Goal: Task Accomplishment & Management: Use online tool/utility

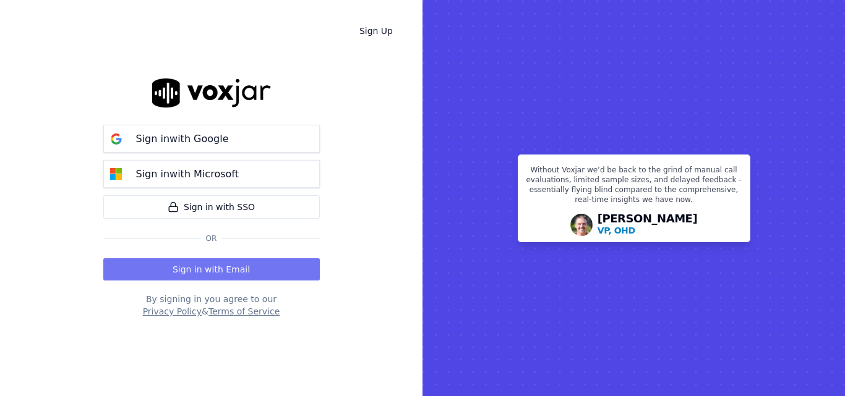
click at [265, 260] on button "Sign in with Email" at bounding box center [211, 270] width 216 height 22
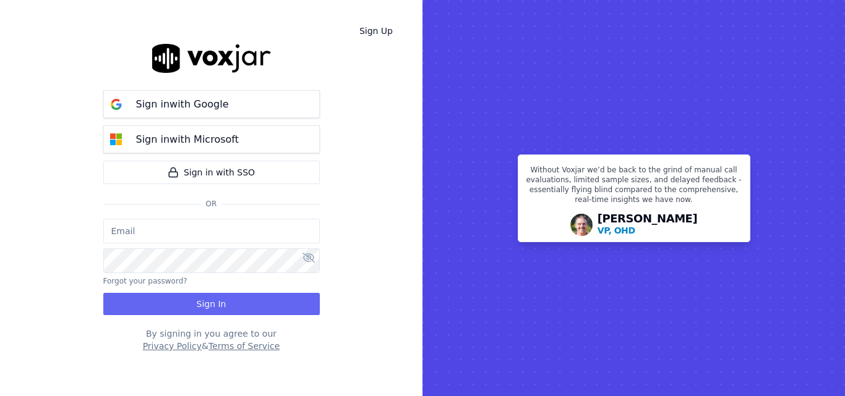
type input "sheila.decastro-new.baq@nwfg.net"
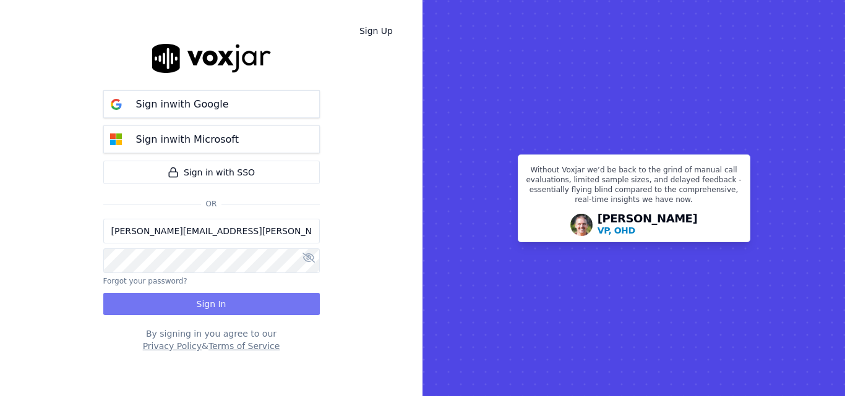
click at [264, 301] on button "Sign In" at bounding box center [211, 304] width 216 height 22
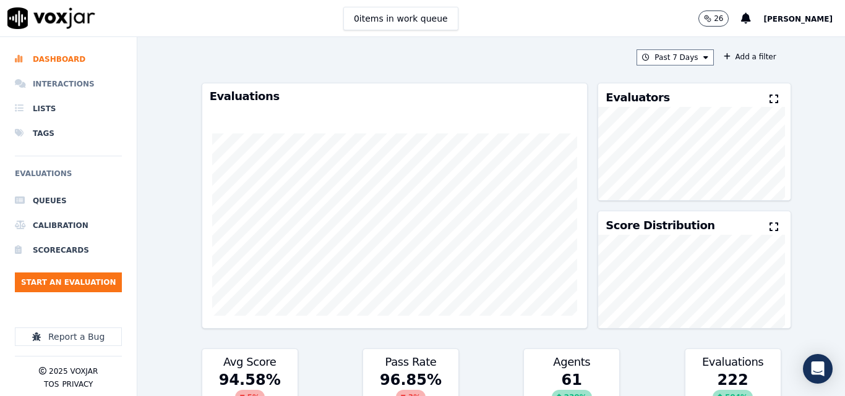
click at [67, 84] on li "Interactions" at bounding box center [68, 84] width 107 height 25
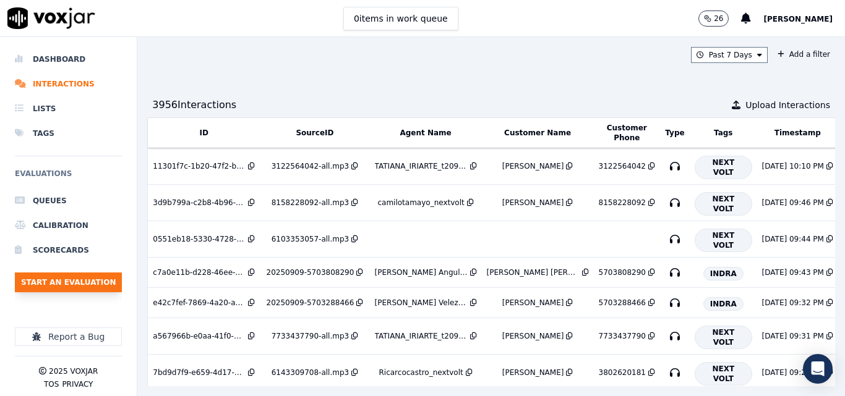
click at [66, 281] on button "Start an Evaluation" at bounding box center [68, 283] width 107 height 20
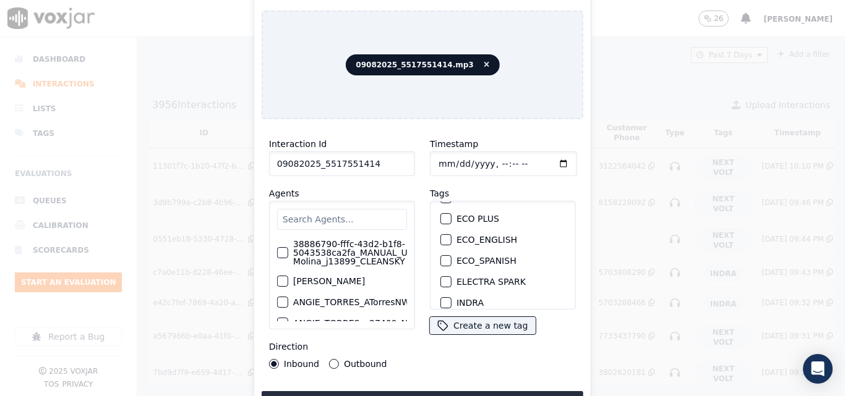
scroll to position [124, 0]
type input "09082025_5517551414"
drag, startPoint x: 443, startPoint y: 254, endPoint x: 437, endPoint y: 273, distance: 20.3
click at [443, 257] on div "button" at bounding box center [445, 261] width 9 height 9
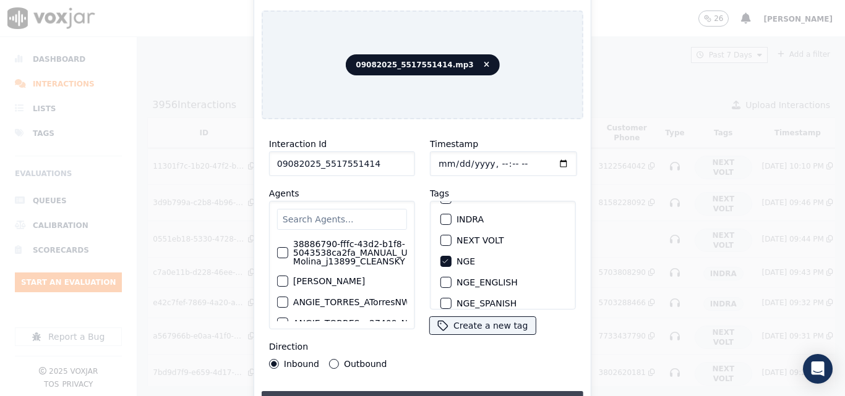
click at [479, 395] on button "Upload interaction to start evaluation" at bounding box center [423, 403] width 322 height 22
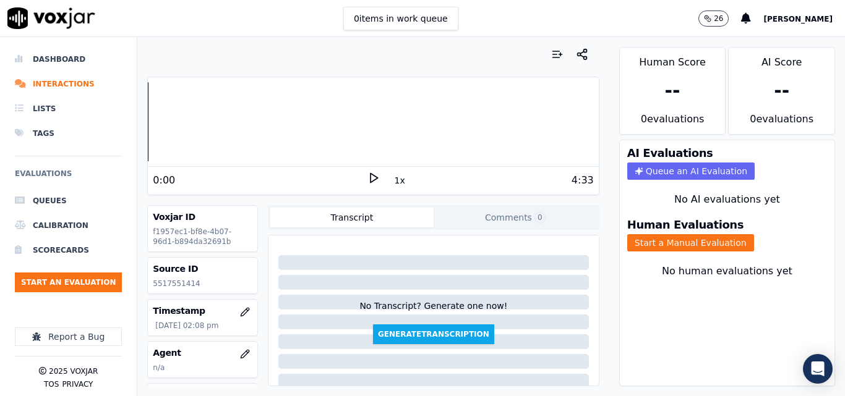
click at [371, 181] on polygon at bounding box center [374, 178] width 7 height 9
click at [374, 174] on rect at bounding box center [375, 178] width 2 height 8
click at [178, 284] on p "5517551414" at bounding box center [203, 284] width 100 height 10
copy p "5517551414"
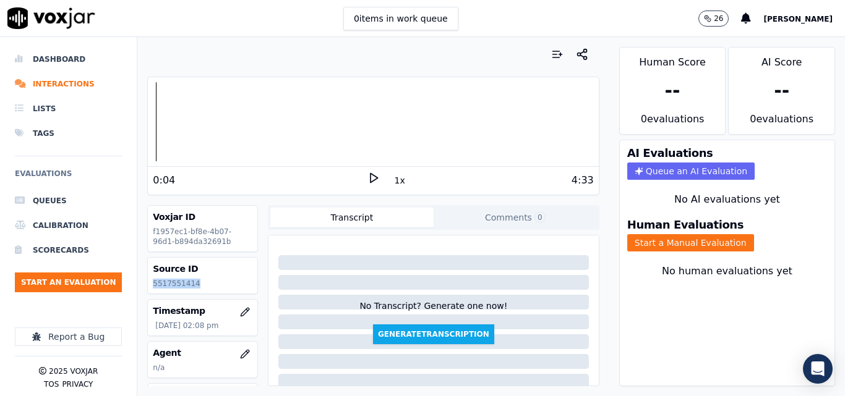
click at [371, 179] on polygon at bounding box center [374, 178] width 7 height 9
click at [367, 173] on icon at bounding box center [373, 178] width 12 height 12
click at [367, 176] on icon at bounding box center [373, 178] width 12 height 12
click at [369, 173] on icon at bounding box center [373, 178] width 12 height 12
click at [719, 252] on div "Human Evaluations Start a Manual Evaluation" at bounding box center [727, 235] width 215 height 47
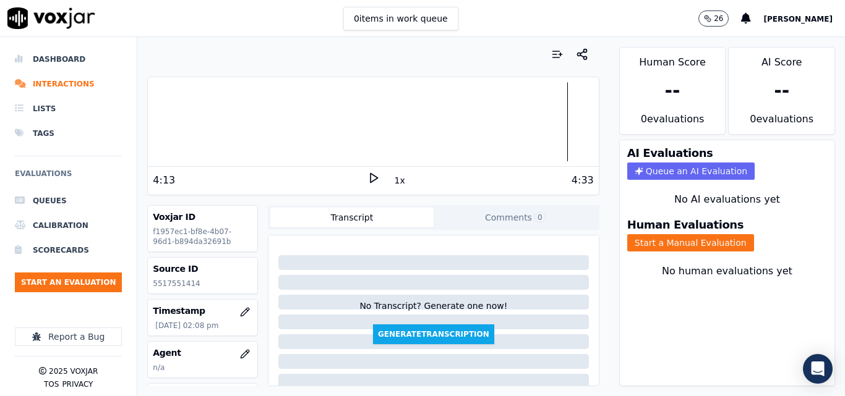
click at [734, 239] on div "Human Evaluations Start a Manual Evaluation" at bounding box center [727, 235] width 215 height 47
click at [703, 241] on button "Start a Manual Evaluation" at bounding box center [690, 242] width 127 height 17
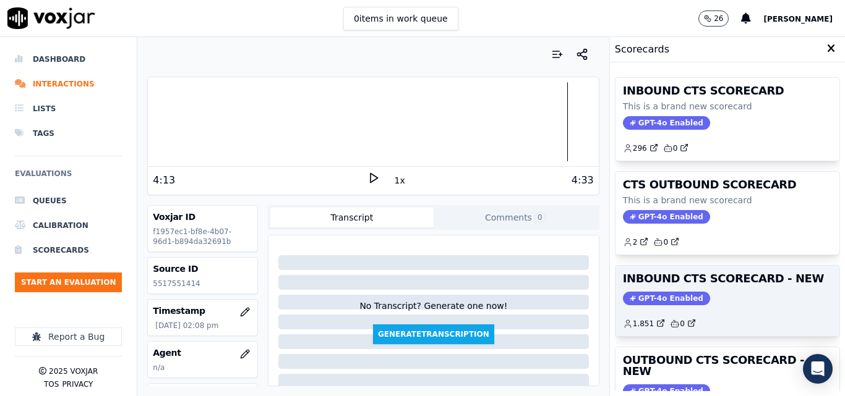
click at [745, 285] on h3 "INBOUND CTS SCORECARD - NEW" at bounding box center [727, 278] width 209 height 11
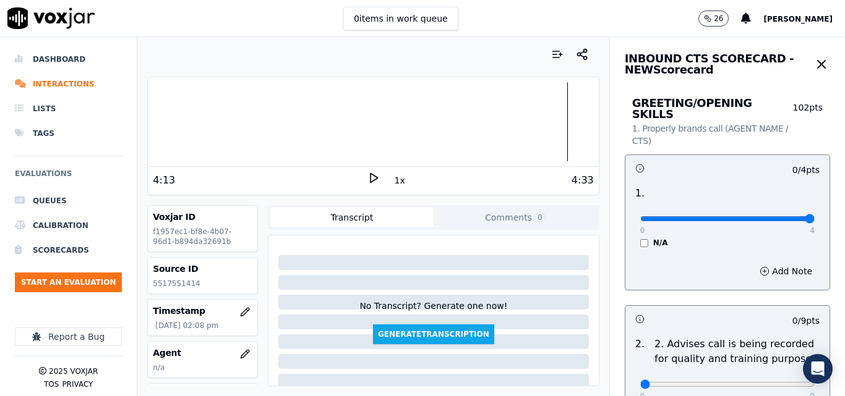
type input "4"
click at [781, 216] on input "range" at bounding box center [727, 218] width 174 height 5
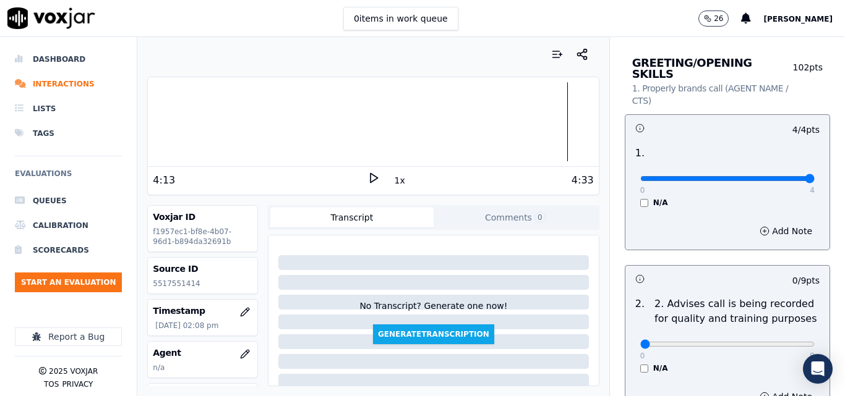
scroll to position [62, 0]
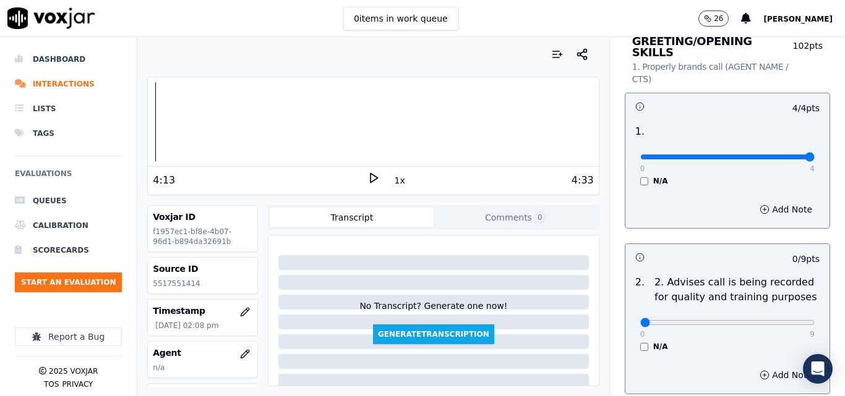
click at [154, 190] on div "Your browser does not support the audio element. 4:13 1x 4:33" at bounding box center [373, 136] width 452 height 119
click at [369, 181] on icon at bounding box center [373, 178] width 12 height 12
click at [127, 135] on div "Dashboard Interactions Lists Tags Evaluations Queues Calibration Scorecards Sta…" at bounding box center [422, 216] width 845 height 359
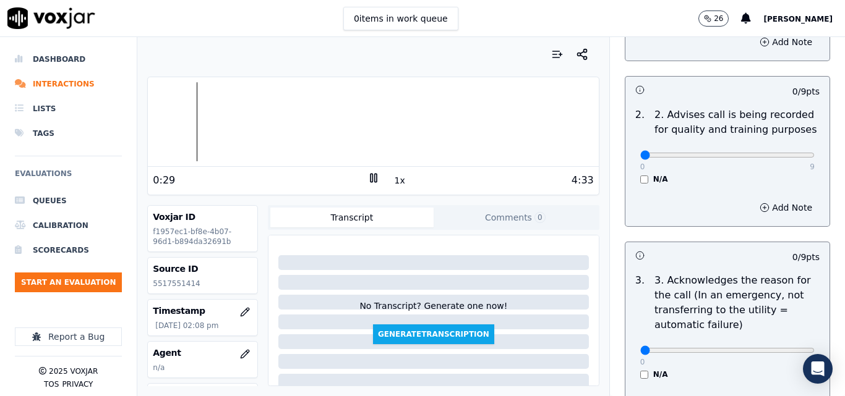
scroll to position [247, 0]
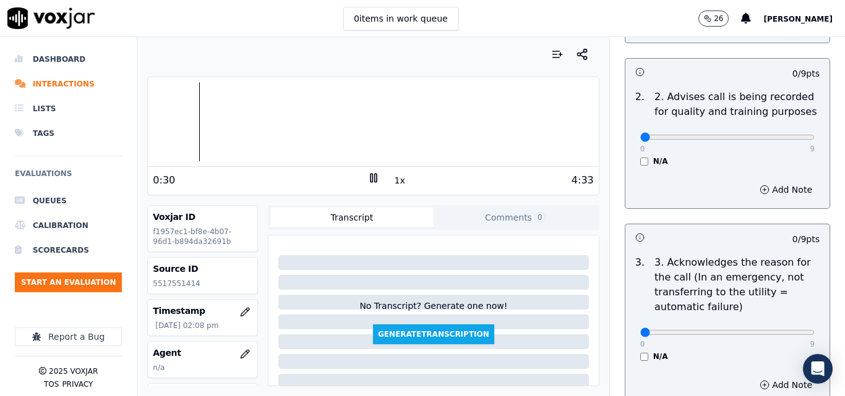
click at [371, 179] on rect at bounding box center [372, 178] width 2 height 8
type input "9"
click at [779, 135] on input "range" at bounding box center [727, 137] width 174 height 5
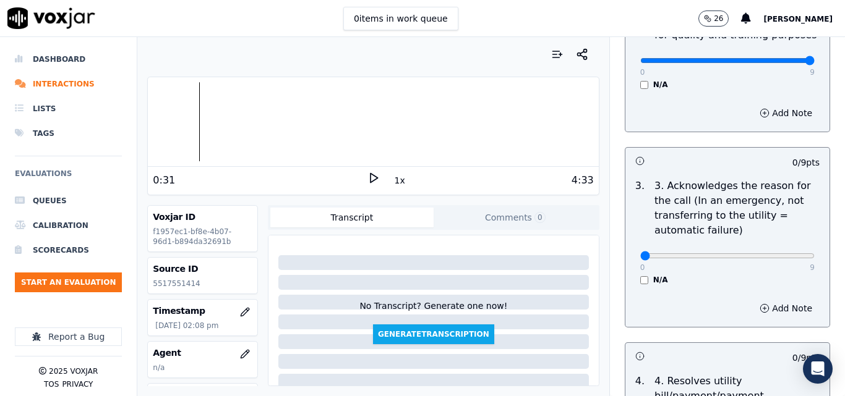
scroll to position [433, 0]
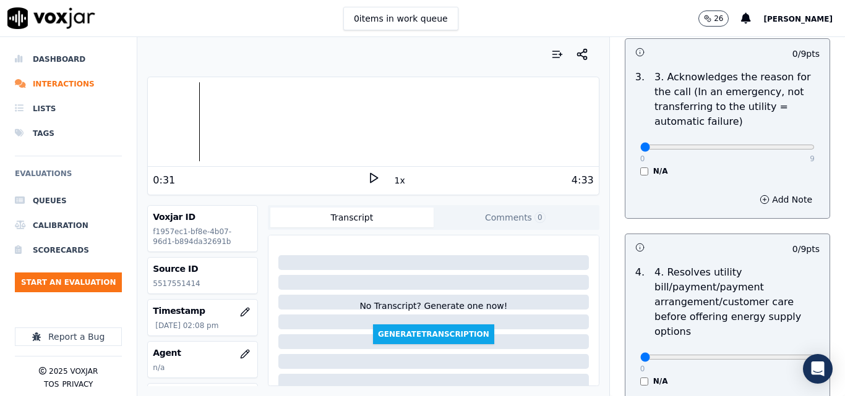
click at [778, 139] on div "0 9" at bounding box center [727, 146] width 174 height 15
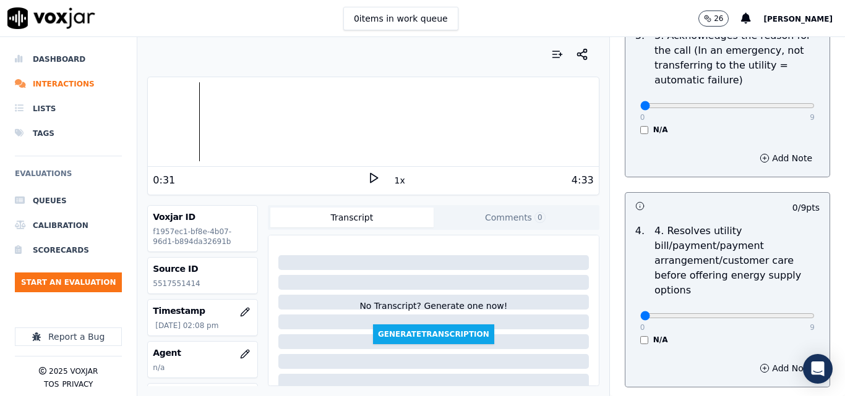
scroll to position [495, 0]
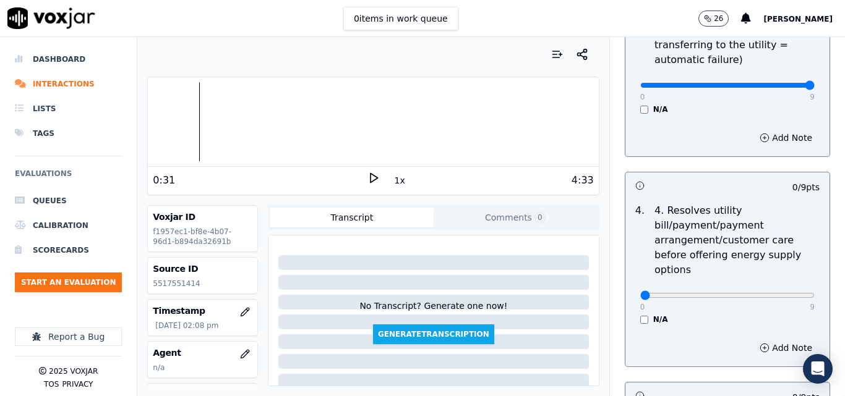
type input "9"
click at [775, 83] on input "range" at bounding box center [727, 85] width 174 height 5
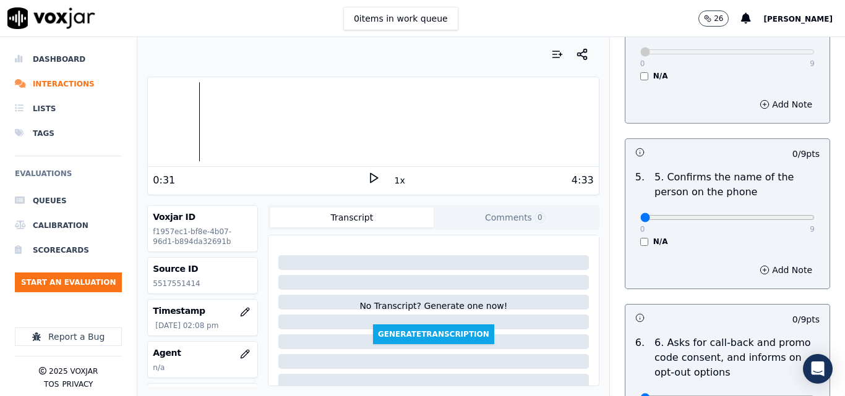
scroll to position [742, 0]
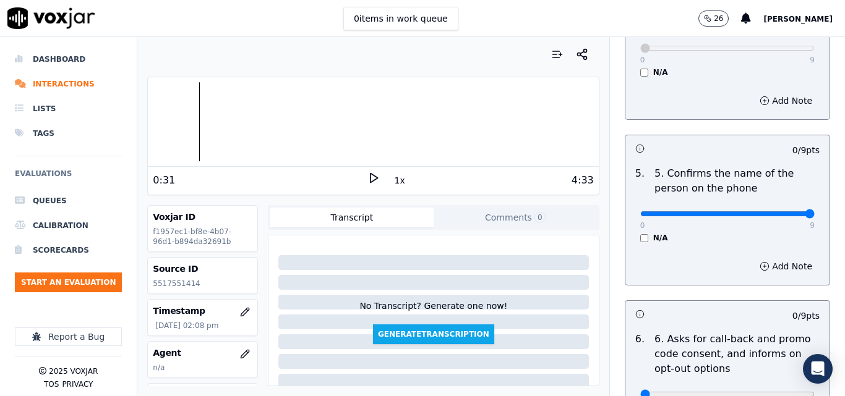
type input "9"
click at [786, 212] on input "range" at bounding box center [727, 214] width 174 height 5
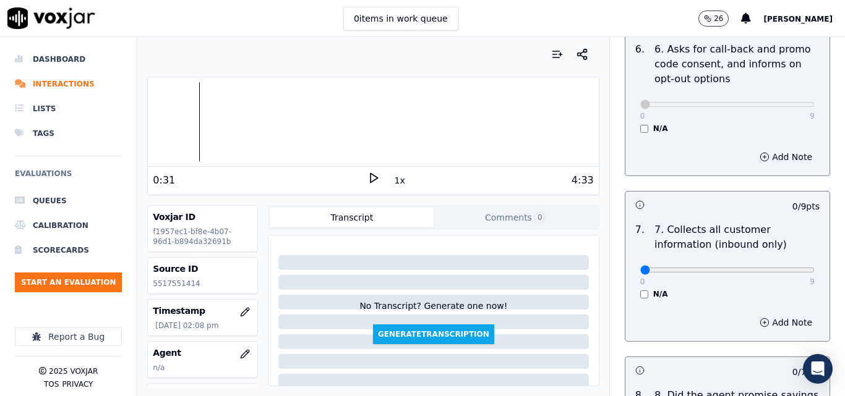
scroll to position [1052, 0]
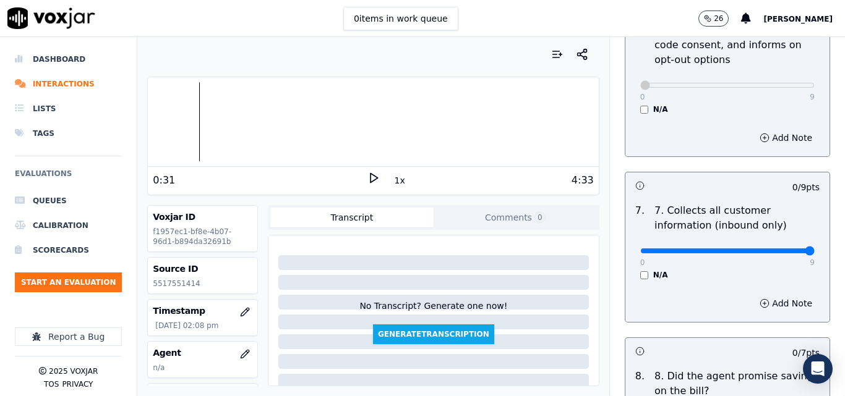
type input "9"
click at [786, 249] on input "range" at bounding box center [727, 251] width 174 height 5
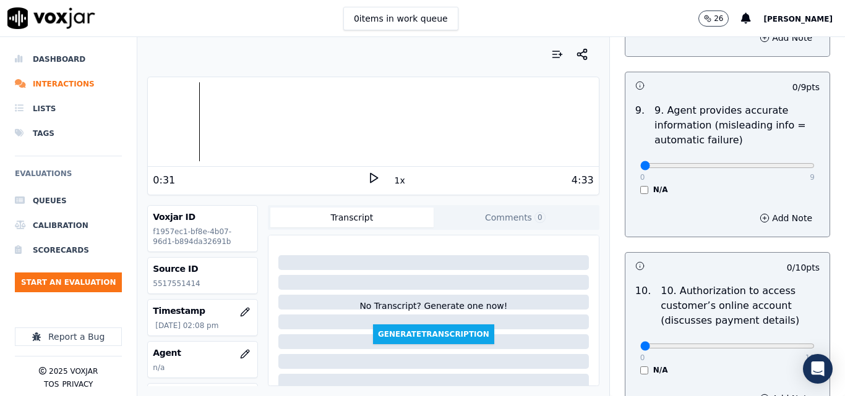
scroll to position [1485, 0]
type input "9"
click at [783, 162] on input "range" at bounding box center [727, 164] width 174 height 5
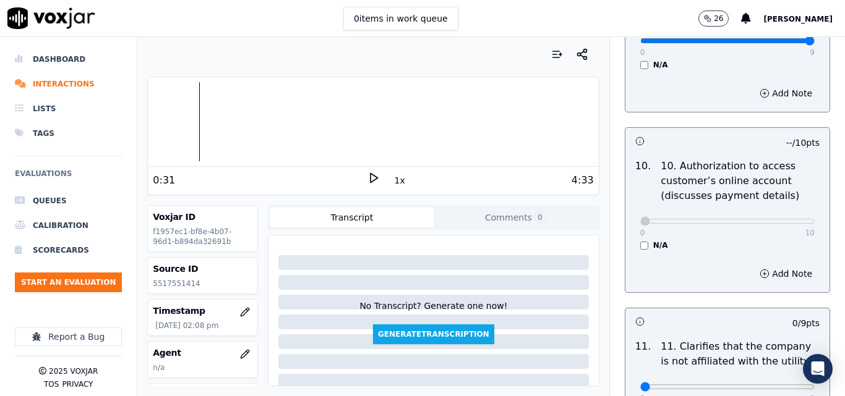
scroll to position [1732, 0]
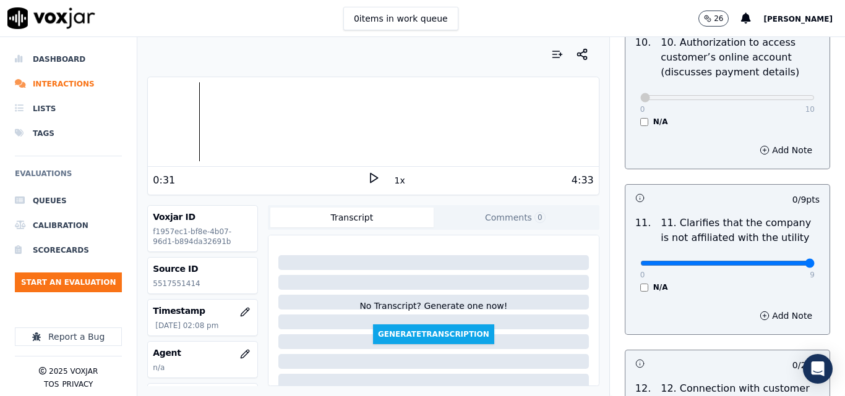
type input "9"
click at [777, 261] on input "range" at bounding box center [727, 263] width 174 height 5
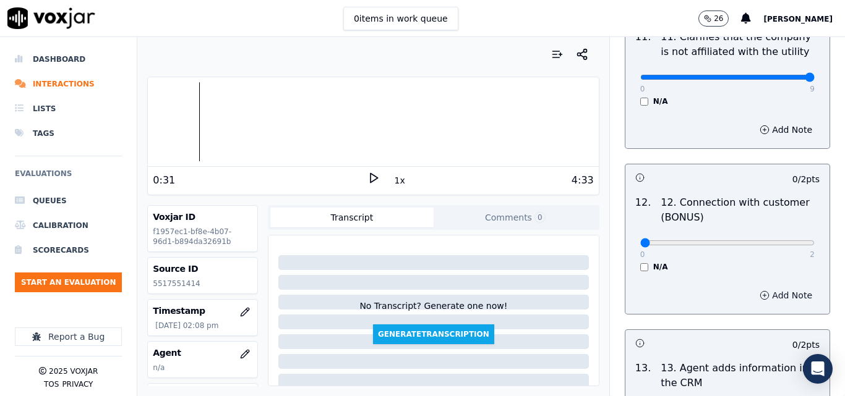
scroll to position [1979, 0]
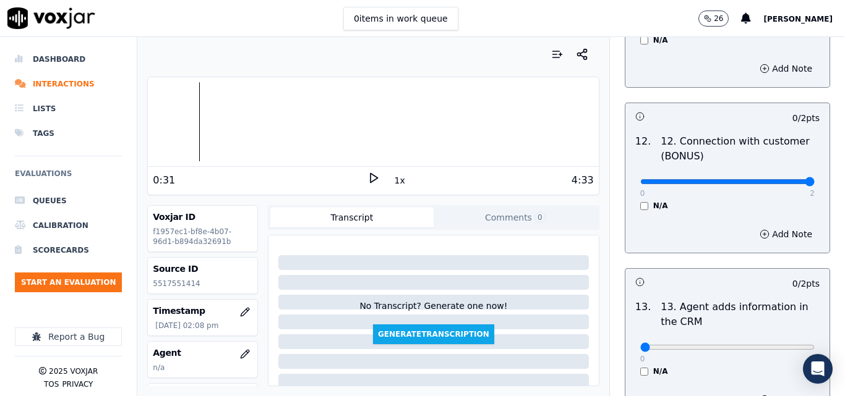
type input "2"
click at [780, 179] on input "range" at bounding box center [727, 181] width 174 height 5
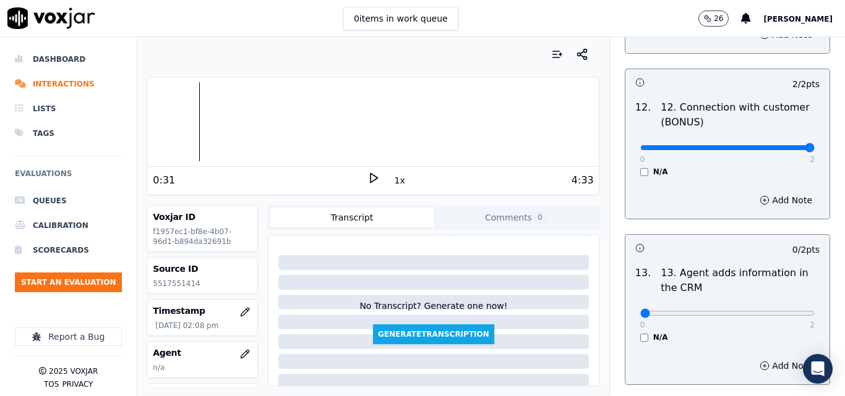
scroll to position [2041, 0]
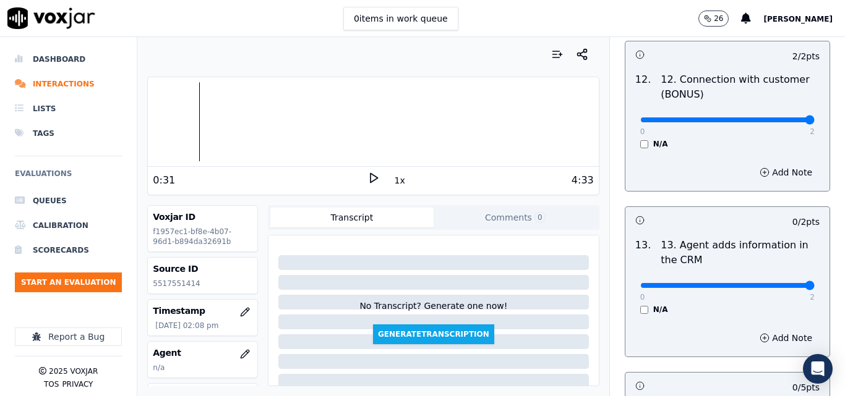
type input "2"
click at [784, 283] on input "range" at bounding box center [727, 285] width 174 height 5
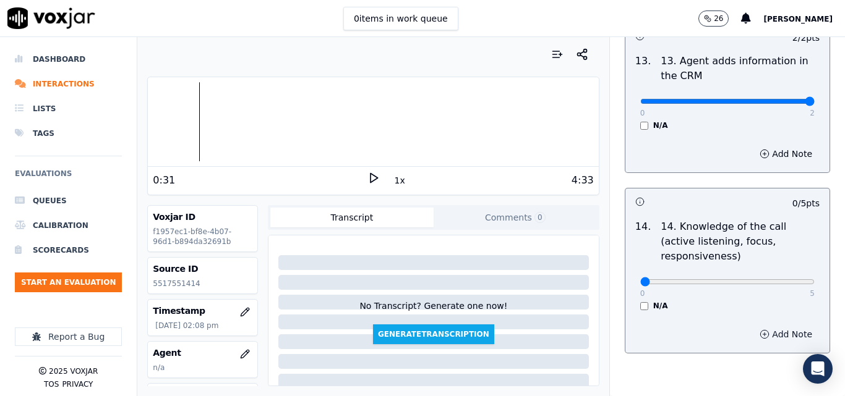
scroll to position [2259, 0]
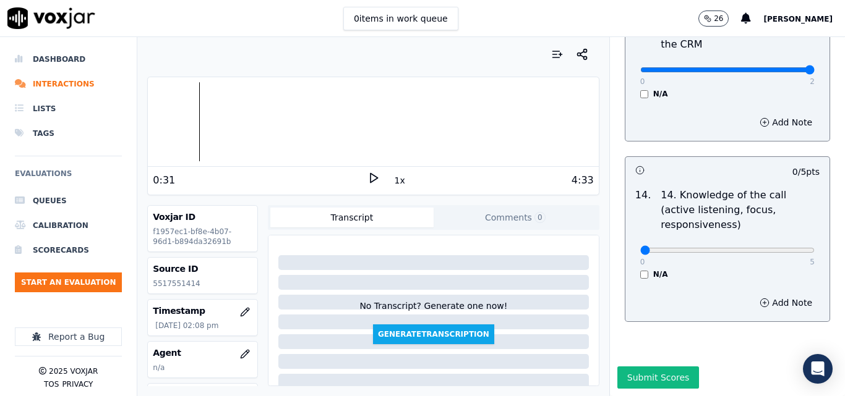
click at [787, 233] on div "0 5 N/A" at bounding box center [727, 256] width 194 height 47
type input "5"
click at [781, 248] on input "range" at bounding box center [727, 250] width 174 height 5
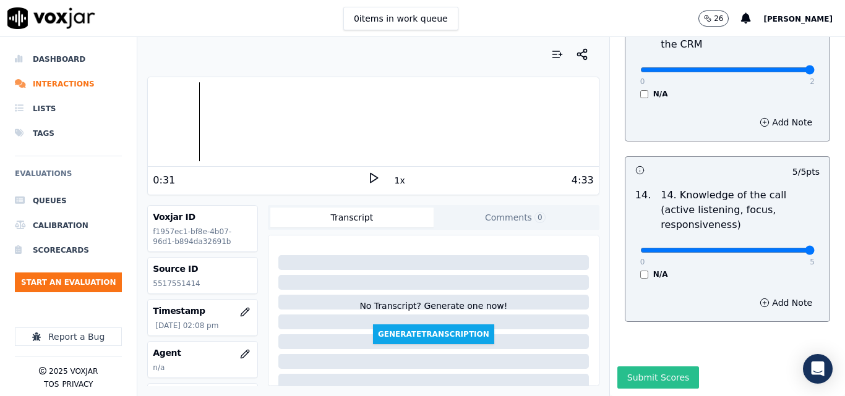
click at [673, 367] on button "Submit Scores" at bounding box center [658, 378] width 82 height 22
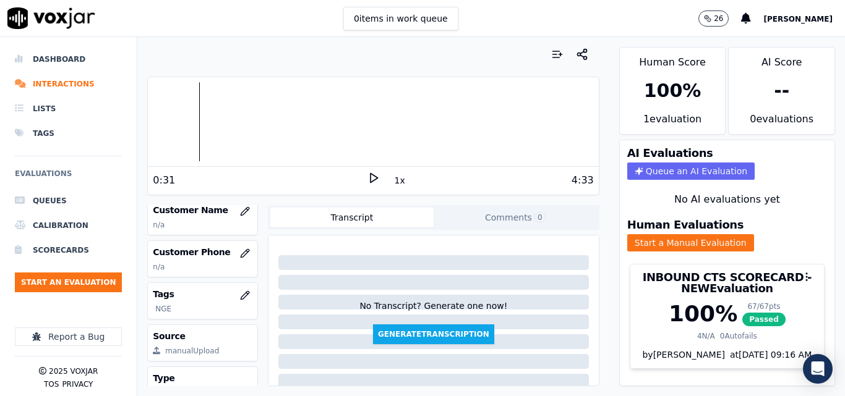
scroll to position [186, 0]
click at [236, 202] on div "Your browser does not support the audio element. 0:31 1x 4:33 Voxjar ID f1957ec…" at bounding box center [372, 216] width 471 height 359
click at [241, 212] on icon "button" at bounding box center [245, 211] width 8 height 8
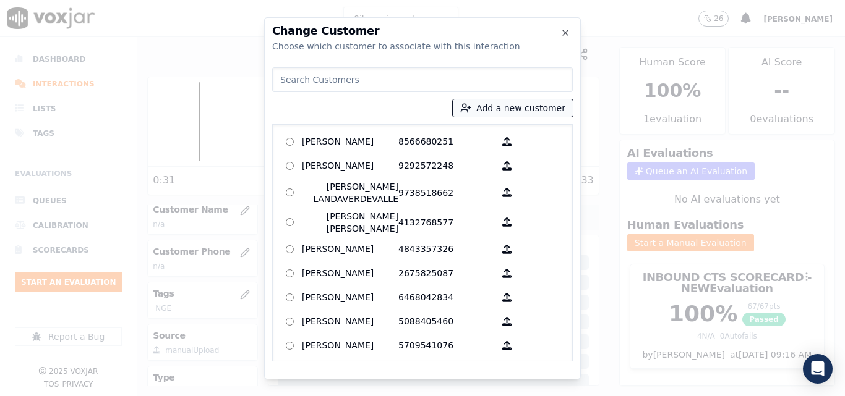
click at [503, 105] on button "Add a new customer" at bounding box center [513, 108] width 120 height 17
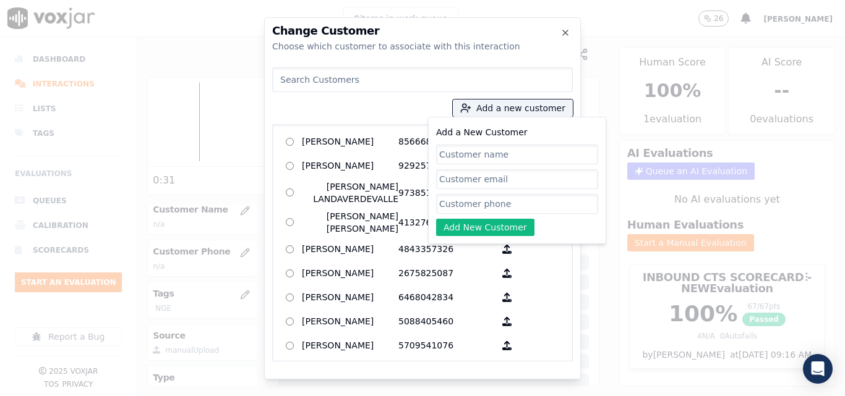
click at [480, 155] on input "Add a New Customer" at bounding box center [517, 155] width 162 height 20
type input "[PERSON_NAME]"
drag, startPoint x: 544, startPoint y: 195, endPoint x: 543, endPoint y: 202, distance: 6.2
click at [544, 195] on input "Add a New Customer" at bounding box center [517, 204] width 162 height 20
click at [474, 203] on input "Add a New Customer" at bounding box center [517, 204] width 162 height 20
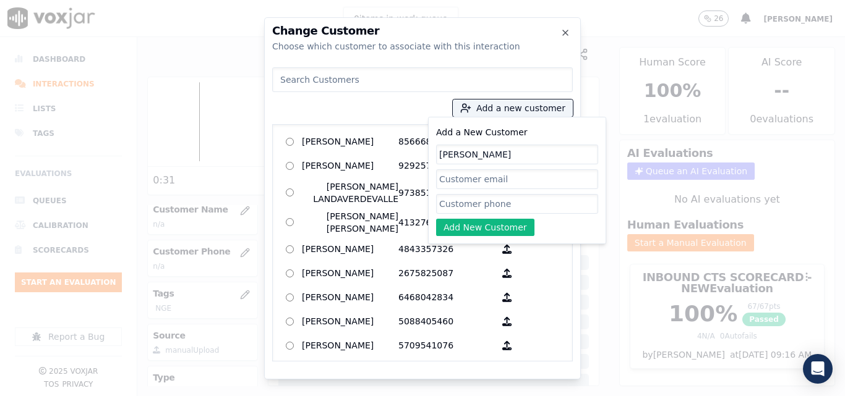
paste input "5517551414"
type input "5517551414"
click at [459, 228] on button "Add New Customer" at bounding box center [485, 227] width 98 height 17
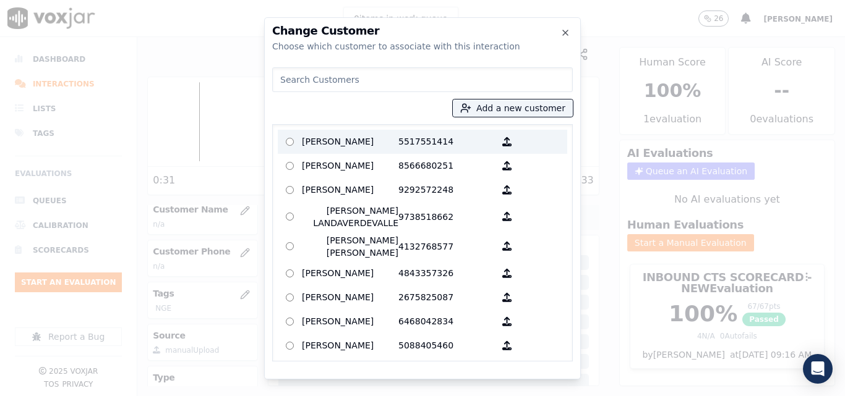
click at [349, 136] on p "[PERSON_NAME]" at bounding box center [350, 141] width 96 height 19
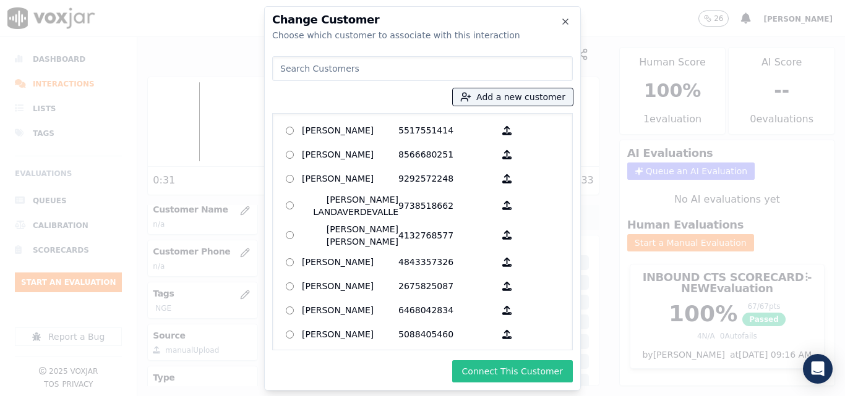
click at [524, 373] on button "Connect This Customer" at bounding box center [512, 372] width 121 height 22
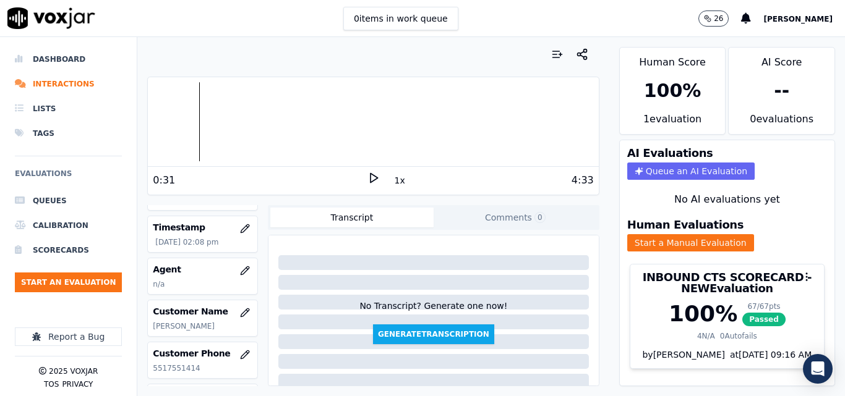
scroll to position [62, 0]
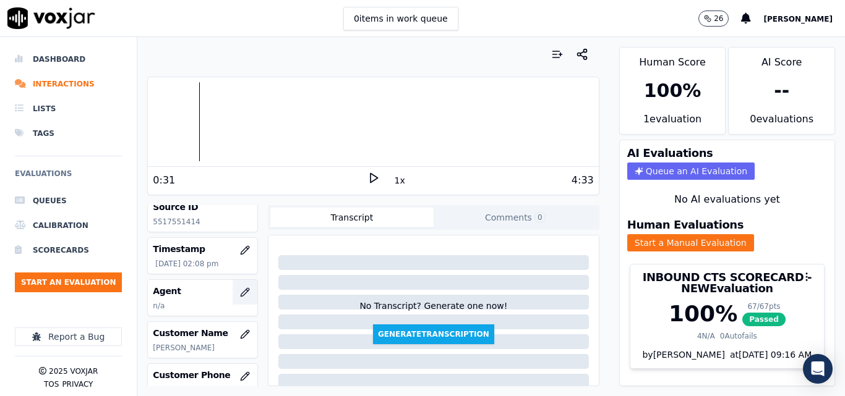
click at [241, 293] on icon "button" at bounding box center [245, 292] width 8 height 8
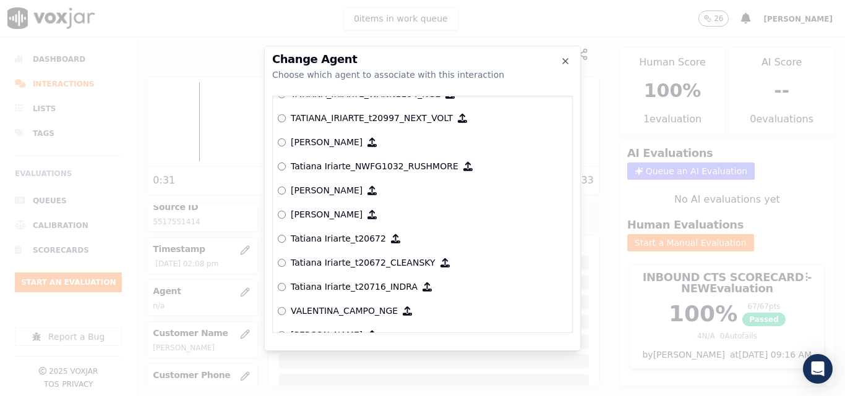
scroll to position [5690, 0]
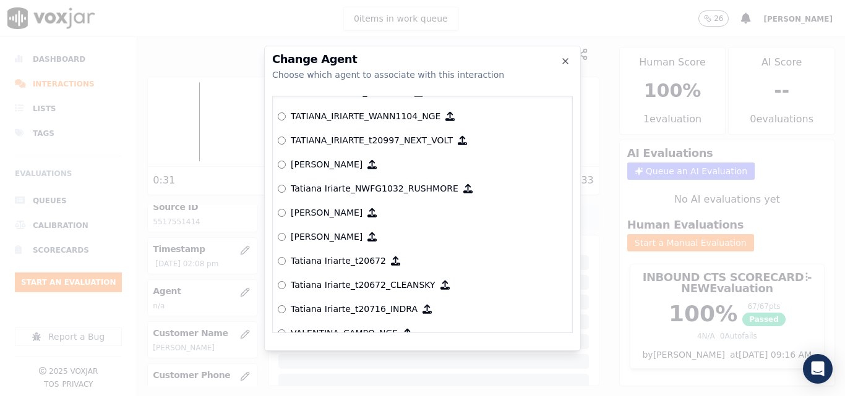
click at [299, 111] on p "TATIANA_IRIARTE_WANN1104_NGE" at bounding box center [366, 116] width 150 height 12
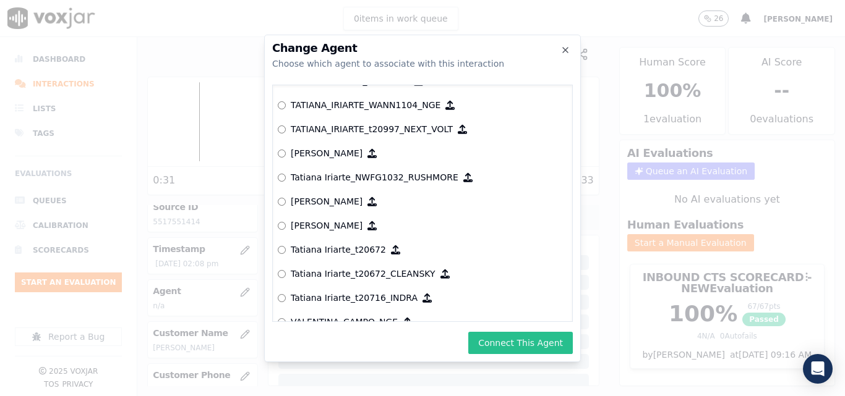
click at [513, 333] on button "Connect This Agent" at bounding box center [520, 343] width 105 height 22
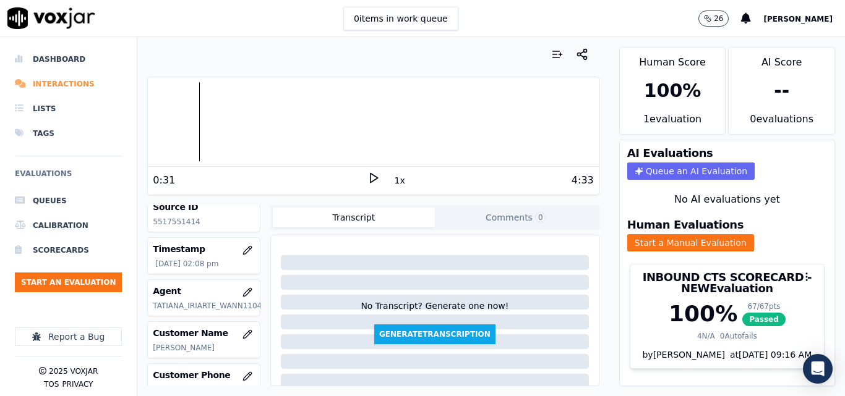
click at [71, 86] on li "Interactions" at bounding box center [68, 84] width 107 height 25
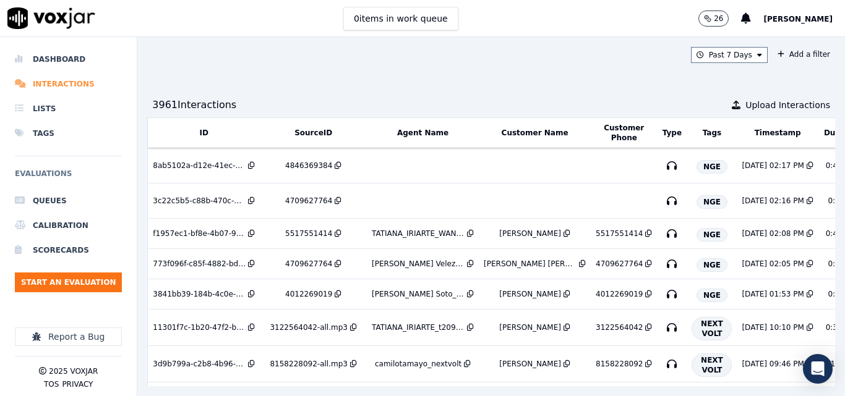
click at [43, 77] on li "Interactions" at bounding box center [68, 84] width 107 height 25
click at [64, 275] on button "Start an Evaluation" at bounding box center [68, 283] width 107 height 20
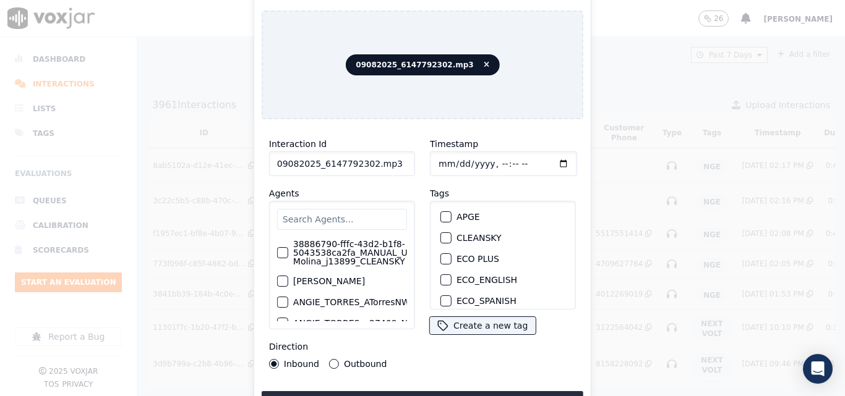
click at [390, 168] on input "09082025_6147792302.mp3" at bounding box center [342, 164] width 146 height 25
type input "09082025_6147792302"
click at [441, 257] on div "button" at bounding box center [445, 261] width 9 height 9
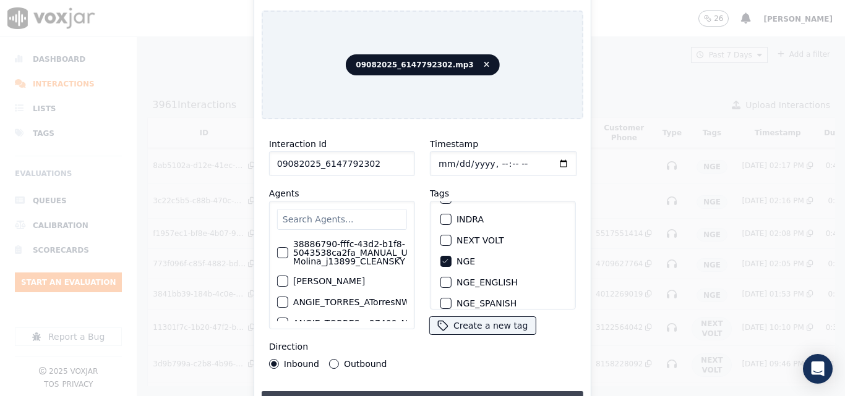
click at [521, 392] on button "Upload interaction to start evaluation" at bounding box center [423, 403] width 322 height 22
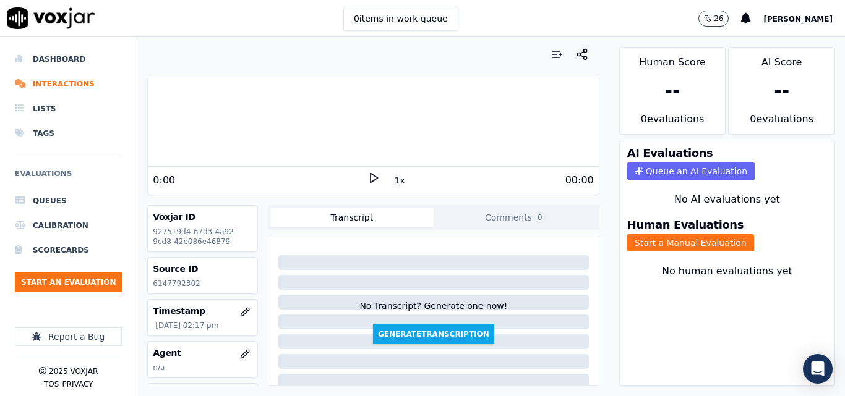
click at [637, 14] on div "0 items in work queue 26 [PERSON_NAME]" at bounding box center [422, 18] width 845 height 37
click at [367, 171] on div "0:00 1x 3:27" at bounding box center [373, 180] width 450 height 27
click at [367, 176] on icon at bounding box center [373, 178] width 12 height 12
click at [374, 178] on rect at bounding box center [375, 178] width 2 height 8
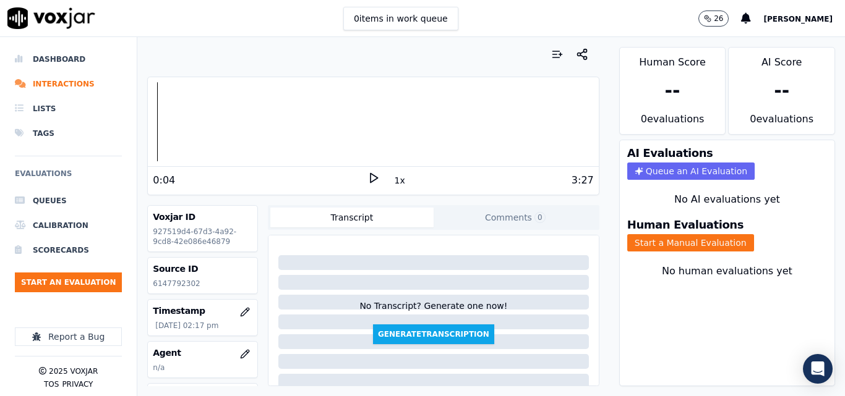
click at [191, 281] on p "6147792302" at bounding box center [203, 284] width 100 height 10
click at [183, 282] on p "6147792302" at bounding box center [203, 284] width 100 height 10
copy p "6147792302"
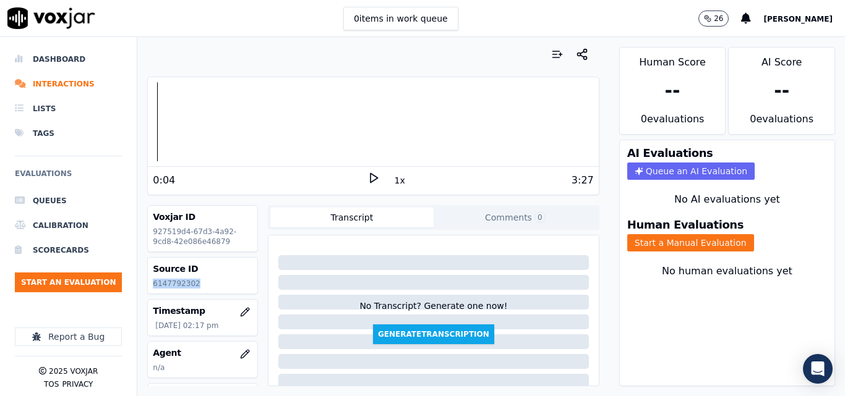
click at [372, 176] on icon at bounding box center [373, 178] width 12 height 12
click at [262, 209] on div "Voxjar ID 927519d4-67d3-4a92-9cd8-42e086e46879 Source ID 6147792302 Timestamp […" at bounding box center [373, 295] width 452 height 181
click at [371, 172] on icon at bounding box center [373, 178] width 12 height 12
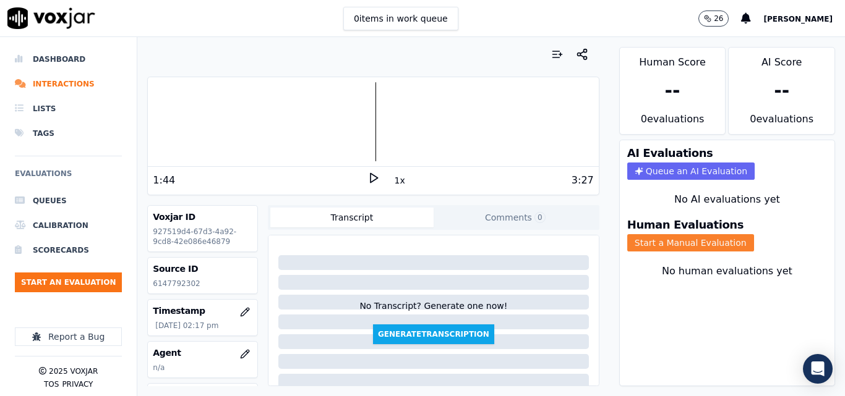
click at [664, 247] on button "Start a Manual Evaluation" at bounding box center [690, 242] width 127 height 17
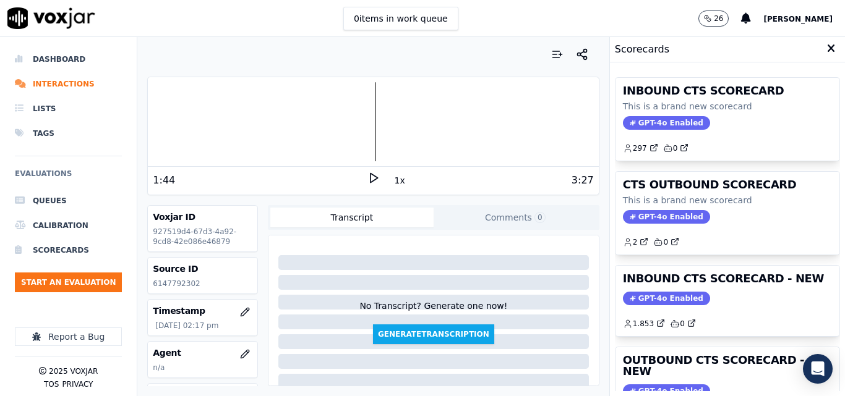
click at [747, 279] on h3 "INBOUND CTS SCORECARD - NEW" at bounding box center [727, 278] width 209 height 11
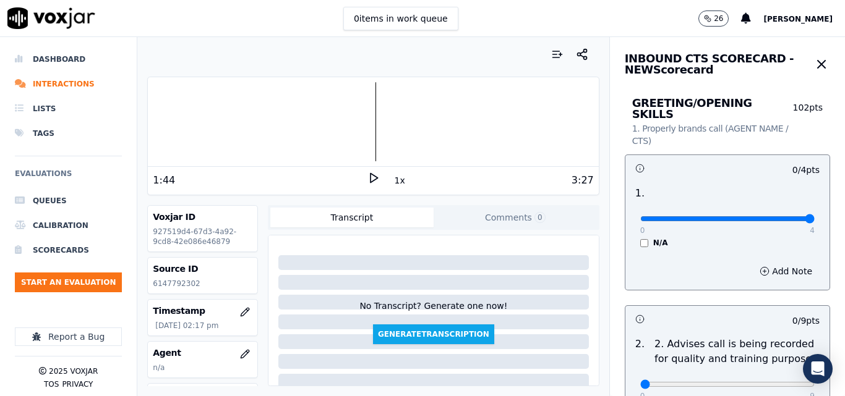
type input "4"
click at [784, 216] on input "range" at bounding box center [727, 218] width 174 height 5
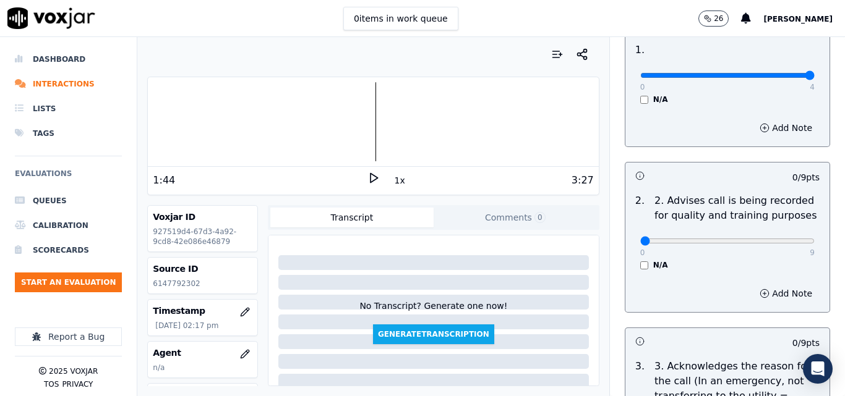
scroll to position [186, 0]
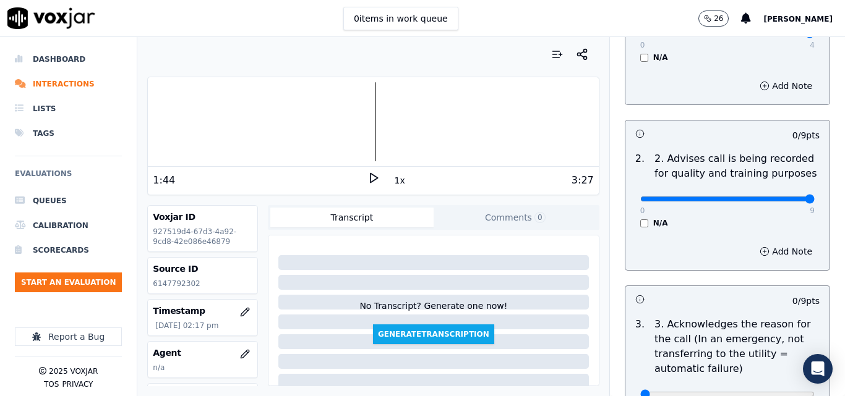
type input "9"
click at [776, 197] on input "range" at bounding box center [727, 199] width 174 height 5
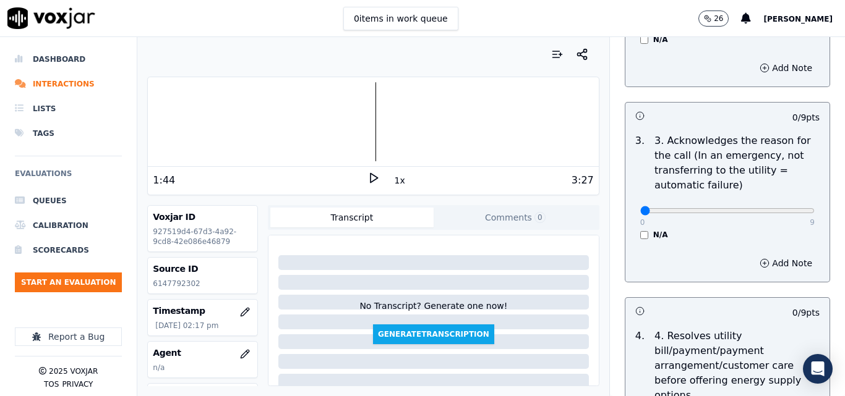
scroll to position [371, 0]
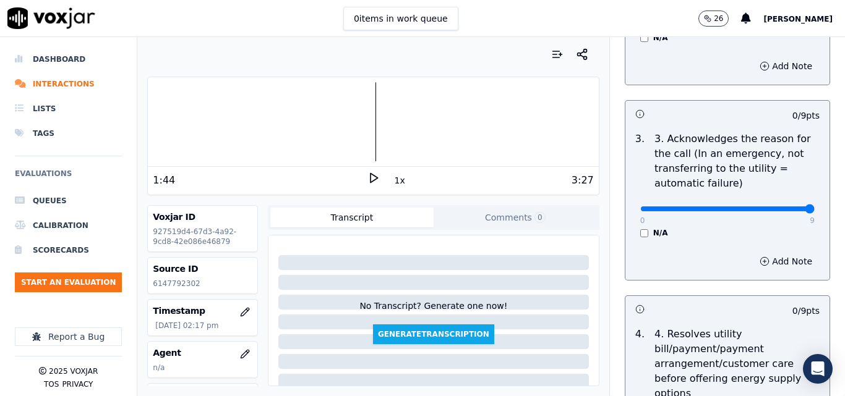
type input "9"
click at [779, 207] on input "range" at bounding box center [727, 209] width 174 height 5
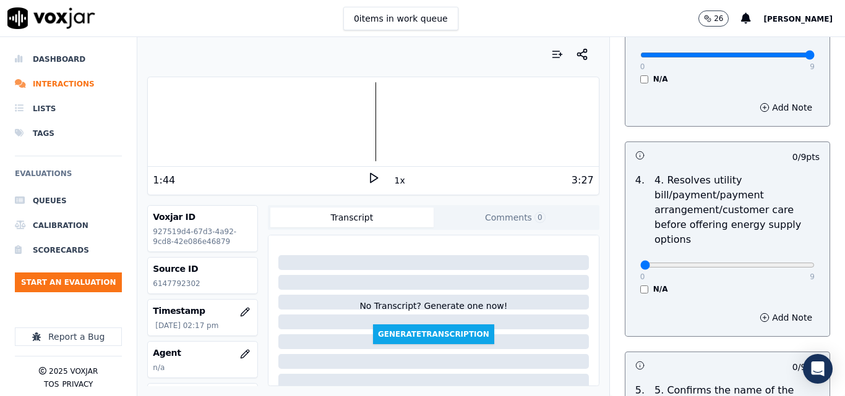
scroll to position [557, 0]
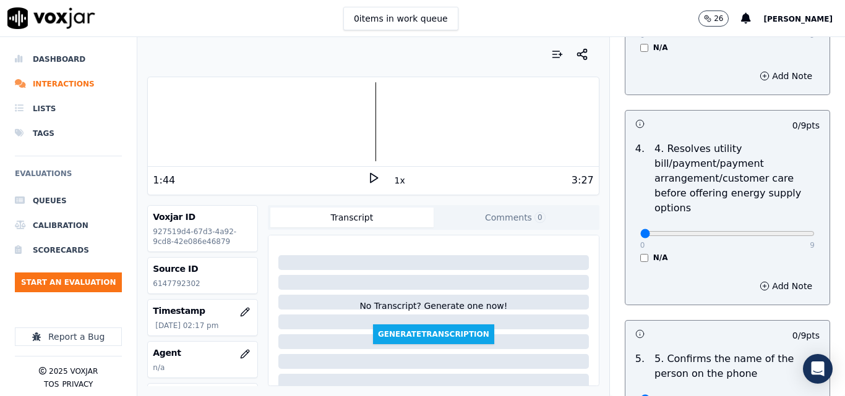
click at [634, 241] on div "0 9 N/A" at bounding box center [727, 239] width 194 height 47
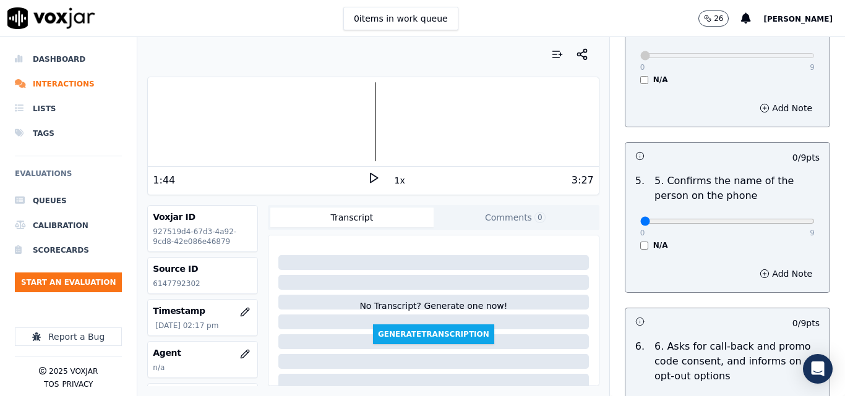
scroll to position [742, 0]
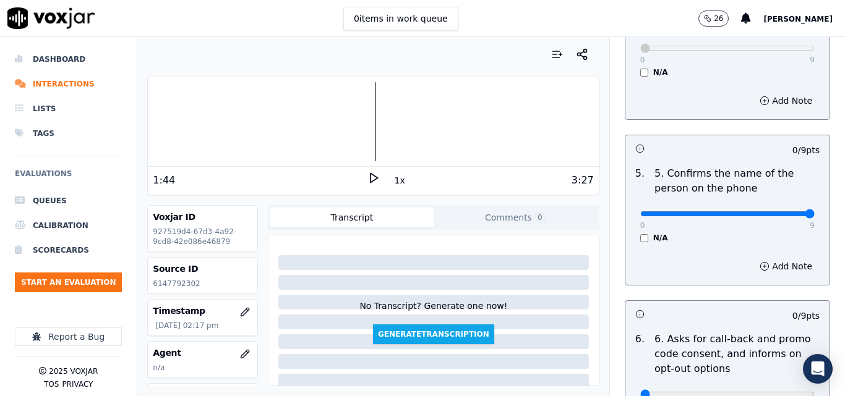
type input "9"
click at [781, 212] on input "range" at bounding box center [727, 214] width 174 height 5
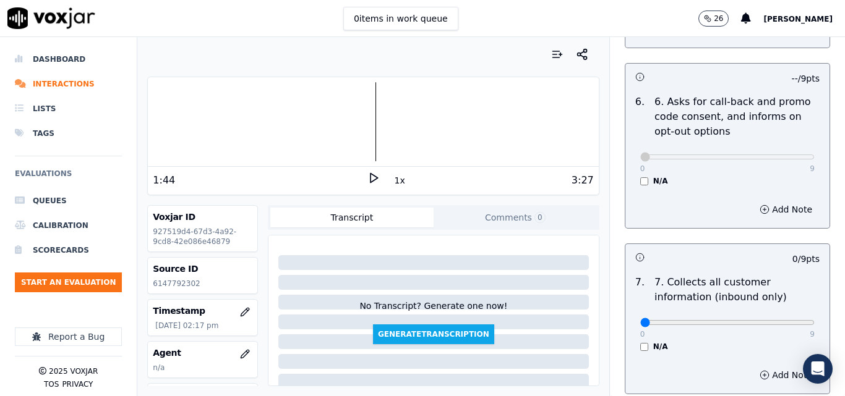
scroll to position [1052, 0]
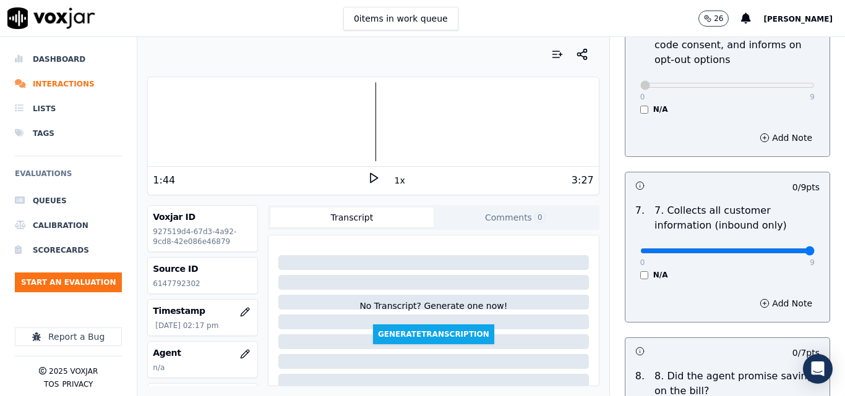
type input "9"
click at [781, 249] on input "range" at bounding box center [727, 251] width 174 height 5
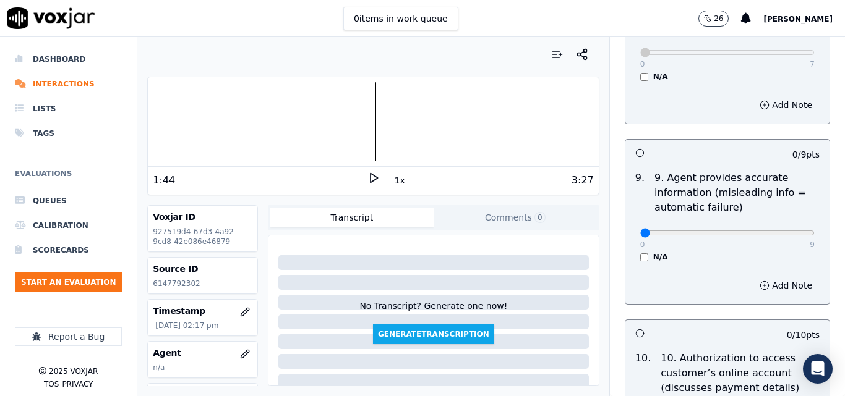
scroll to position [1423, 0]
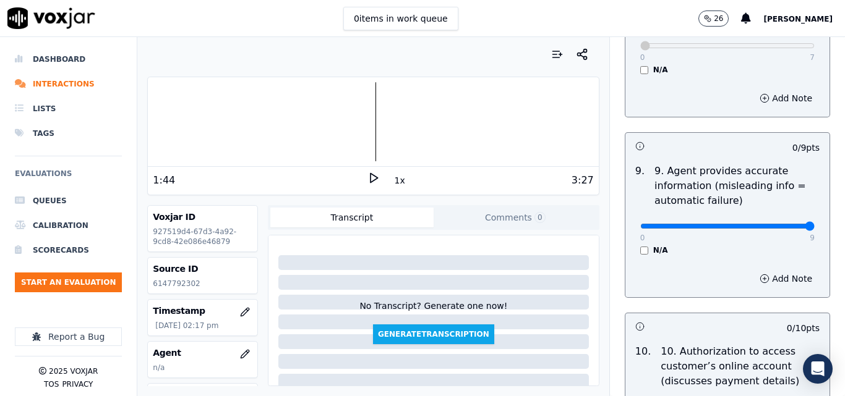
type input "9"
click at [781, 224] on input "range" at bounding box center [727, 226] width 174 height 5
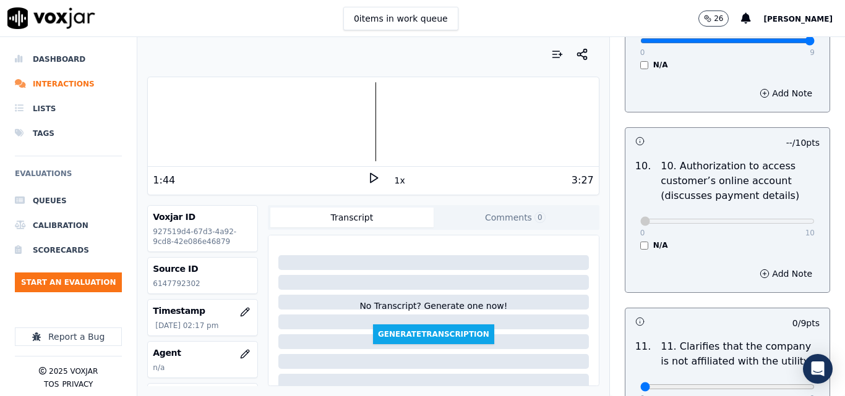
scroll to position [1732, 0]
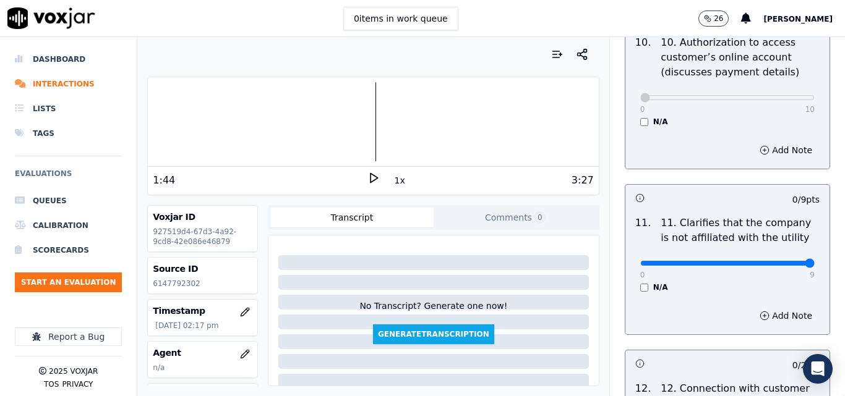
type input "9"
click at [782, 261] on input "range" at bounding box center [727, 263] width 174 height 5
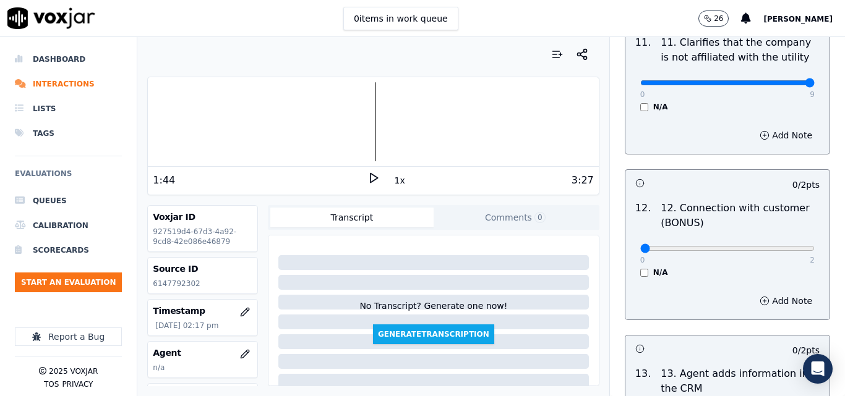
scroll to position [1917, 0]
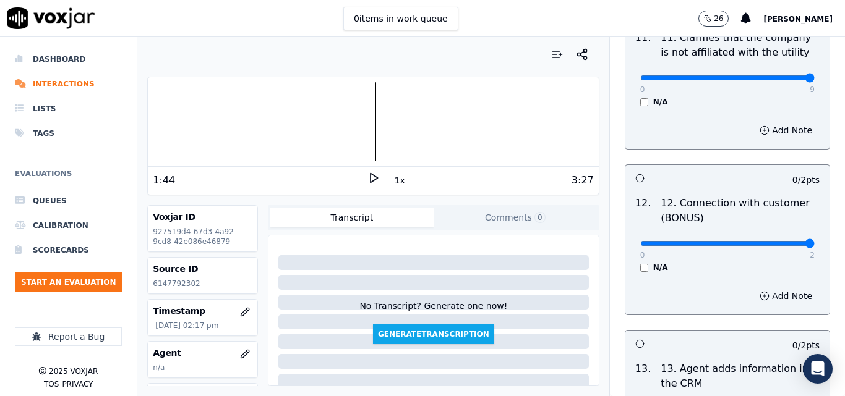
type input "2"
click at [777, 241] on input "range" at bounding box center [727, 243] width 174 height 5
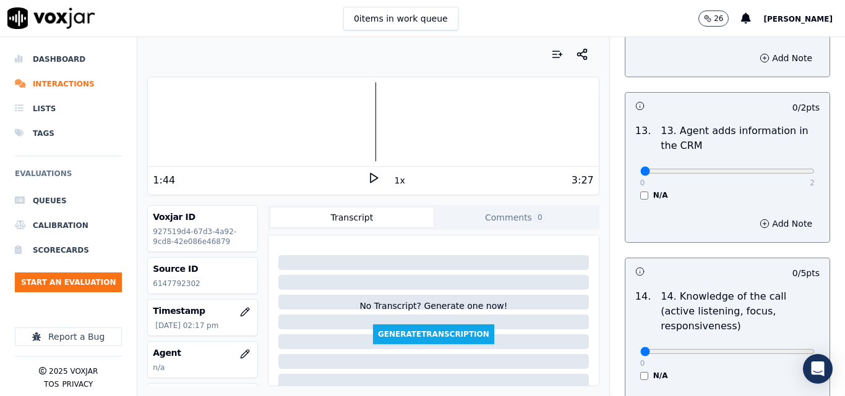
scroll to position [2165, 0]
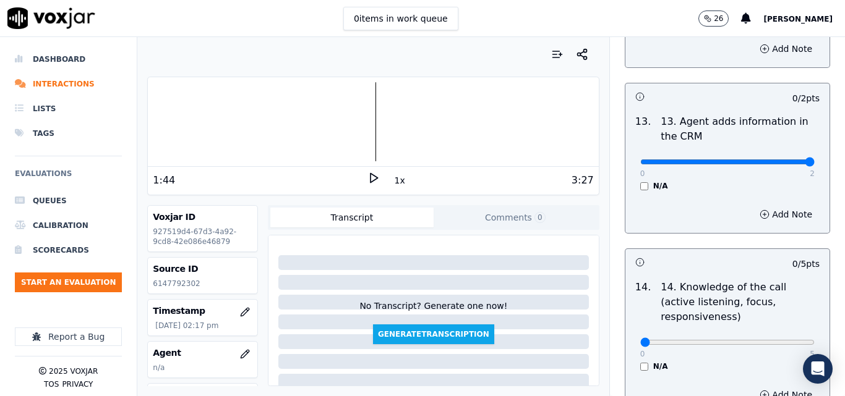
type input "2"
click at [782, 160] on input "range" at bounding box center [727, 162] width 174 height 5
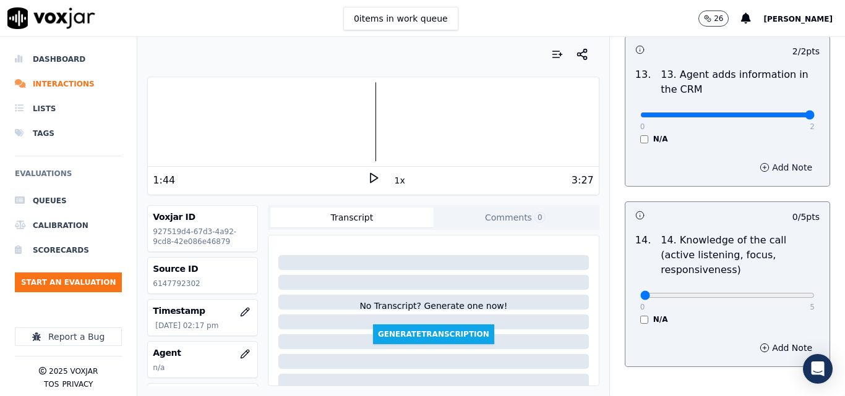
scroll to position [2259, 0]
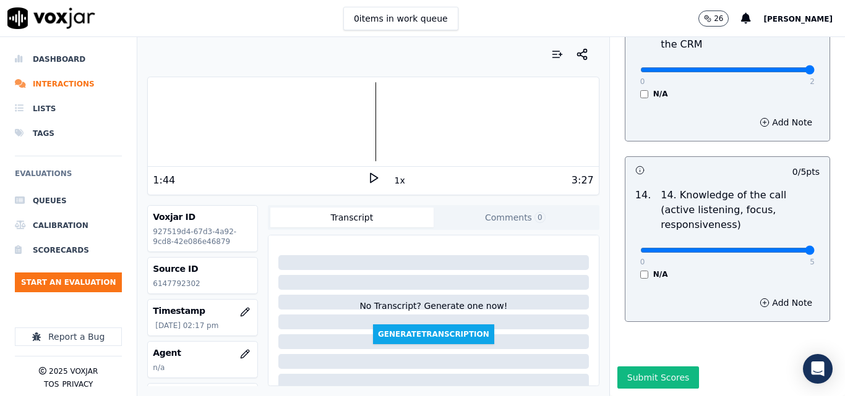
type input "5"
click at [778, 248] on input "range" at bounding box center [727, 250] width 174 height 5
click at [640, 367] on button "Submit Scores" at bounding box center [658, 378] width 82 height 22
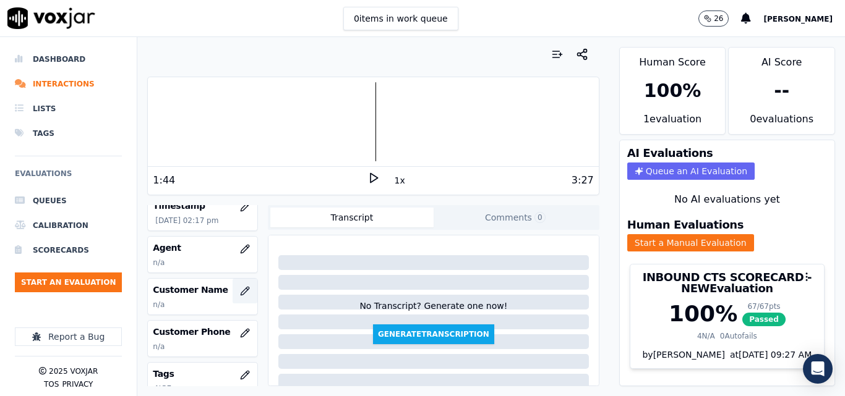
scroll to position [124, 0]
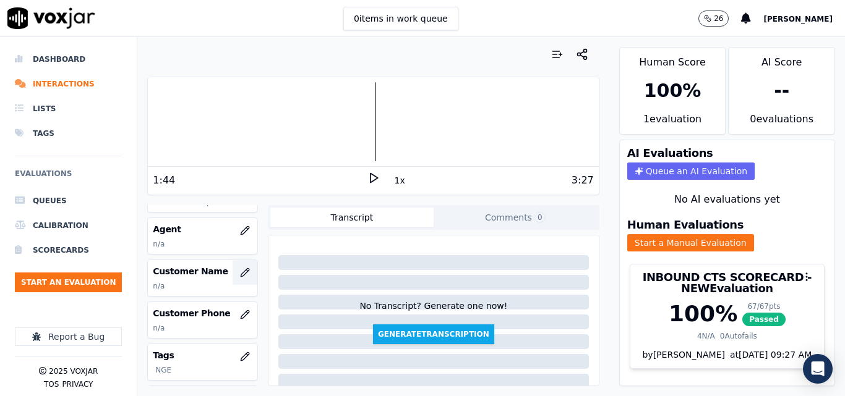
click at [233, 265] on button "button" at bounding box center [245, 272] width 25 height 25
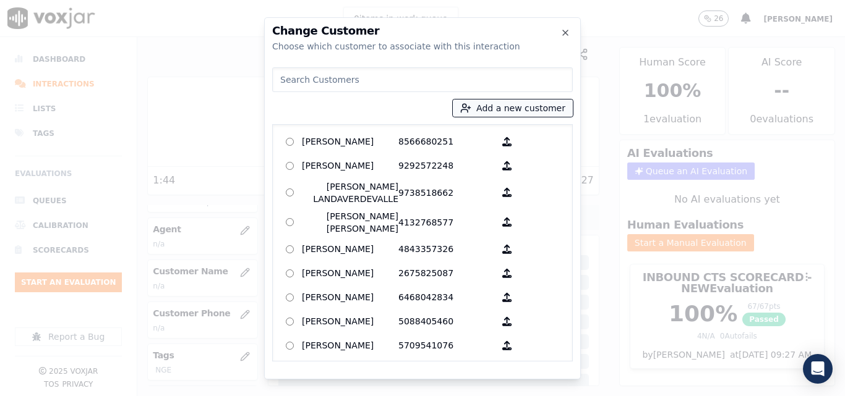
click at [471, 108] on line "button" at bounding box center [469, 108] width 3 height 0
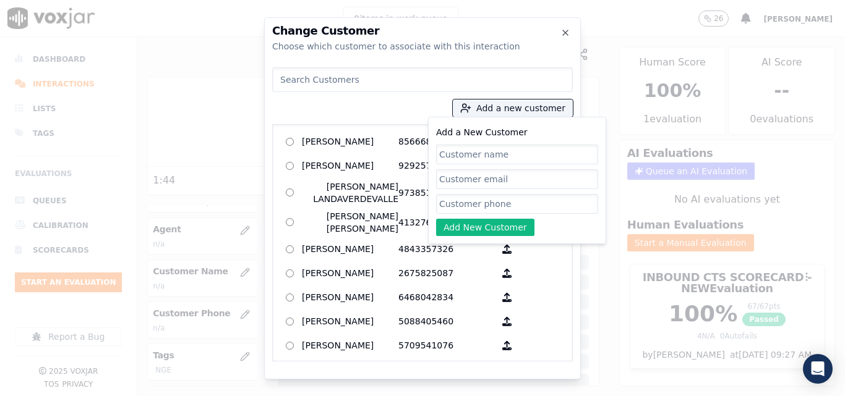
click at [487, 148] on input "Add a New Customer" at bounding box center [517, 155] width 162 height 20
type input "[PERSON_NAME]"
click at [507, 199] on input "Add a New Customer" at bounding box center [517, 204] width 162 height 20
click at [489, 202] on input "Add a New Customer" at bounding box center [517, 204] width 162 height 20
paste input "6147492863"
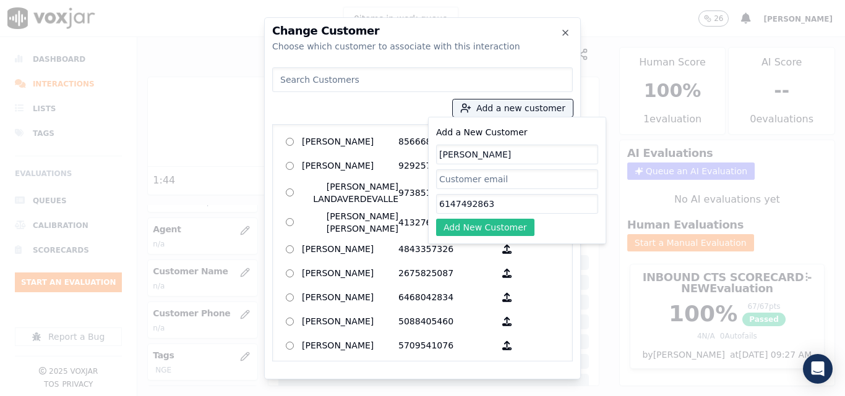
type input "6147492863"
click at [478, 219] on button "Add New Customer" at bounding box center [485, 227] width 98 height 17
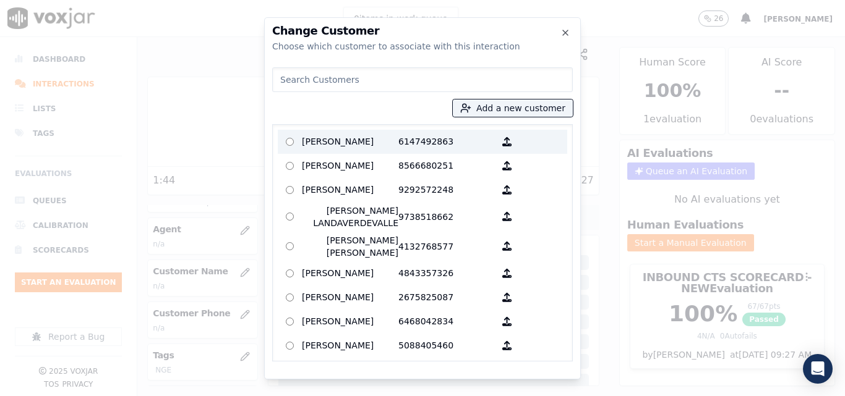
click at [378, 138] on p "[PERSON_NAME]" at bounding box center [350, 141] width 96 height 19
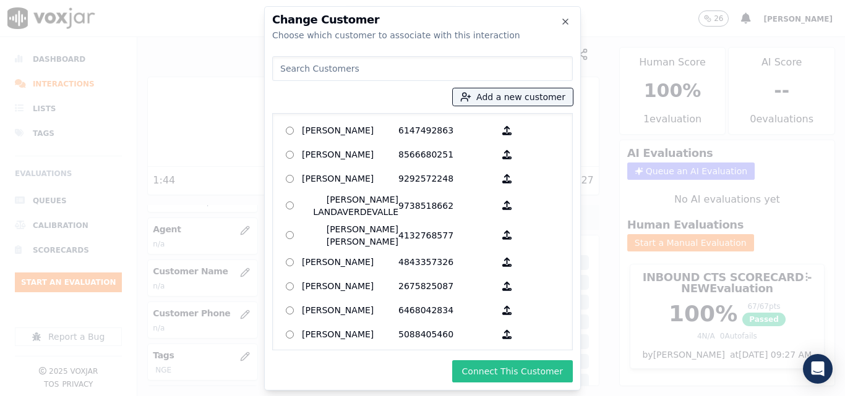
click at [554, 369] on button "Connect This Customer" at bounding box center [512, 372] width 121 height 22
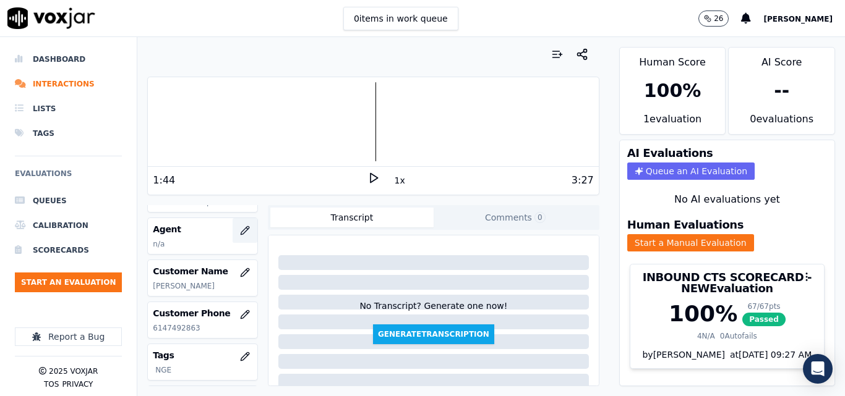
click at [240, 227] on icon "button" at bounding box center [245, 231] width 10 height 10
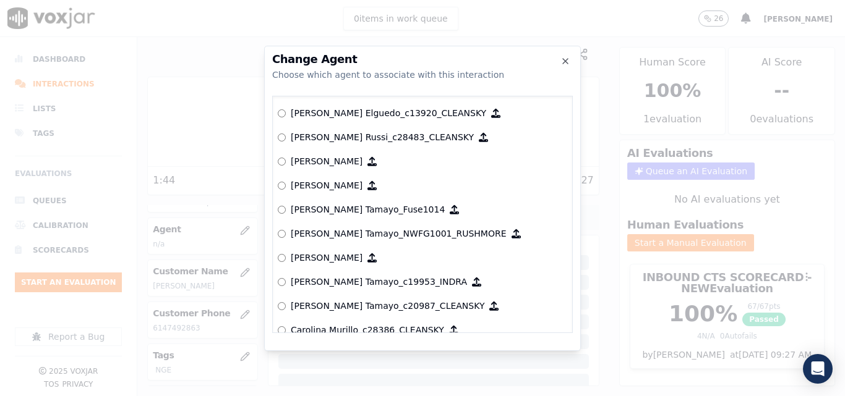
scroll to position [927, 0]
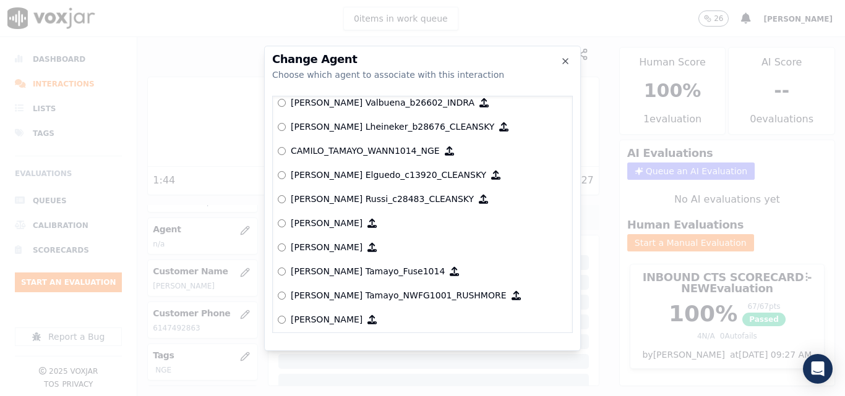
click at [280, 145] on label "CAMILO_TAMAYO_WANN1014_NGE" at bounding box center [422, 151] width 289 height 24
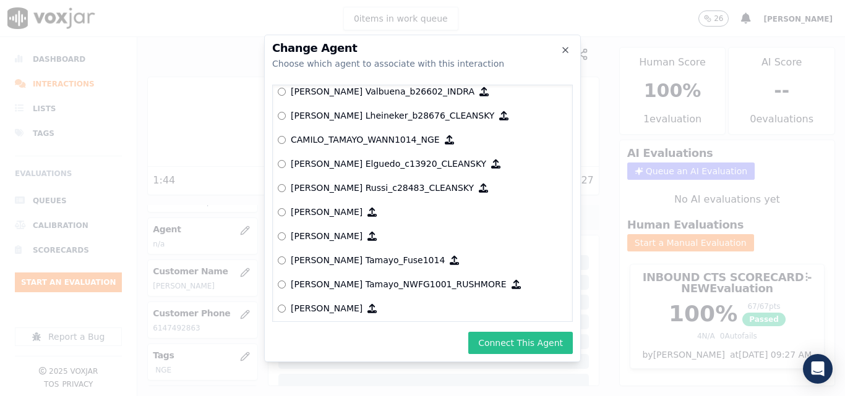
click at [515, 343] on button "Connect This Agent" at bounding box center [520, 343] width 105 height 22
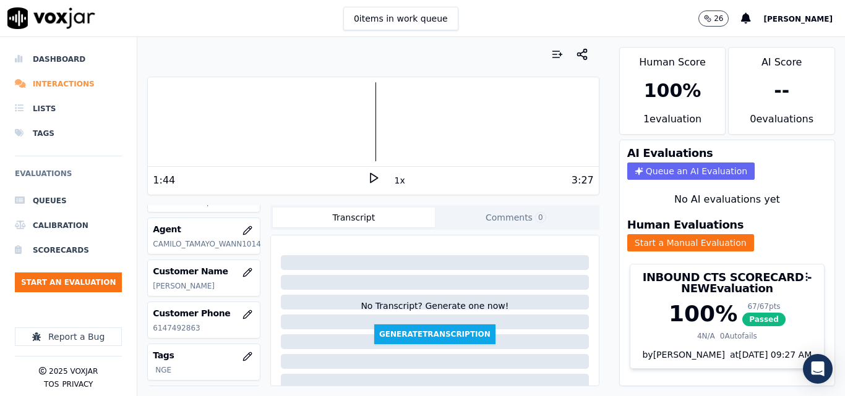
click at [43, 86] on li "Interactions" at bounding box center [68, 84] width 107 height 25
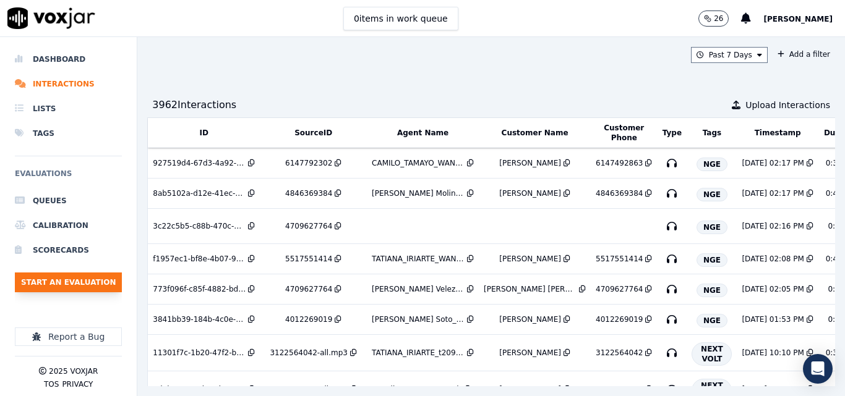
click at [66, 276] on button "Start an Evaluation" at bounding box center [68, 283] width 107 height 20
click at [94, 280] on button "Start an Evaluation" at bounding box center [68, 283] width 107 height 20
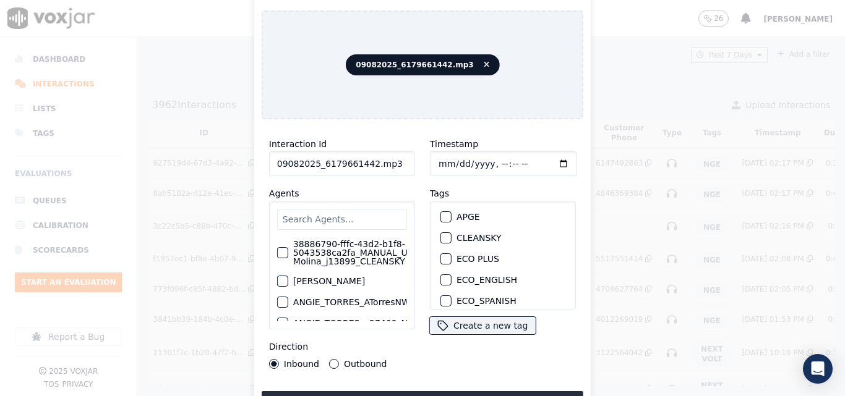
drag, startPoint x: 390, startPoint y: 160, endPoint x: 390, endPoint y: 180, distance: 19.8
click at [390, 161] on input "09082025_6179661442.mp3" at bounding box center [342, 164] width 146 height 25
type input "09082025_6179661442"
click at [441, 257] on div "button" at bounding box center [445, 261] width 9 height 9
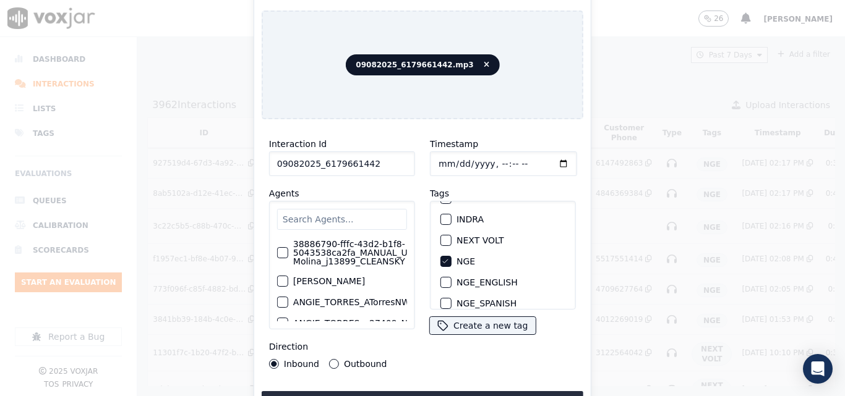
drag, startPoint x: 482, startPoint y: 322, endPoint x: 539, endPoint y: 355, distance: 66.5
click at [539, 355] on div "Timestamp Tags APGE CLEANSKY ECO PLUS ECO_ENGLISH ECO_SPANISH ELECTRA SPARK IND…" at bounding box center [502, 252] width 161 height 247
click at [464, 393] on button "Upload interaction to start evaluation" at bounding box center [423, 403] width 322 height 22
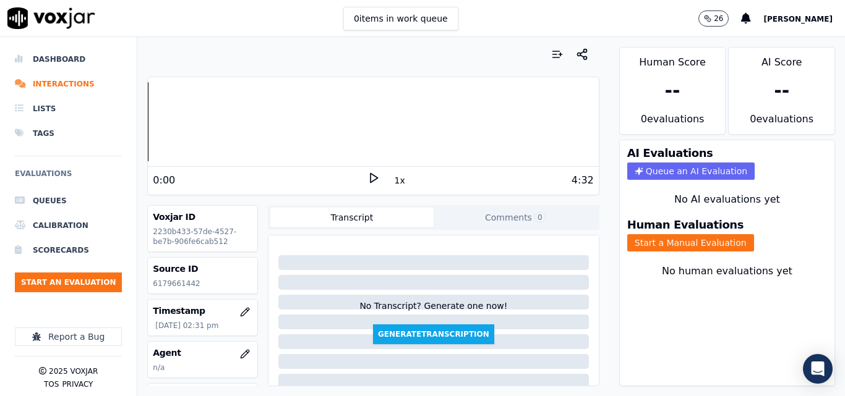
click at [371, 175] on polygon at bounding box center [374, 178] width 7 height 9
click at [121, 142] on div "Dashboard Interactions Lists Tags Evaluations Queues Calibration Scorecards Sta…" at bounding box center [422, 216] width 845 height 359
click at [371, 176] on rect at bounding box center [372, 178] width 2 height 8
click at [181, 282] on p "6179661442" at bounding box center [203, 284] width 100 height 10
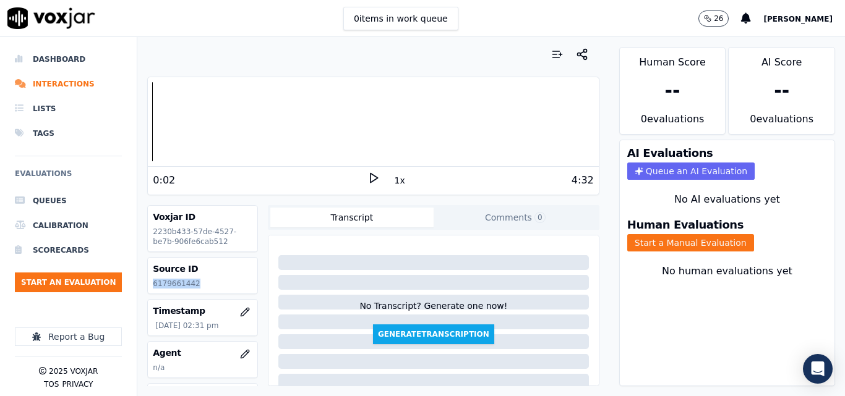
copy p "6179661442"
click at [367, 179] on icon at bounding box center [373, 178] width 12 height 12
drag, startPoint x: 363, startPoint y: 173, endPoint x: 362, endPoint y: 182, distance: 9.3
click at [367, 182] on icon at bounding box center [373, 178] width 12 height 12
click at [672, 249] on button "Start a Manual Evaluation" at bounding box center [690, 242] width 127 height 17
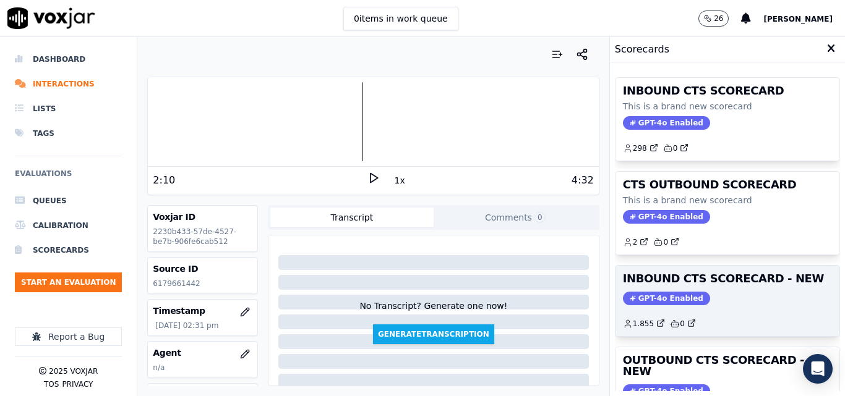
click at [731, 273] on h3 "INBOUND CTS SCORECARD - NEW" at bounding box center [727, 278] width 209 height 11
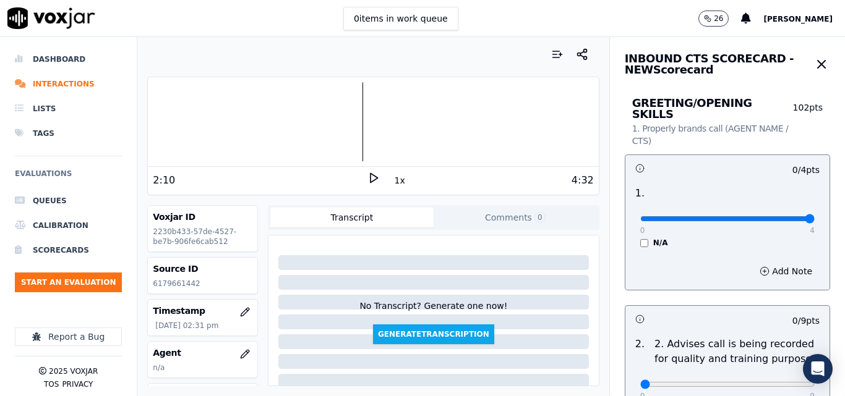
type input "4"
click at [777, 216] on input "range" at bounding box center [727, 218] width 174 height 5
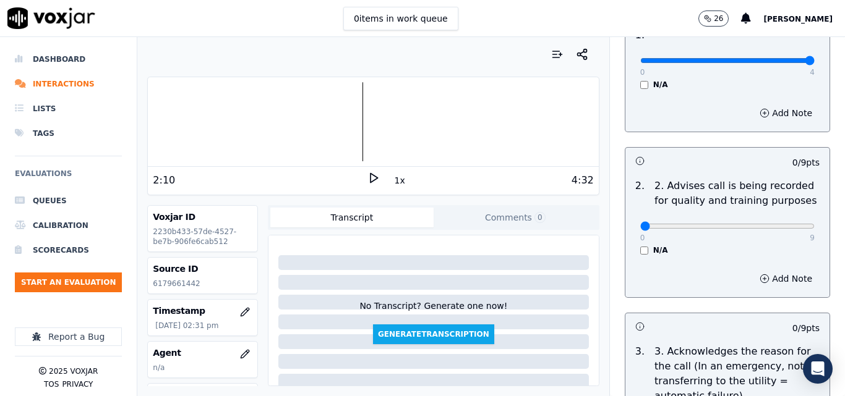
scroll to position [186, 0]
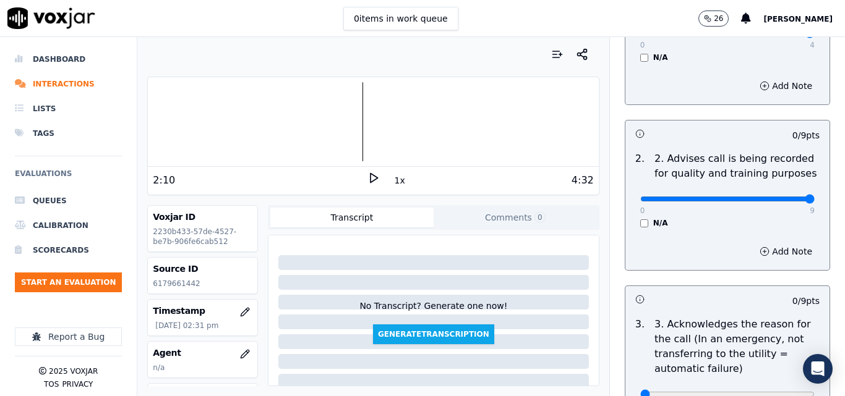
type input "9"
click at [778, 197] on input "range" at bounding box center [727, 199] width 174 height 5
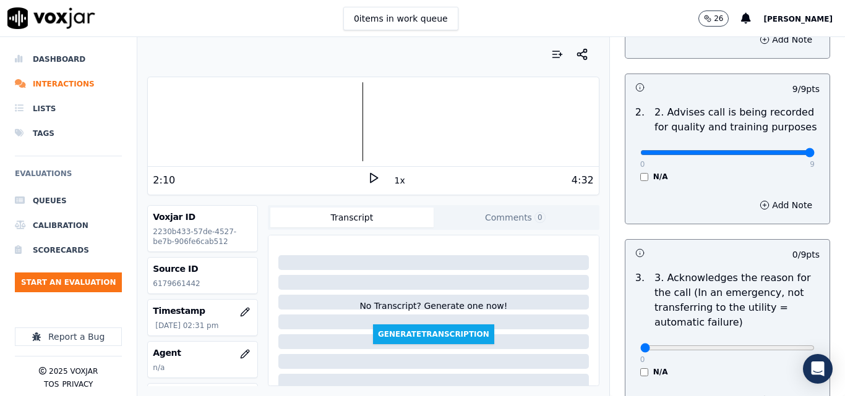
scroll to position [433, 0]
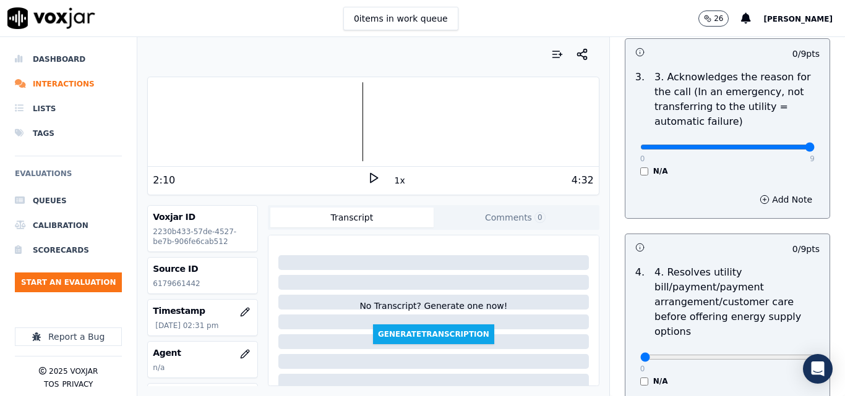
type input "9"
click at [777, 145] on input "range" at bounding box center [727, 147] width 174 height 5
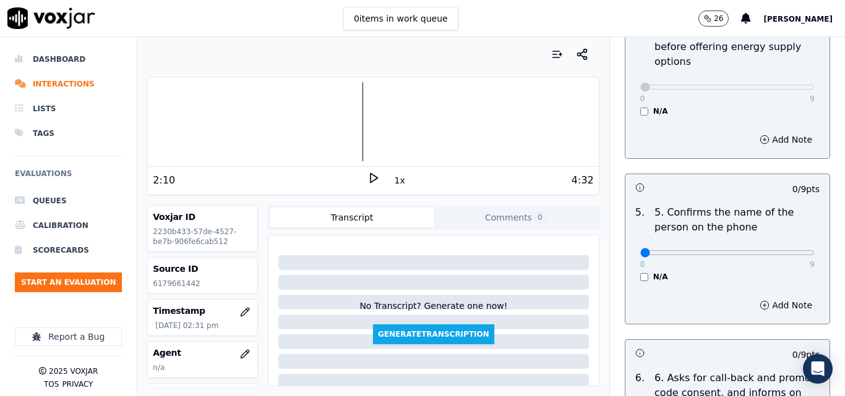
scroll to position [804, 0]
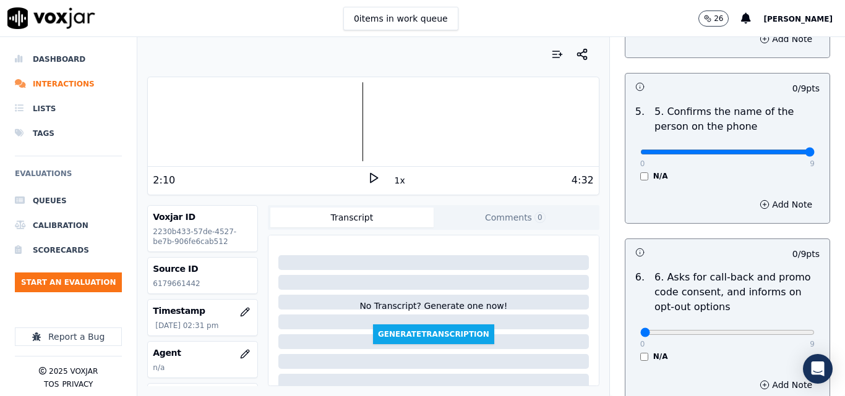
type input "9"
click at [782, 150] on input "range" at bounding box center [727, 152] width 174 height 5
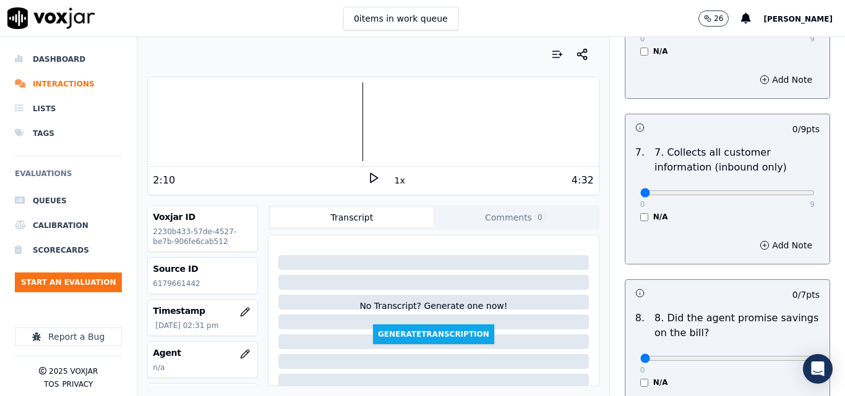
scroll to position [1113, 0]
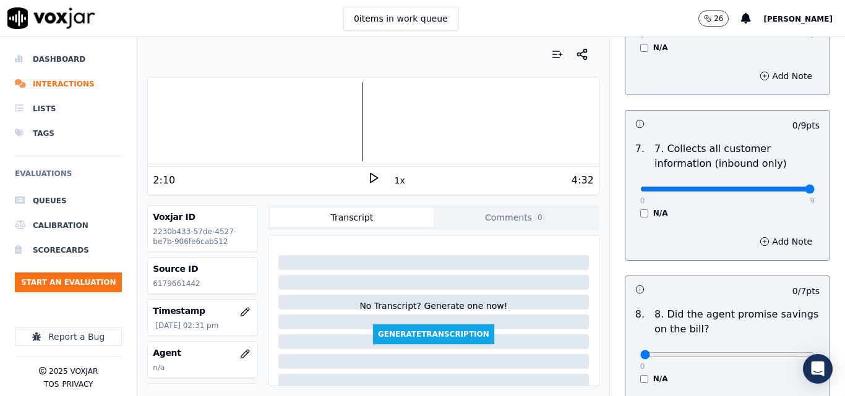
type input "9"
click at [785, 187] on input "range" at bounding box center [727, 189] width 174 height 5
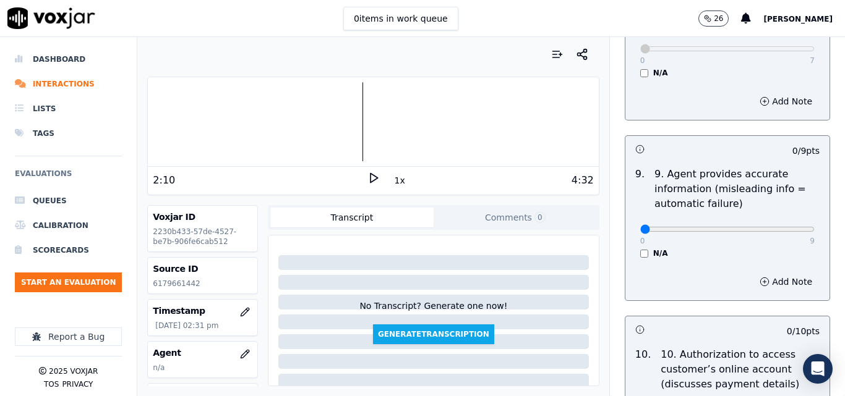
scroll to position [1423, 0]
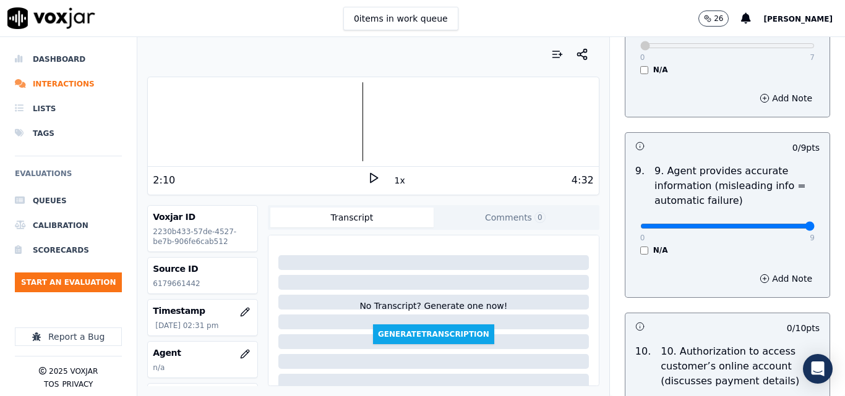
type input "9"
click at [777, 224] on input "range" at bounding box center [727, 226] width 174 height 5
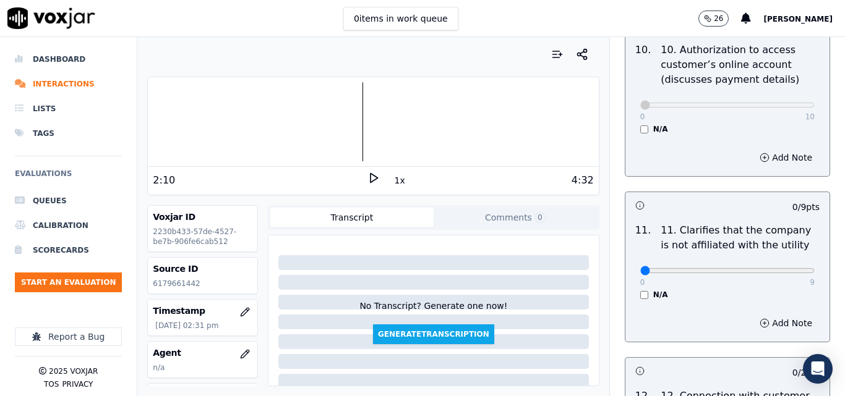
scroll to position [1732, 0]
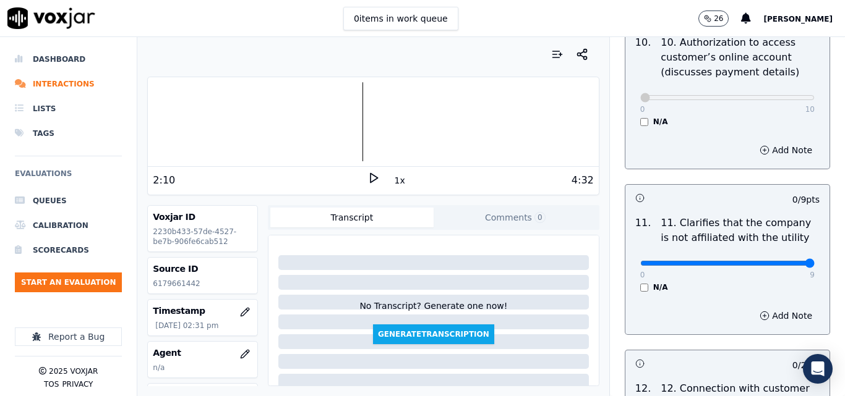
type input "9"
click at [782, 261] on input "range" at bounding box center [727, 263] width 174 height 5
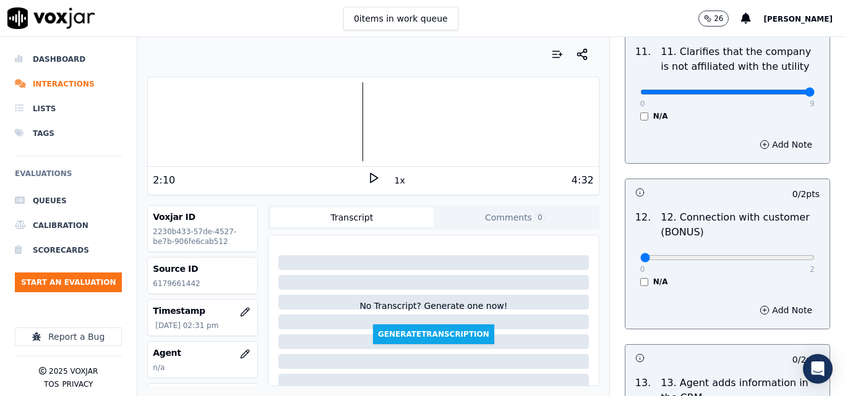
scroll to position [1917, 0]
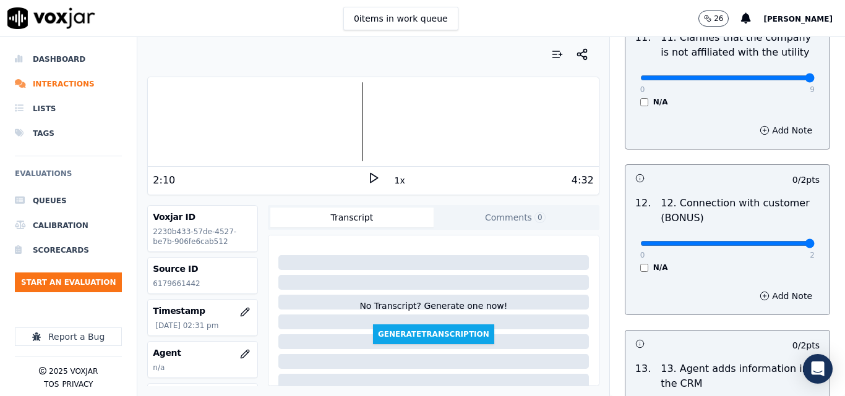
type input "2"
click at [780, 241] on input "range" at bounding box center [727, 243] width 174 height 5
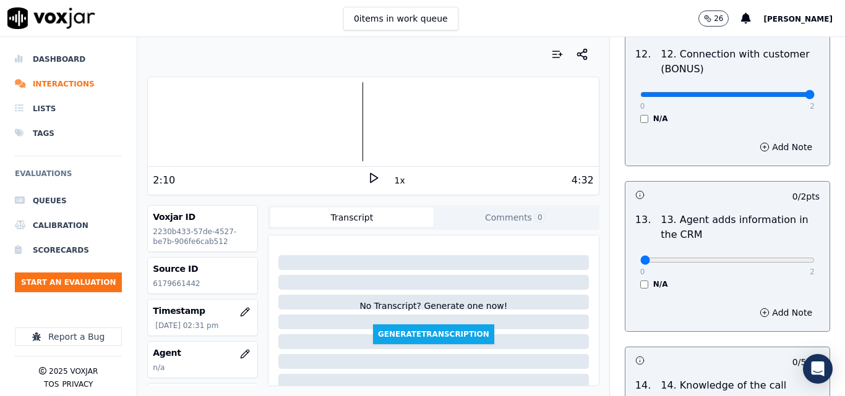
scroll to position [2103, 0]
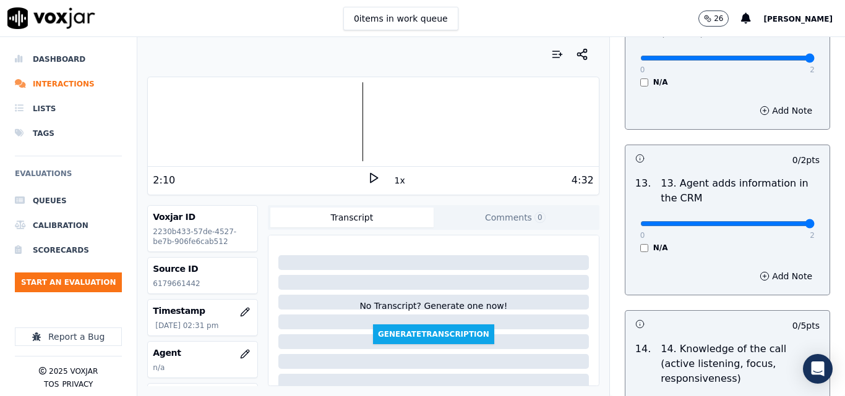
type input "2"
click at [782, 221] on input "range" at bounding box center [727, 223] width 174 height 5
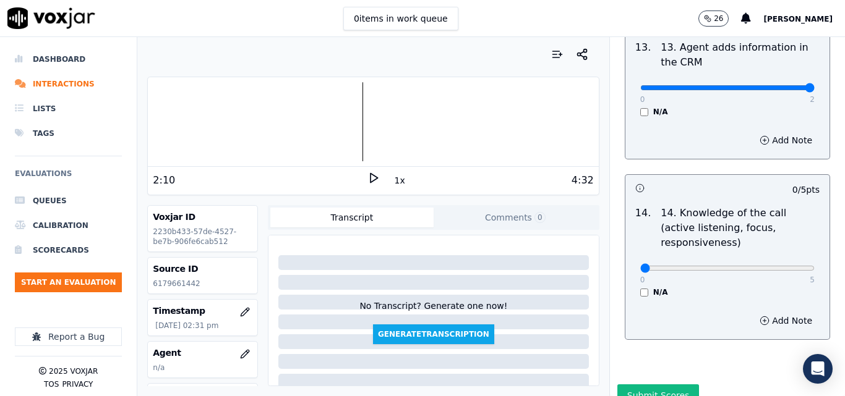
scroll to position [2259, 0]
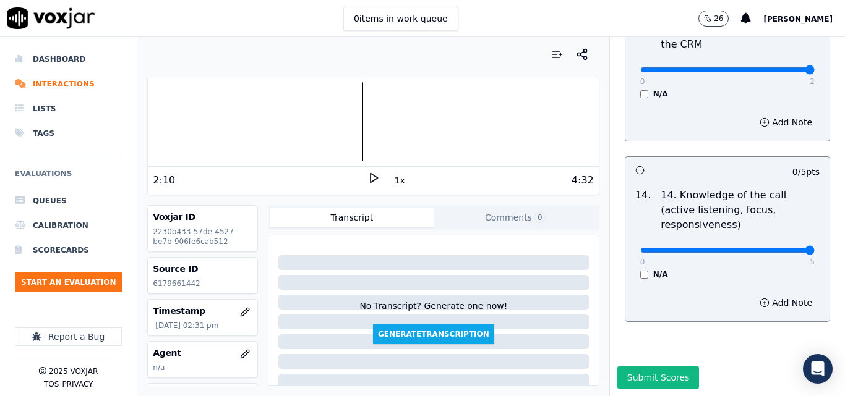
drag, startPoint x: 785, startPoint y: 225, endPoint x: 772, endPoint y: 244, distance: 23.2
type input "5"
click at [786, 248] on input "range" at bounding box center [727, 250] width 174 height 5
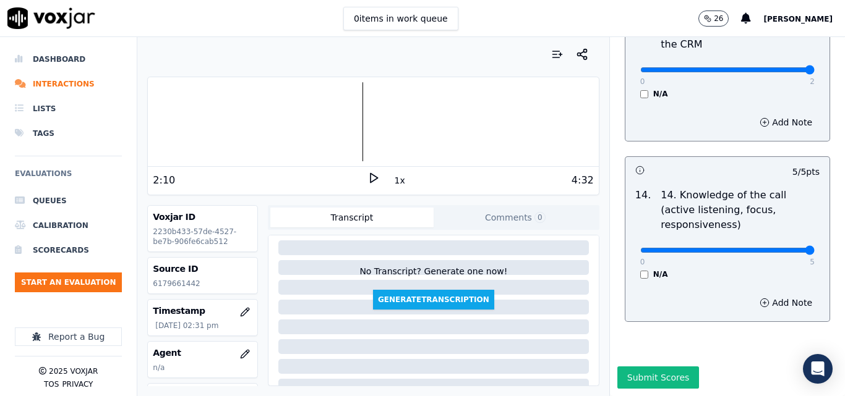
scroll to position [107, 0]
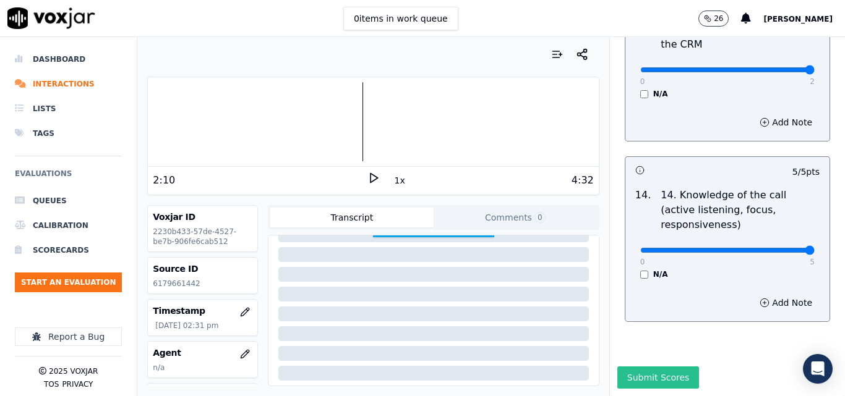
click at [632, 367] on button "Submit Scores" at bounding box center [658, 378] width 82 height 22
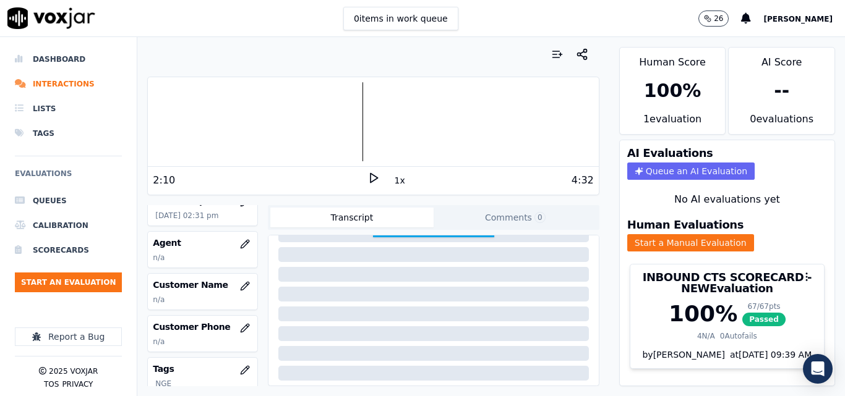
scroll to position [124, 0]
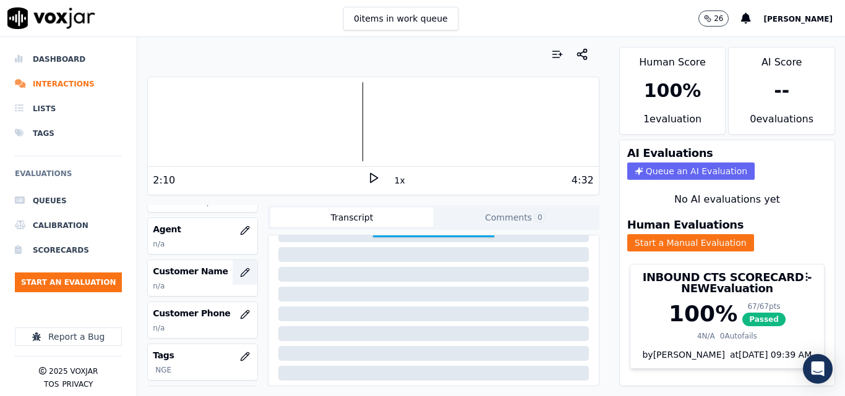
click at [240, 273] on icon "button" at bounding box center [245, 273] width 10 height 10
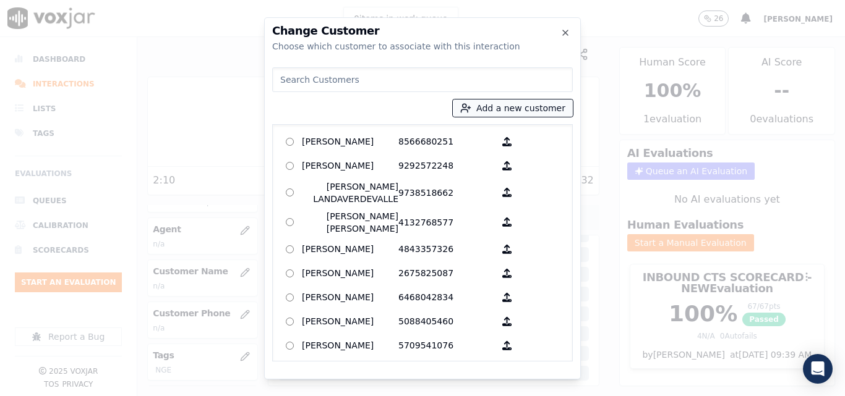
click at [485, 109] on button "Add a new customer" at bounding box center [513, 108] width 120 height 17
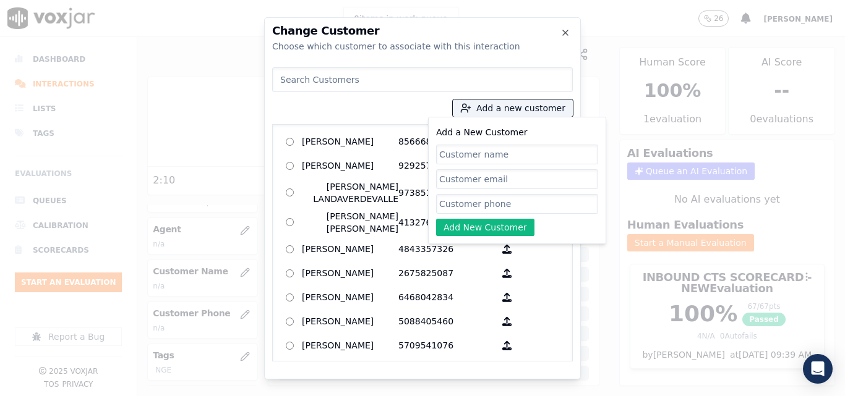
click at [481, 147] on input "Add a New Customer" at bounding box center [517, 155] width 162 height 20
type input "[PERSON_NAME]"
click at [539, 209] on input "Add a New Customer" at bounding box center [517, 204] width 162 height 20
click at [477, 204] on input "Add a New Customer" at bounding box center [517, 204] width 162 height 20
paste input "6179661442"
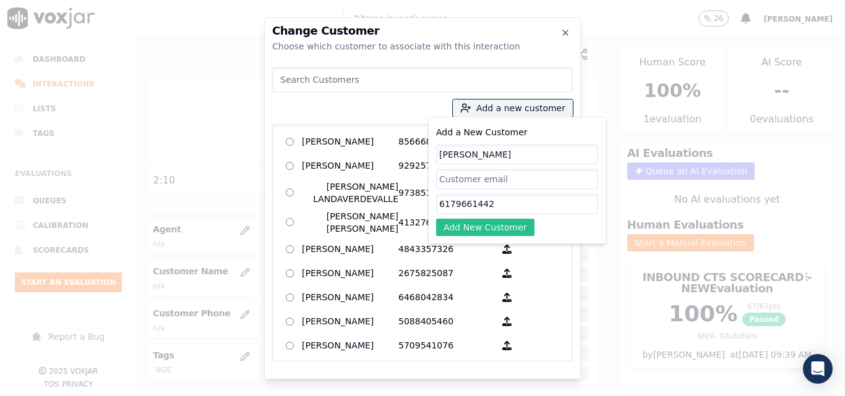
type input "6179661442"
click at [479, 226] on button "Add New Customer" at bounding box center [485, 227] width 98 height 17
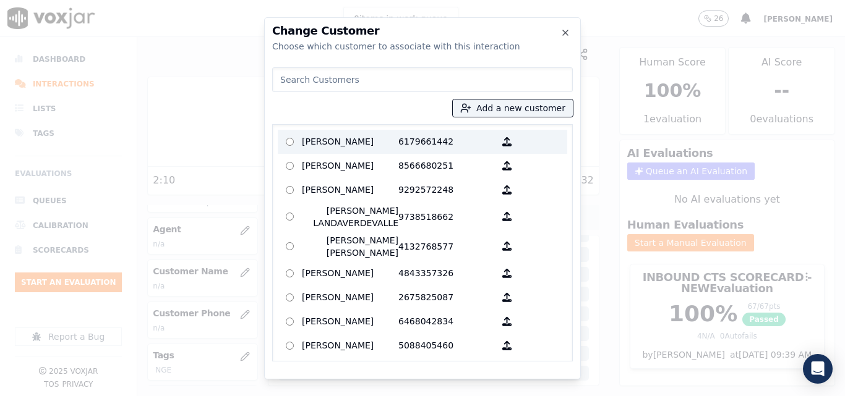
click at [400, 140] on p "6179661442" at bounding box center [446, 141] width 96 height 19
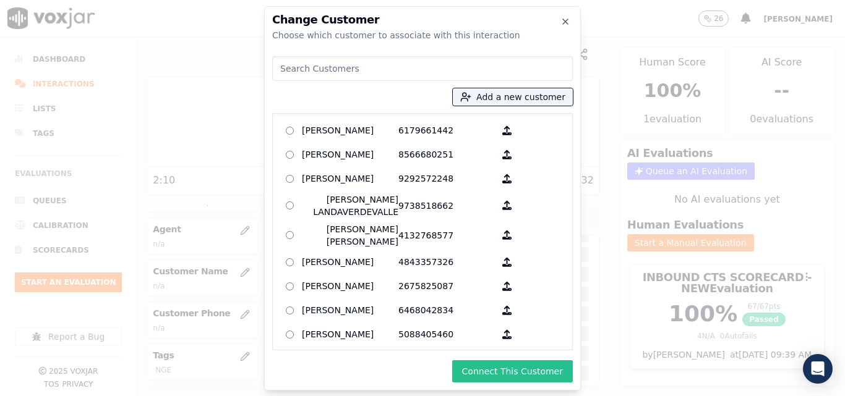
click at [492, 376] on button "Connect This Customer" at bounding box center [512, 372] width 121 height 22
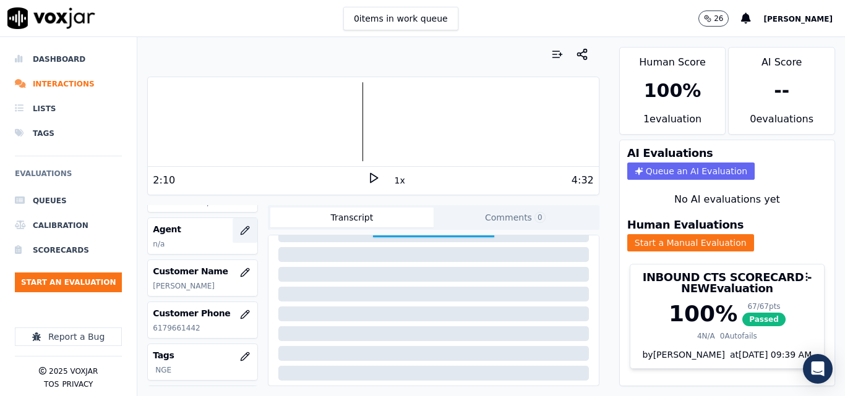
click at [239, 225] on button "button" at bounding box center [245, 230] width 25 height 25
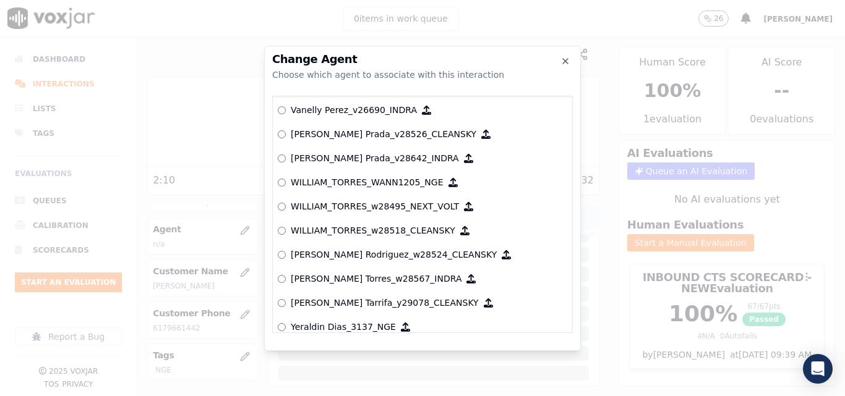
scroll to position [6121, 0]
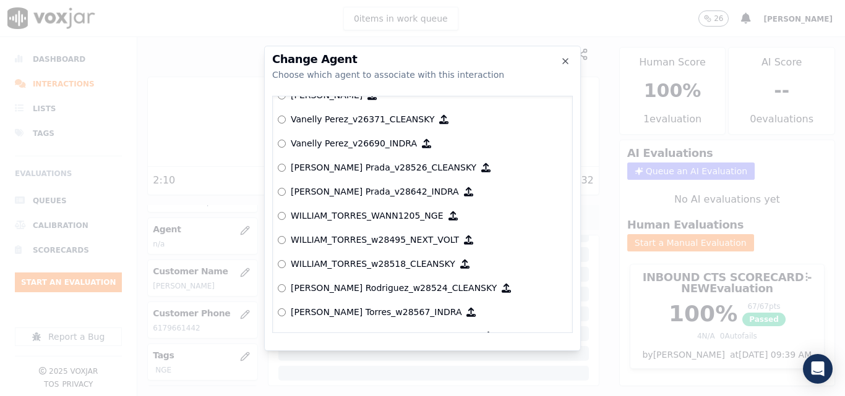
click at [275, 218] on div "null [PERSON_NAME] ANGIE_TORRES_ATorresNWFG_SPARK ANGIE_TORRES_a27409_NEXT_VOLT…" at bounding box center [422, 215] width 301 height 238
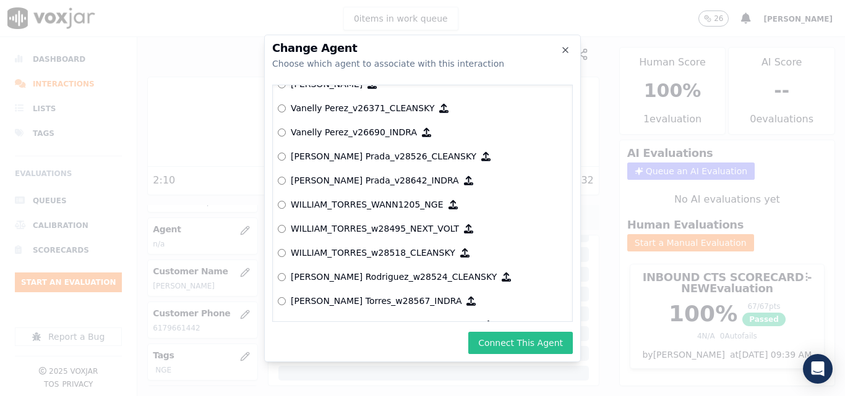
click at [484, 346] on button "Connect This Agent" at bounding box center [520, 343] width 105 height 22
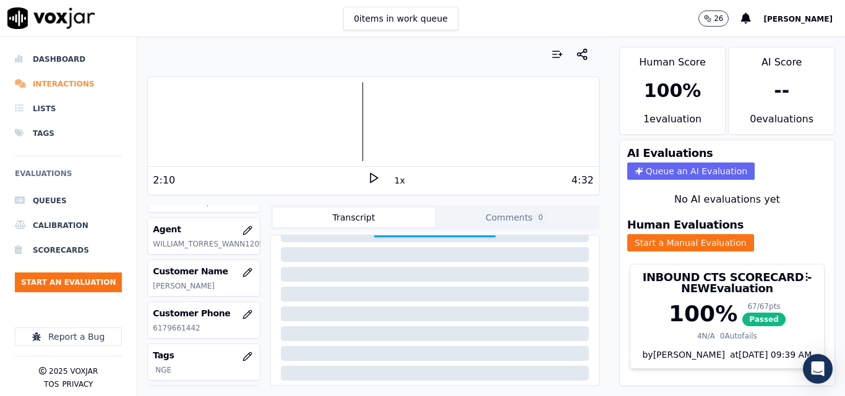
click at [44, 81] on li "Interactions" at bounding box center [68, 84] width 107 height 25
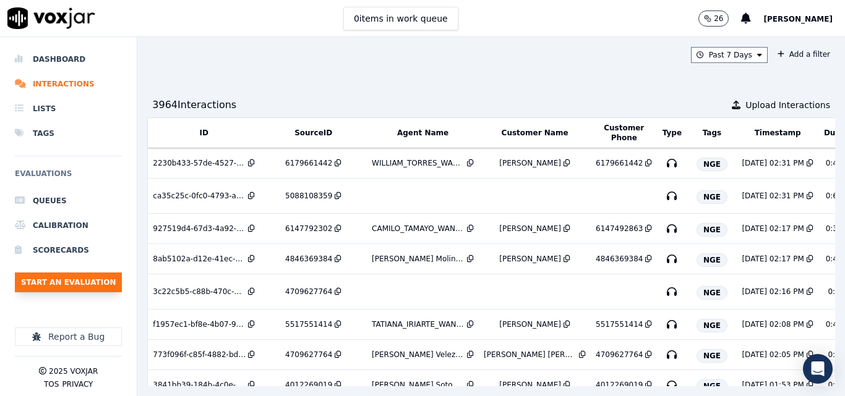
click at [52, 288] on button "Start an Evaluation" at bounding box center [68, 283] width 107 height 20
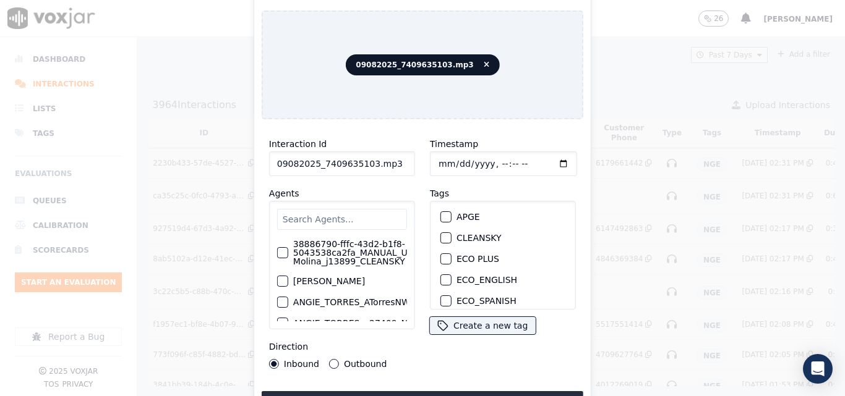
click at [395, 153] on input "09082025_7409635103.mp3" at bounding box center [342, 164] width 146 height 25
type input "09082025_7409635103"
click at [441, 258] on div "button" at bounding box center [445, 261] width 9 height 9
drag, startPoint x: 431, startPoint y: 388, endPoint x: 427, endPoint y: 395, distance: 6.9
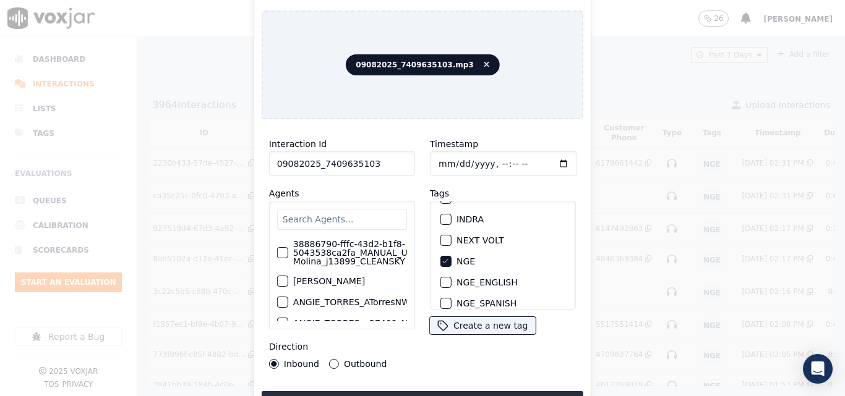
click at [430, 392] on button "Upload interaction to start evaluation" at bounding box center [423, 403] width 322 height 22
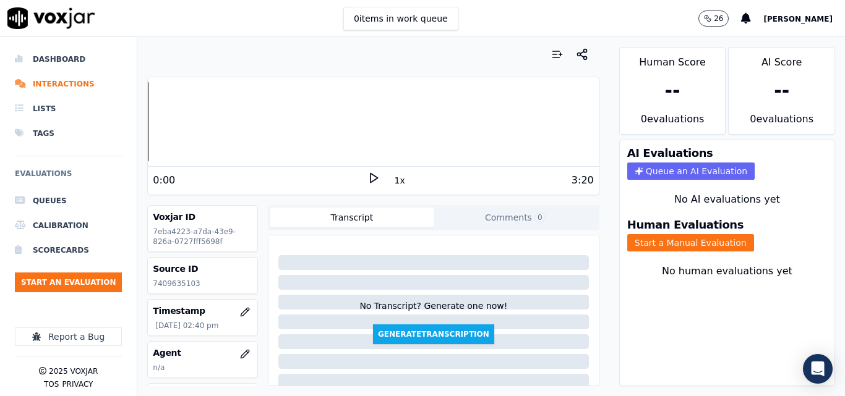
click at [371, 176] on polygon at bounding box center [374, 178] width 7 height 9
click at [371, 174] on rect at bounding box center [372, 178] width 2 height 8
click at [166, 278] on div "Source ID 7409635103" at bounding box center [202, 276] width 109 height 36
click at [268, 275] on div at bounding box center [433, 316] width 330 height 150
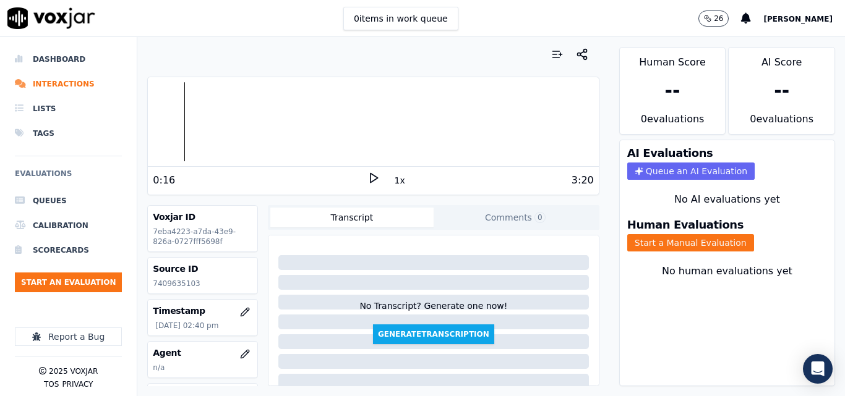
click at [174, 284] on p "7409635103" at bounding box center [203, 284] width 100 height 10
copy p "7409635103"
click at [367, 182] on icon at bounding box center [373, 178] width 12 height 12
click at [241, 114] on div at bounding box center [373, 121] width 450 height 79
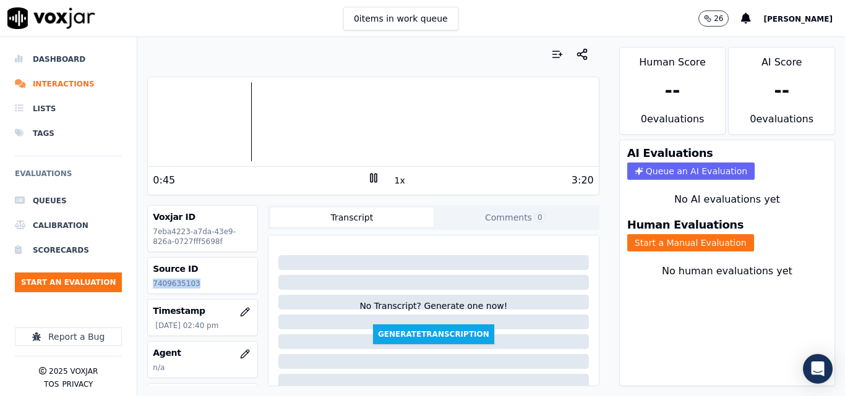
click at [238, 113] on div at bounding box center [373, 121] width 450 height 79
click at [367, 175] on icon at bounding box center [373, 178] width 12 height 12
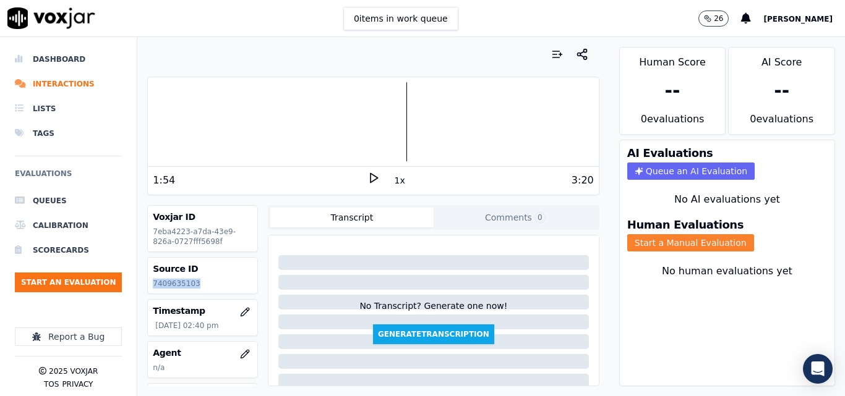
click at [677, 242] on button "Start a Manual Evaluation" at bounding box center [690, 242] width 127 height 17
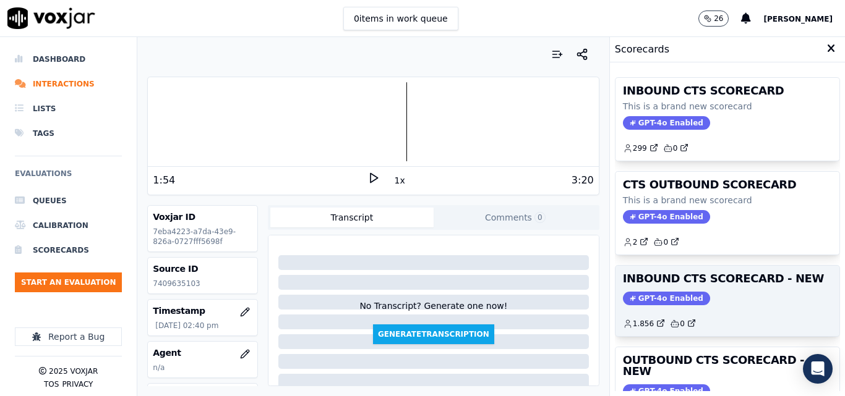
click at [739, 309] on div "INBOUND CTS SCORECARD - NEW GPT-4o Enabled 1.856 0" at bounding box center [727, 301] width 224 height 71
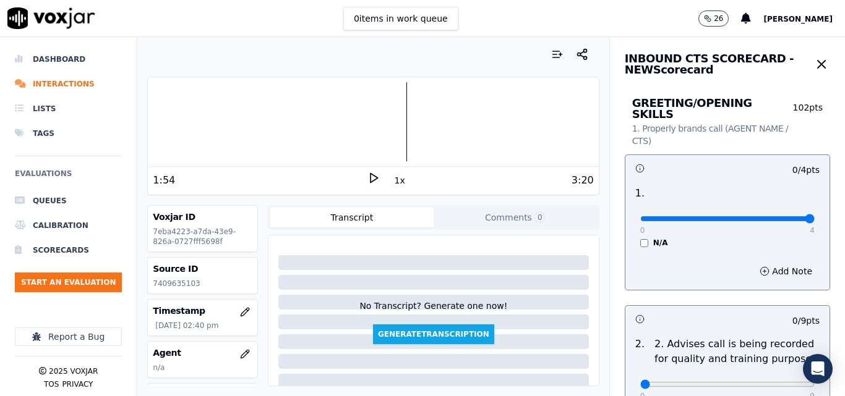
type input "4"
click at [780, 216] on input "range" at bounding box center [727, 218] width 174 height 5
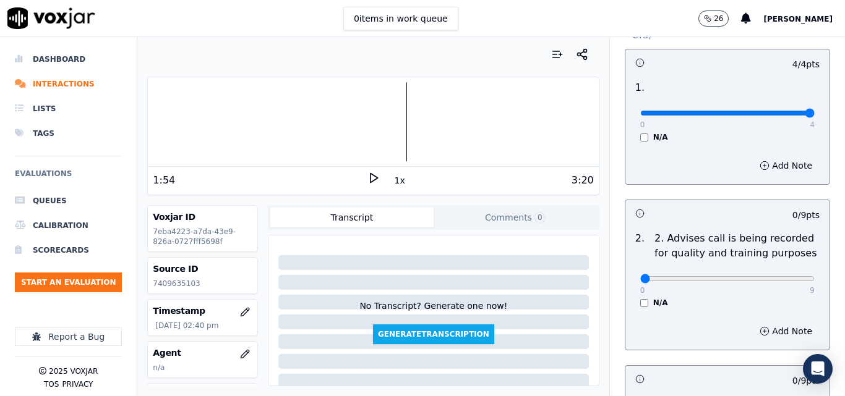
scroll to position [186, 0]
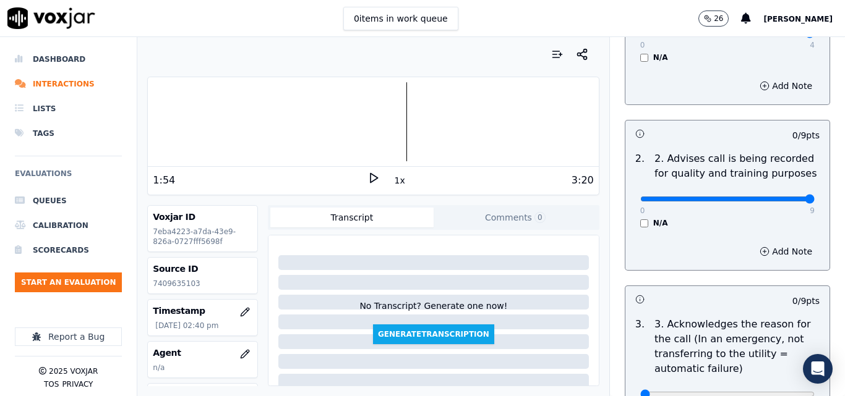
type input "9"
click at [786, 197] on input "range" at bounding box center [727, 199] width 174 height 5
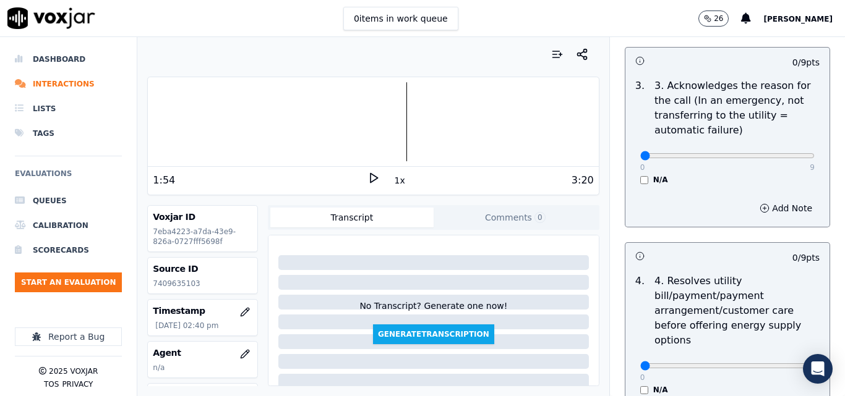
scroll to position [433, 0]
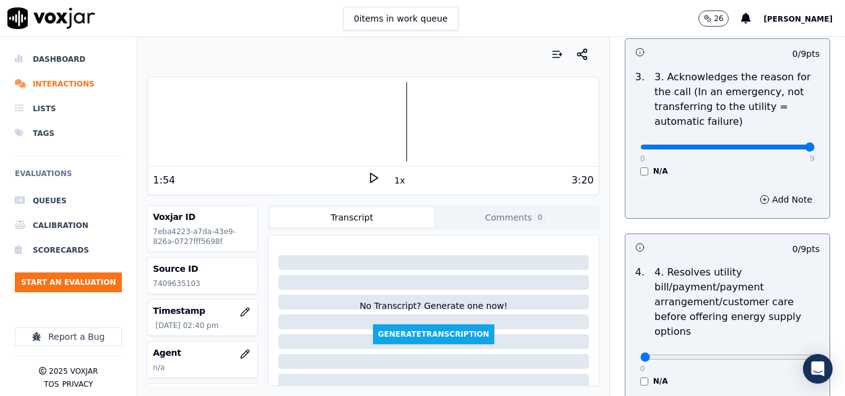
type input "9"
click at [785, 145] on input "range" at bounding box center [727, 147] width 174 height 5
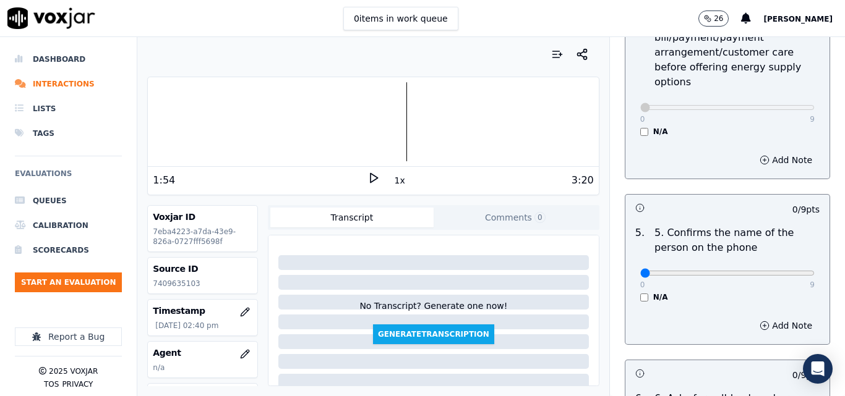
scroll to position [742, 0]
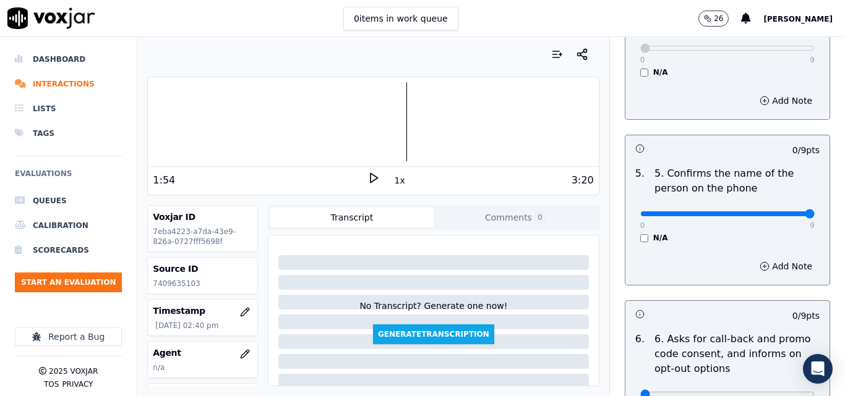
type input "9"
click at [784, 212] on input "range" at bounding box center [727, 214] width 174 height 5
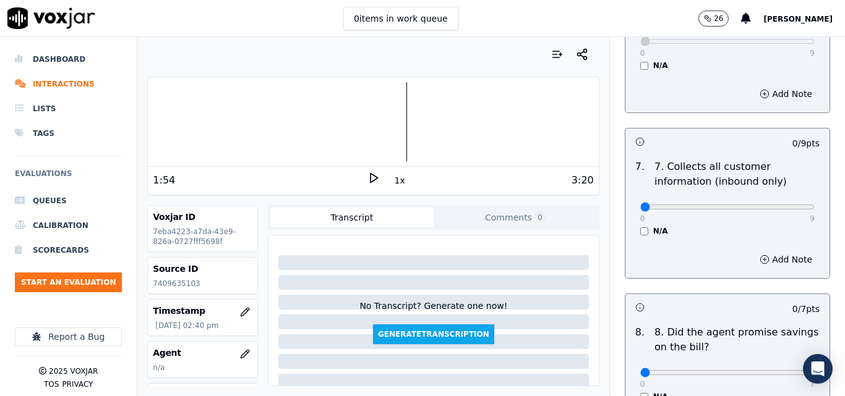
scroll to position [1113, 0]
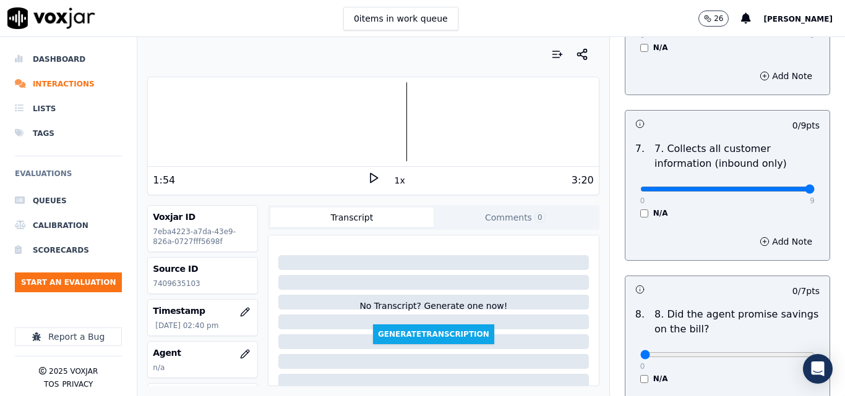
type input "9"
click at [783, 187] on input "range" at bounding box center [727, 189] width 174 height 5
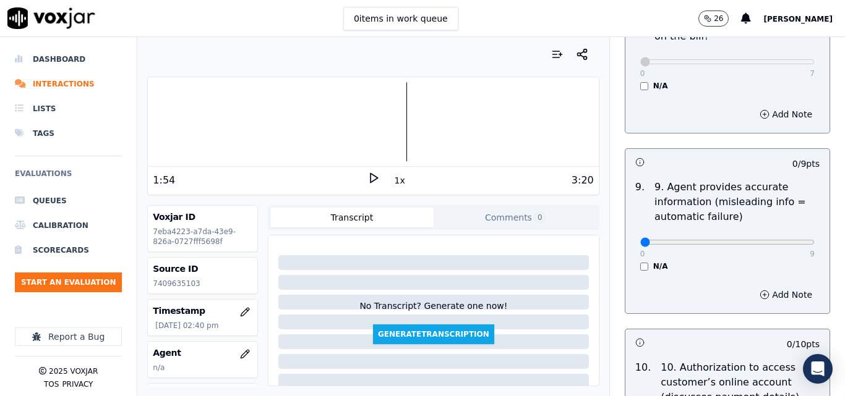
scroll to position [1423, 0]
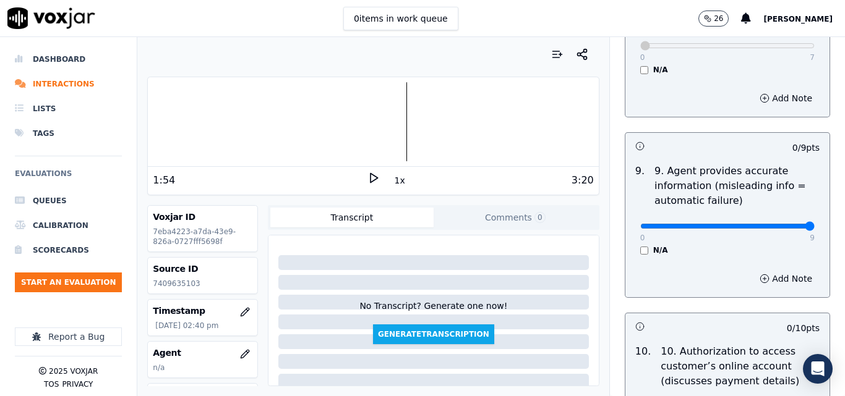
type input "9"
click at [786, 224] on input "range" at bounding box center [727, 226] width 174 height 5
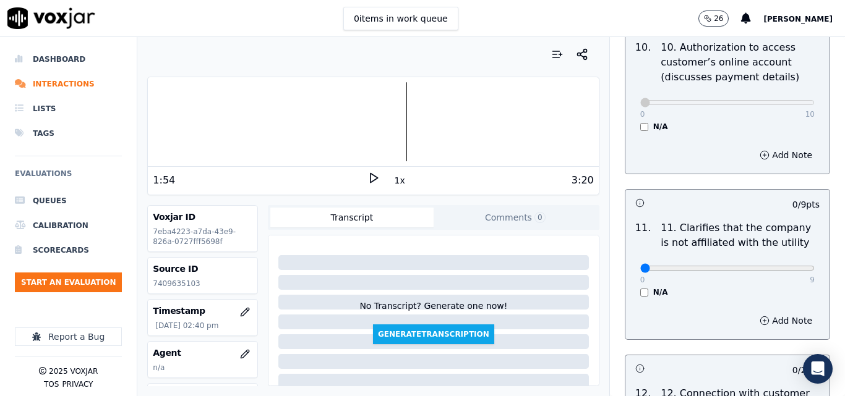
scroll to position [1732, 0]
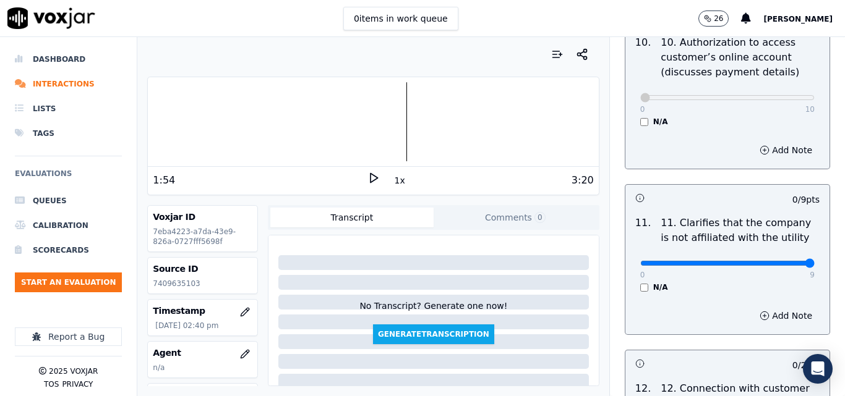
type input "9"
click at [782, 261] on input "range" at bounding box center [727, 263] width 174 height 5
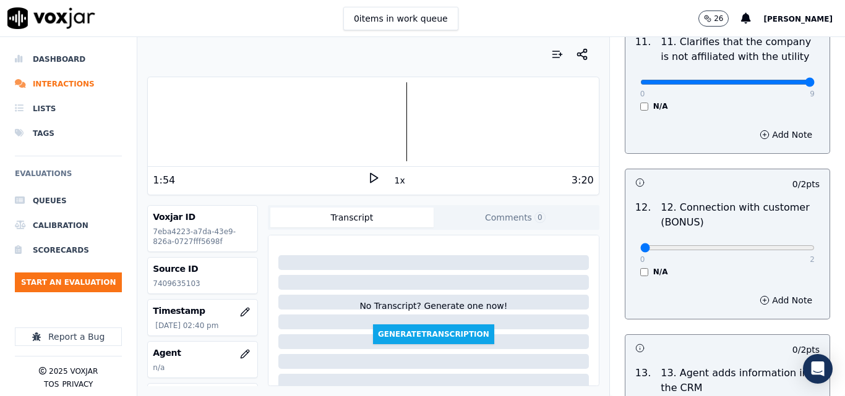
scroll to position [1917, 0]
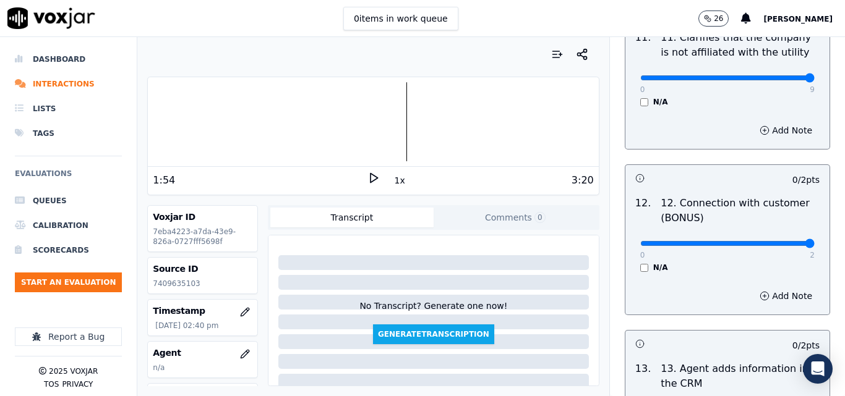
type input "2"
click at [781, 241] on input "range" at bounding box center [727, 243] width 174 height 5
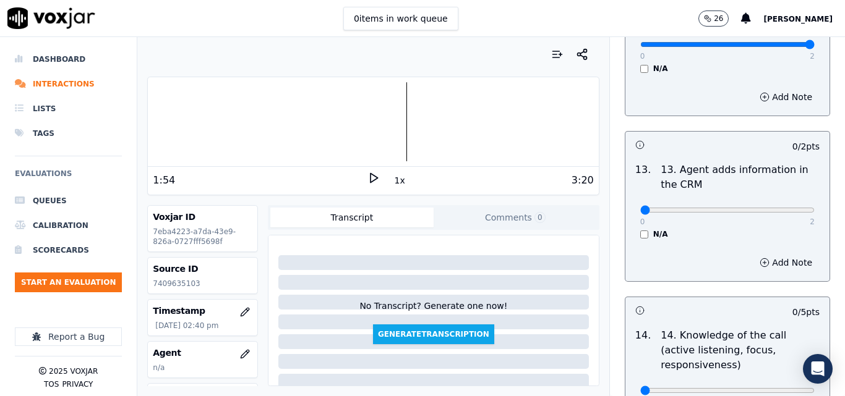
scroll to position [2165, 0]
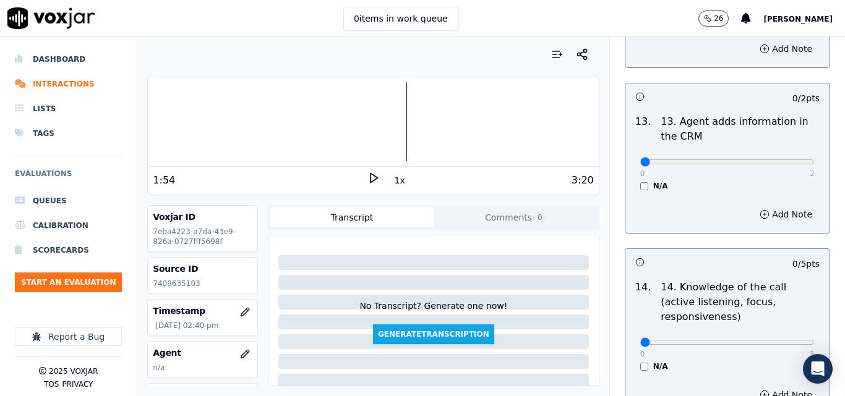
click at [780, 156] on div "0 2" at bounding box center [727, 161] width 174 height 15
type input "2"
click at [782, 160] on input "range" at bounding box center [727, 162] width 174 height 5
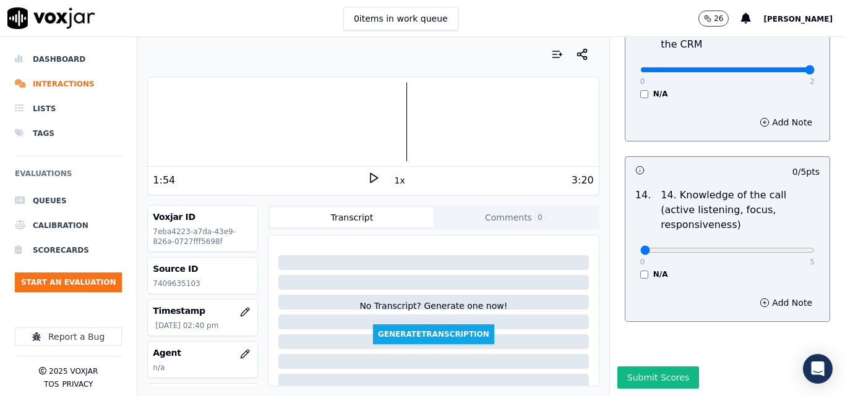
scroll to position [2259, 0]
type input "5"
click at [779, 248] on input "range" at bounding box center [727, 250] width 174 height 5
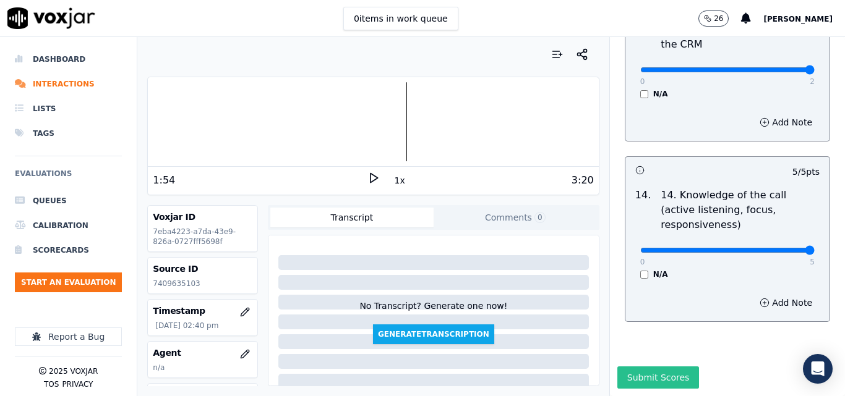
click at [677, 367] on button "Submit Scores" at bounding box center [658, 378] width 82 height 22
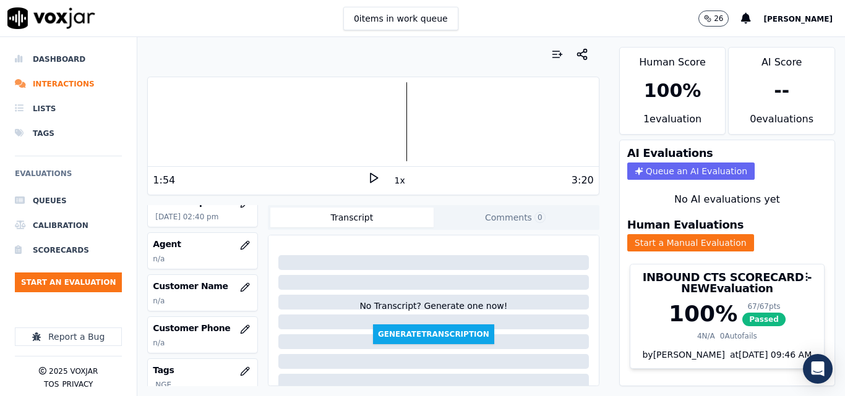
scroll to position [124, 0]
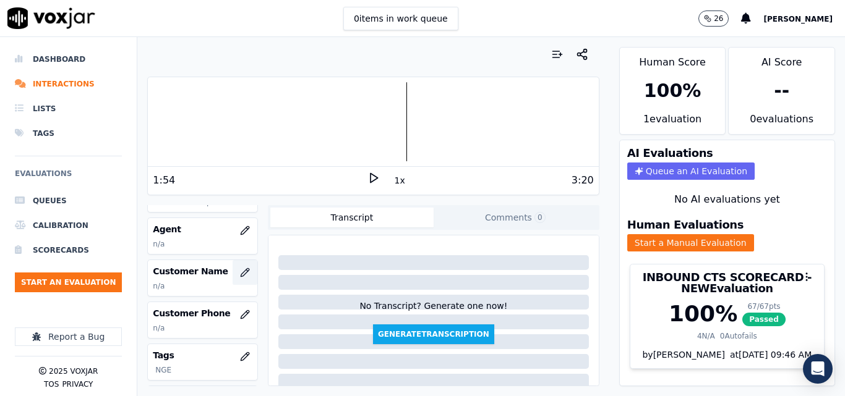
click at [238, 266] on button "button" at bounding box center [245, 272] width 25 height 25
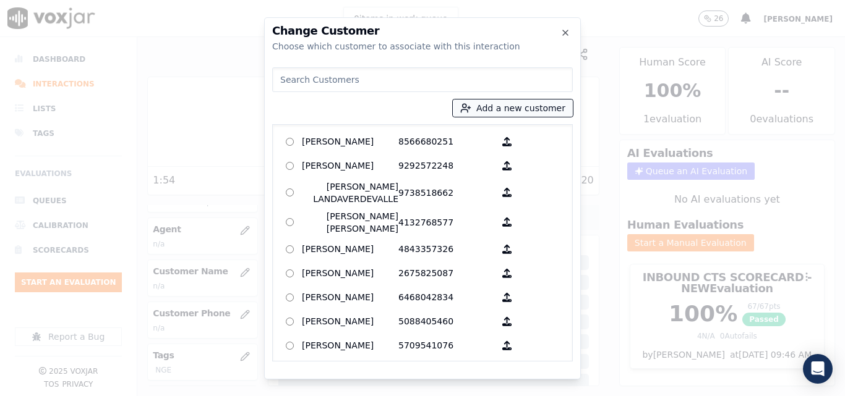
click at [536, 113] on button "Add a new customer" at bounding box center [513, 108] width 120 height 17
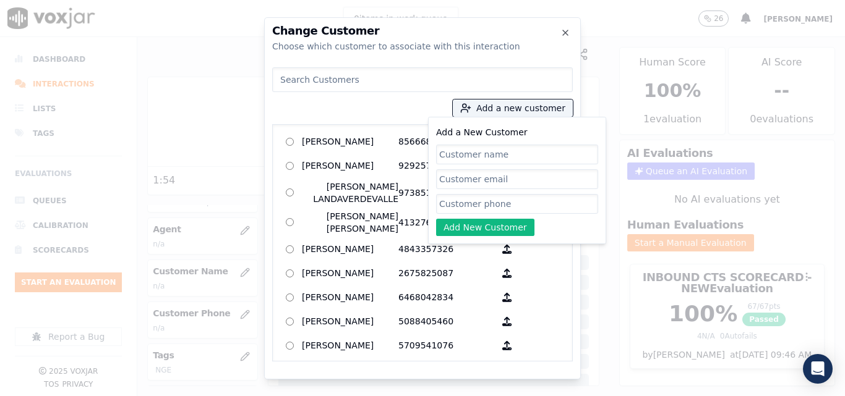
click at [516, 147] on input "Add a New Customer" at bounding box center [517, 155] width 162 height 20
type input "[PERSON_NAME] Del [PERSON_NAME]"
click at [498, 200] on input "Add a New Customer" at bounding box center [517, 204] width 162 height 20
click at [481, 194] on input "Add a New Customer" at bounding box center [517, 204] width 162 height 20
click at [480, 204] on input "Add a New Customer" at bounding box center [517, 204] width 162 height 20
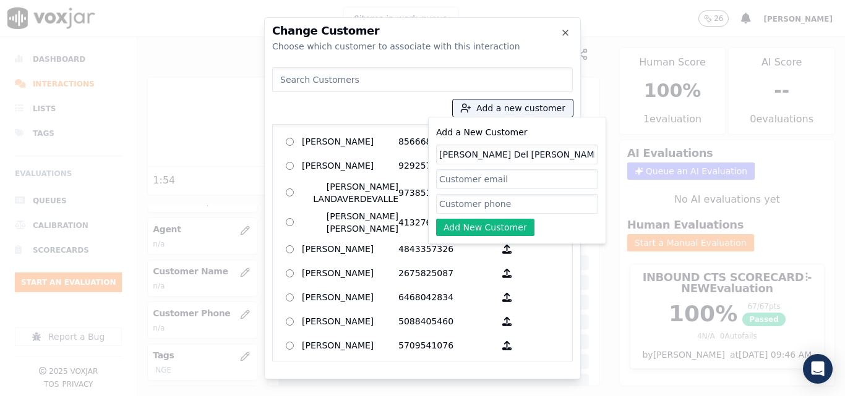
paste input "7409635103"
type input "7409635103"
click at [478, 231] on button "Add New Customer" at bounding box center [485, 227] width 98 height 17
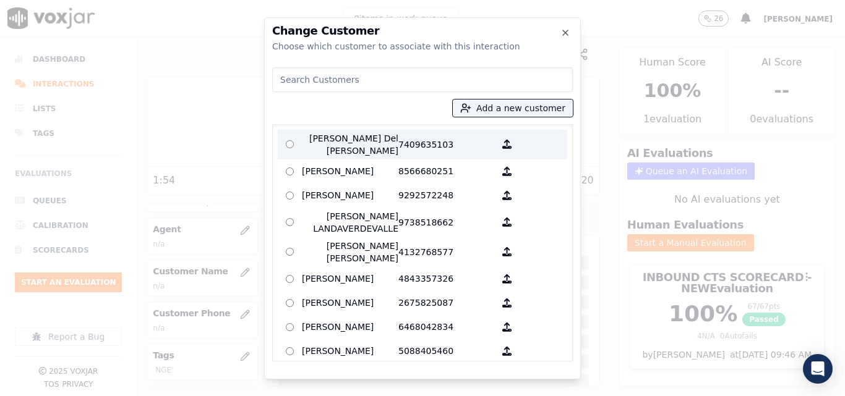
click at [402, 144] on p "7409635103" at bounding box center [446, 144] width 96 height 25
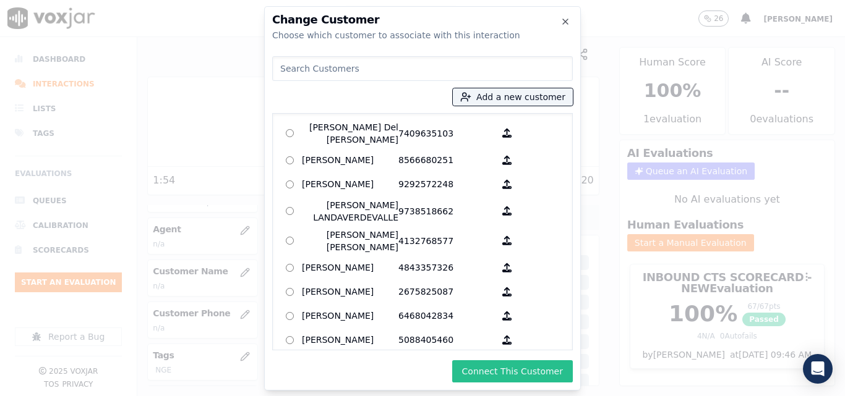
click at [508, 369] on button "Connect This Customer" at bounding box center [512, 372] width 121 height 22
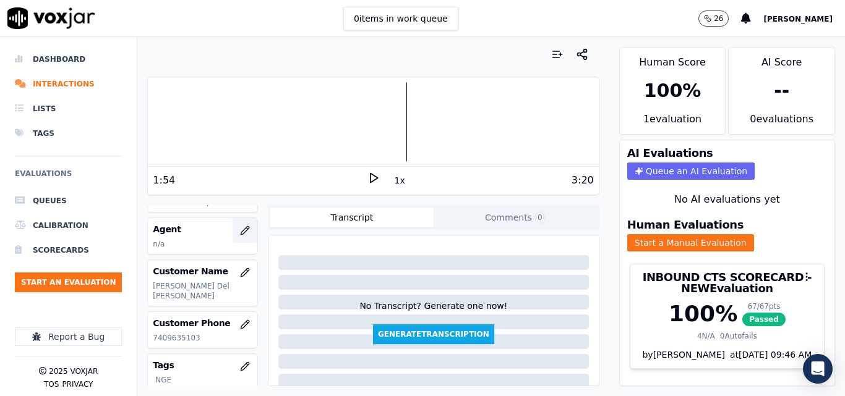
click at [240, 231] on icon "button" at bounding box center [245, 231] width 10 height 10
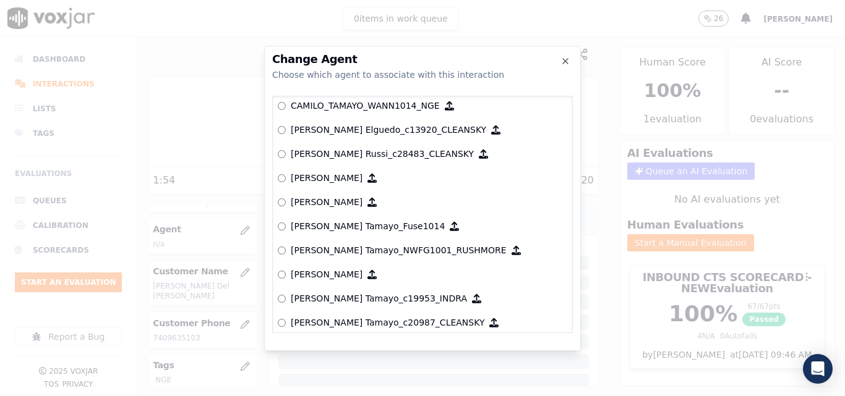
scroll to position [910, 0]
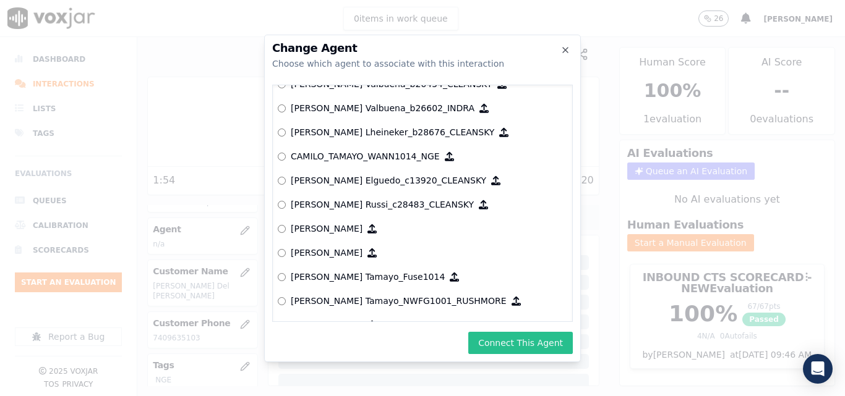
click at [491, 341] on button "Connect This Agent" at bounding box center [520, 343] width 105 height 22
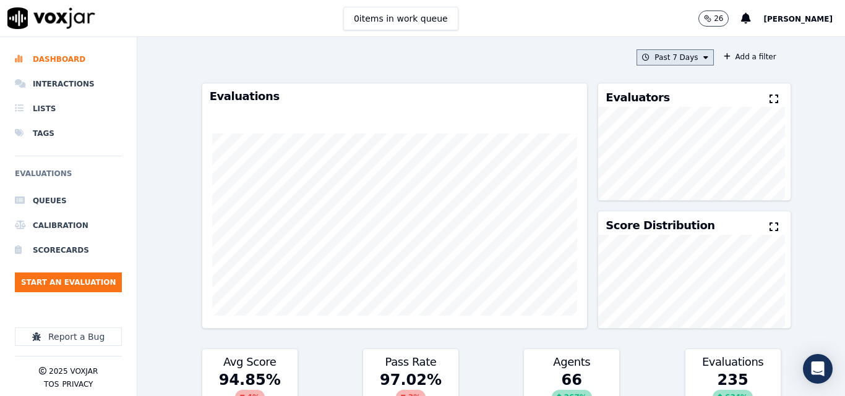
click at [689, 59] on button "Past 7 Days" at bounding box center [674, 57] width 77 height 16
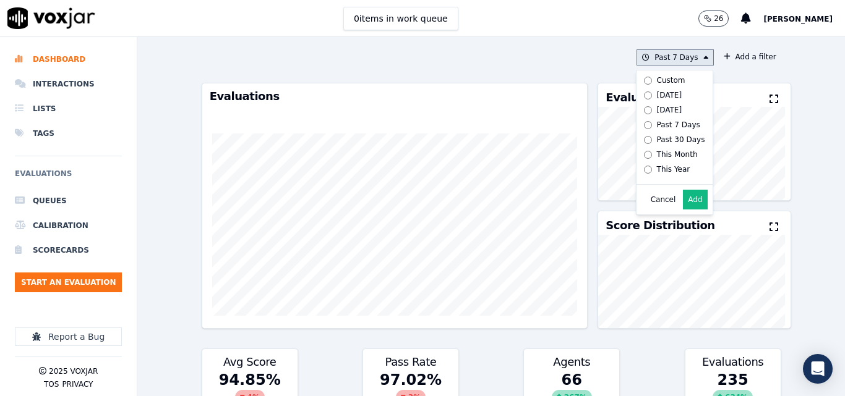
click at [657, 94] on div "Today" at bounding box center [669, 95] width 25 height 10
click at [685, 205] on button "Add" at bounding box center [695, 200] width 24 height 20
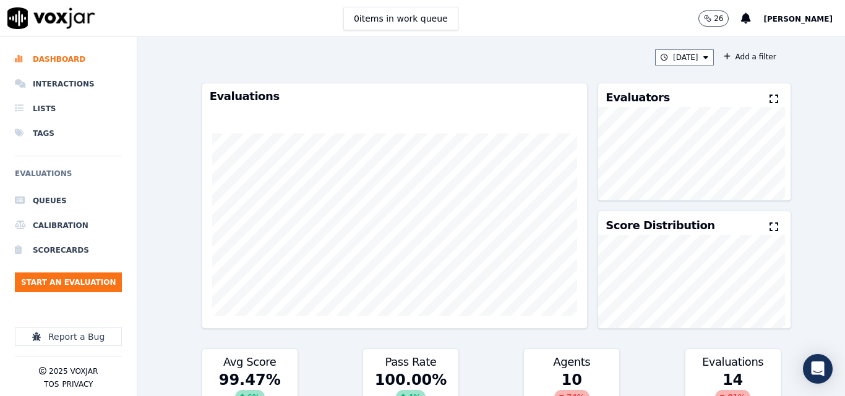
click at [769, 94] on button at bounding box center [776, 99] width 14 height 15
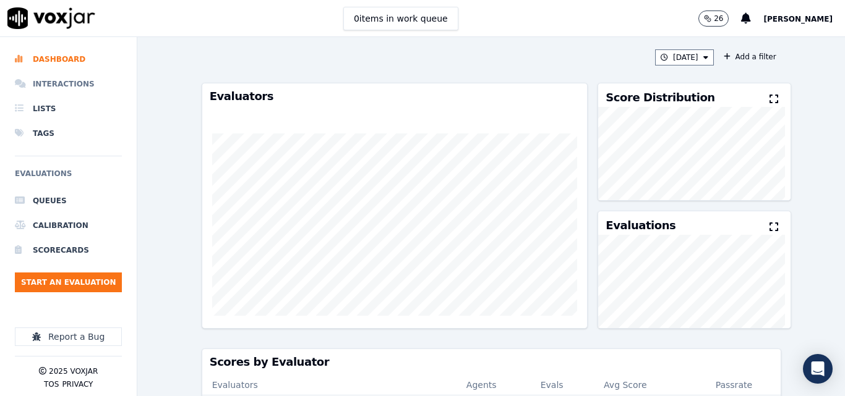
click at [78, 77] on li "Interactions" at bounding box center [68, 84] width 107 height 25
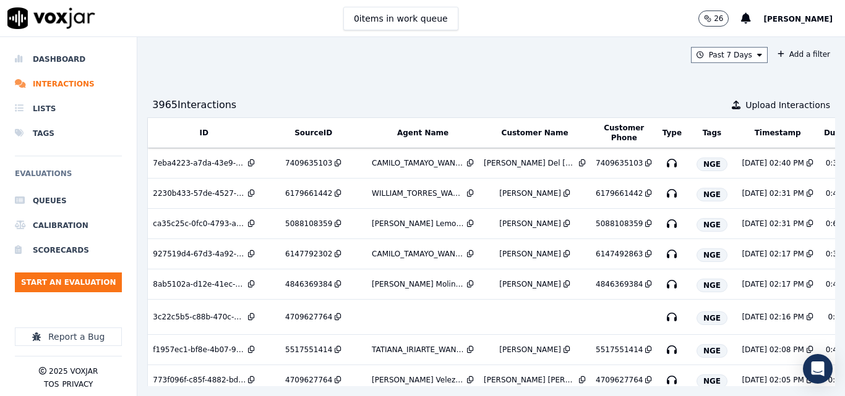
click at [105, 272] on ul "Queues Calibration Scorecards Start an Evaluation" at bounding box center [68, 246] width 107 height 114
click at [109, 276] on button "Start an Evaluation" at bounding box center [68, 283] width 107 height 20
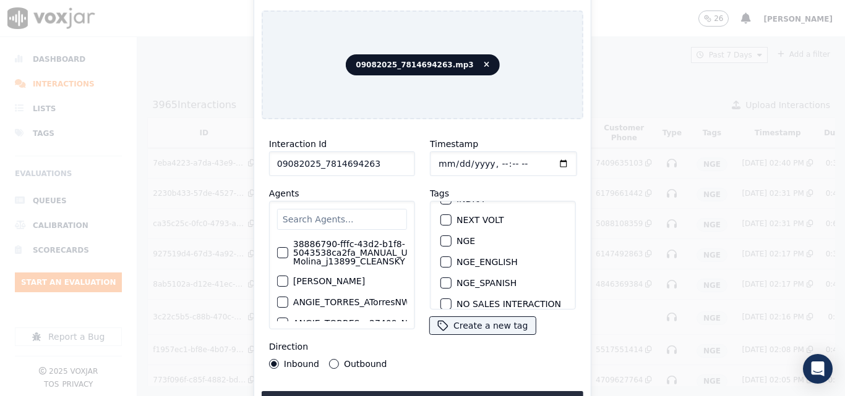
scroll to position [124, 0]
type input "09082025_7814694263"
click at [442, 257] on div "button" at bounding box center [445, 261] width 9 height 9
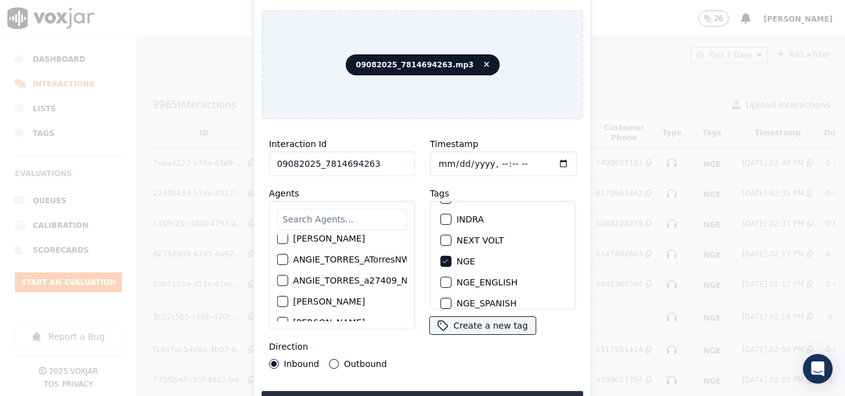
scroll to position [62, 0]
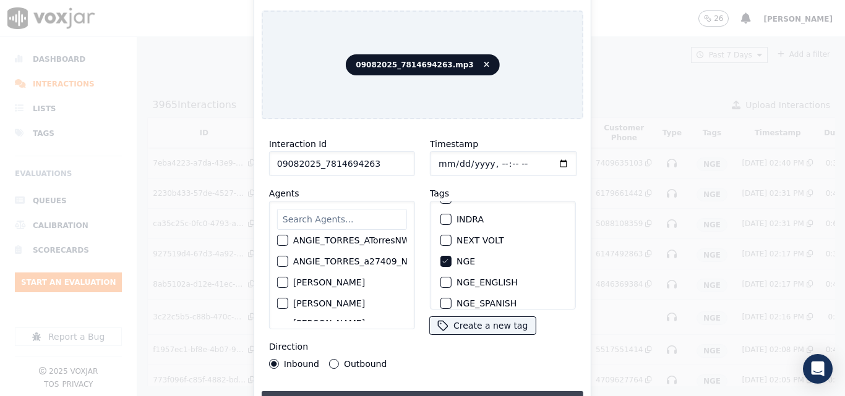
click at [405, 392] on button "Upload interaction to start evaluation" at bounding box center [423, 403] width 322 height 22
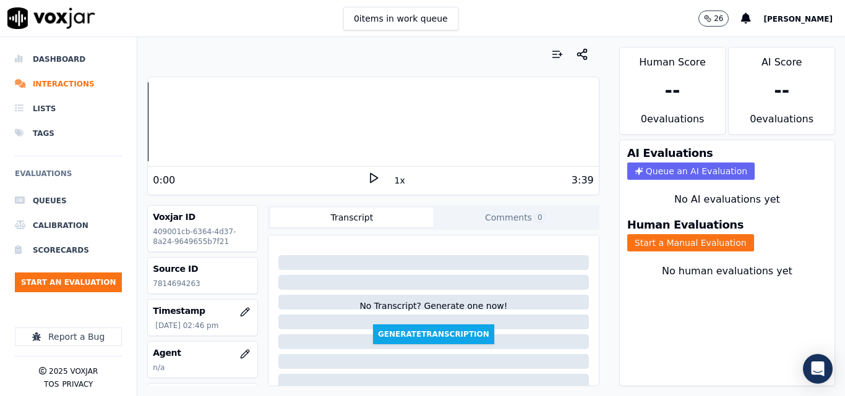
click at [367, 172] on icon at bounding box center [373, 178] width 12 height 12
click at [371, 174] on rect at bounding box center [372, 178] width 2 height 8
click at [178, 281] on p "7814694263" at bounding box center [203, 284] width 100 height 10
copy p "7814694263"
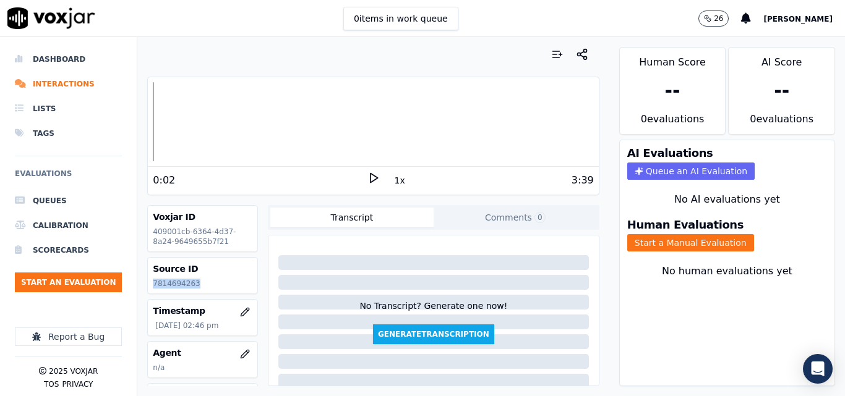
click at [367, 174] on icon at bounding box center [373, 178] width 12 height 12
click at [371, 178] on rect at bounding box center [372, 178] width 2 height 8
click at [682, 238] on button "Start a Manual Evaluation" at bounding box center [690, 242] width 127 height 17
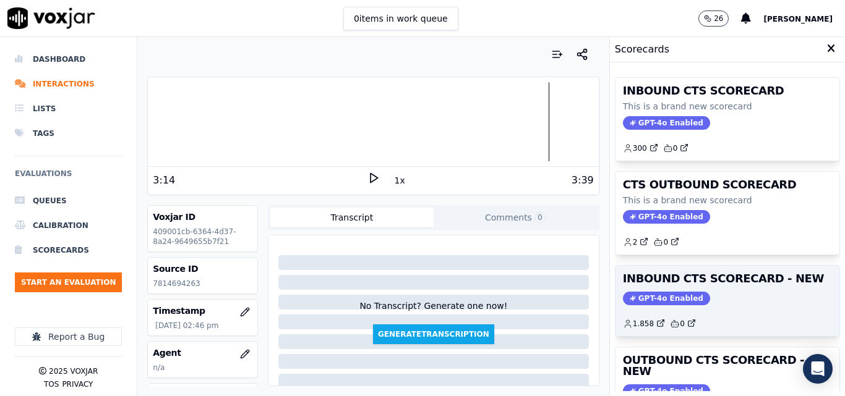
click at [724, 273] on h3 "INBOUND CTS SCORECARD - NEW" at bounding box center [727, 278] width 209 height 11
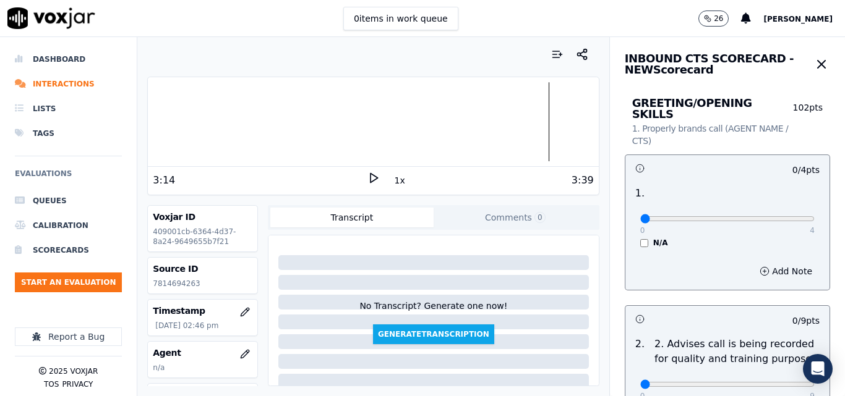
click at [776, 217] on div "0 4 N/A" at bounding box center [727, 224] width 194 height 47
type input "4"
click at [779, 216] on input "range" at bounding box center [727, 218] width 174 height 5
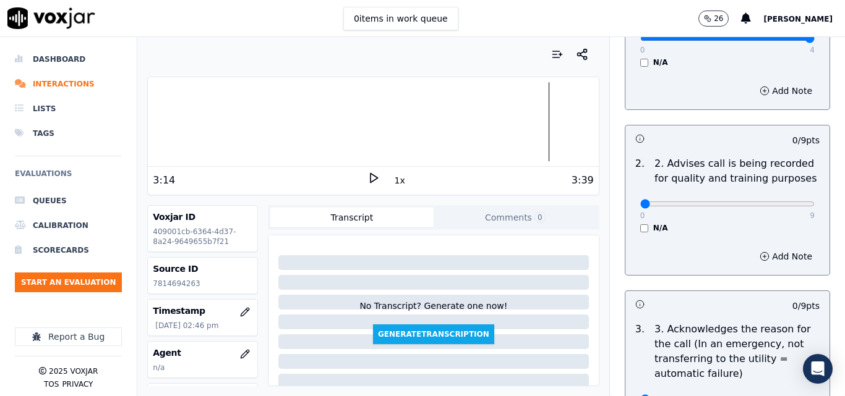
scroll to position [186, 0]
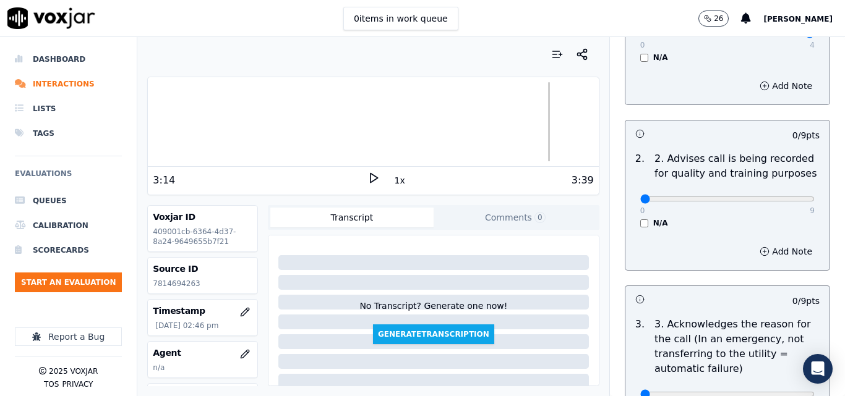
click at [786, 191] on div "0 9" at bounding box center [727, 198] width 174 height 15
click at [782, 194] on div "0 9" at bounding box center [727, 198] width 174 height 15
type input "9"
click at [783, 197] on input "range" at bounding box center [727, 199] width 174 height 5
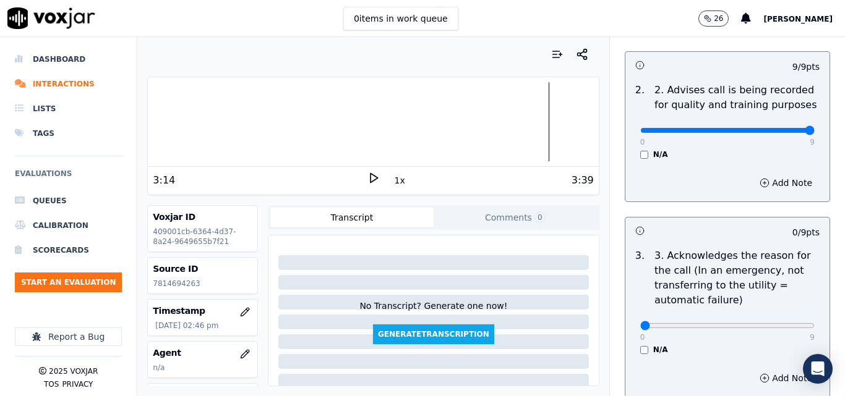
scroll to position [371, 0]
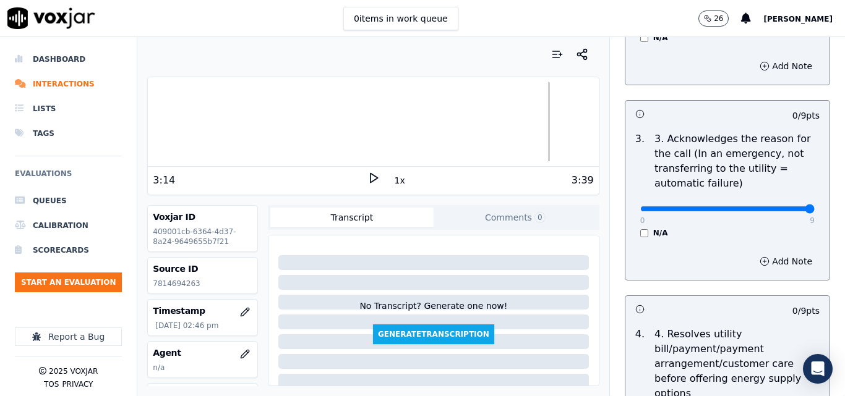
type input "9"
click at [783, 207] on input "range" at bounding box center [727, 209] width 174 height 5
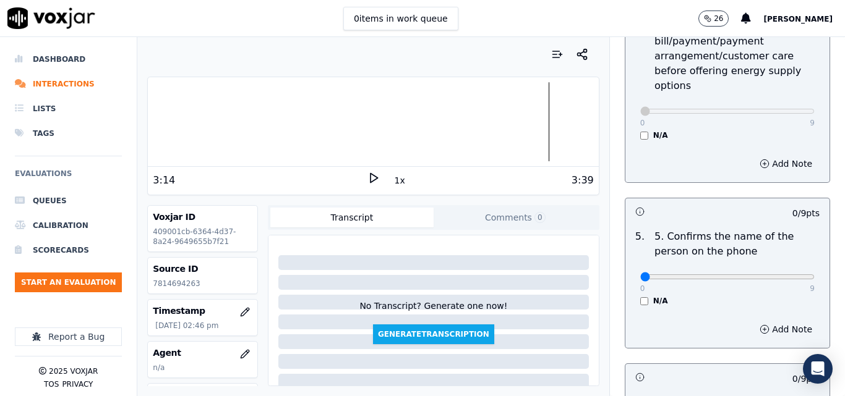
scroll to position [680, 0]
type input "9"
click at [777, 273] on input "range" at bounding box center [727, 275] width 174 height 5
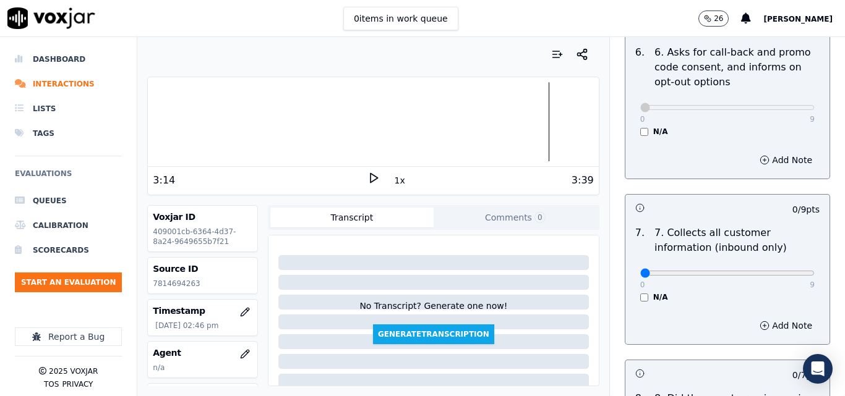
scroll to position [1052, 0]
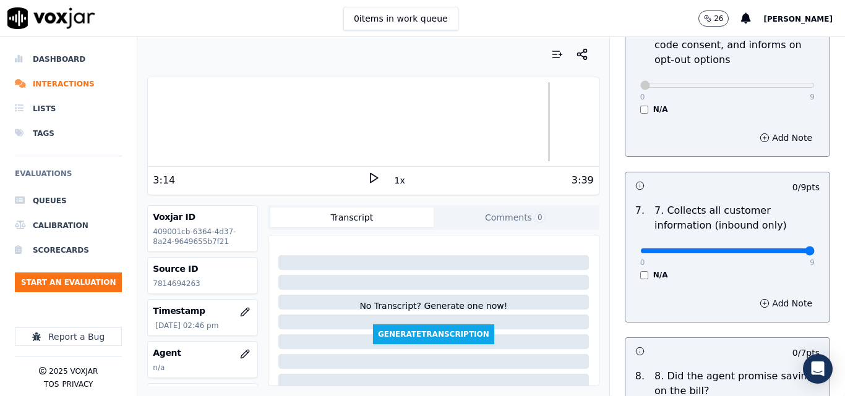
type input "9"
click at [781, 249] on input "range" at bounding box center [727, 251] width 174 height 5
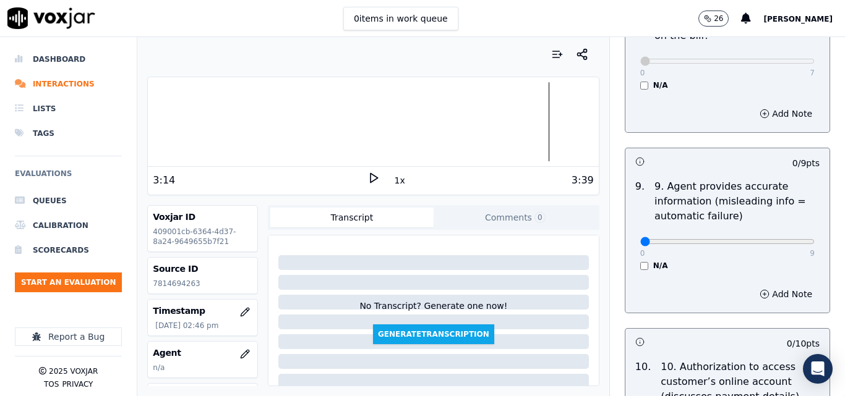
scroll to position [1423, 0]
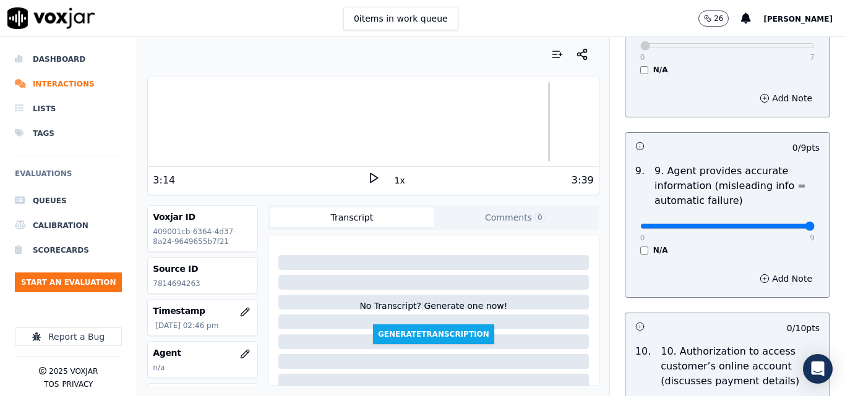
type input "9"
click at [779, 224] on input "range" at bounding box center [727, 226] width 174 height 5
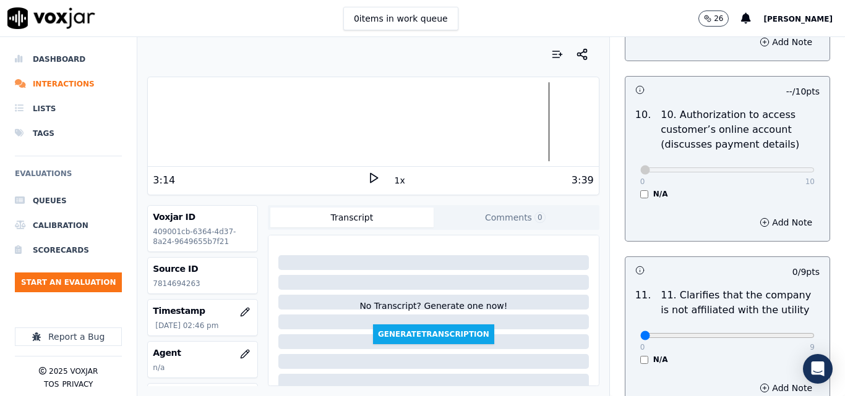
scroll to position [1732, 0]
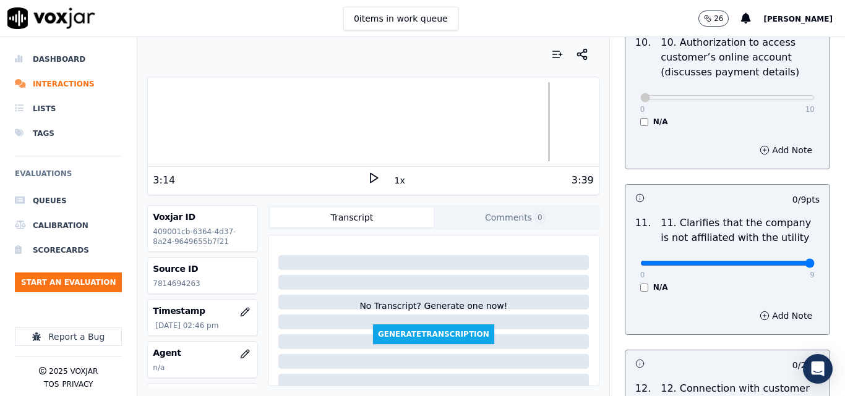
type input "9"
click at [782, 261] on input "range" at bounding box center [727, 263] width 174 height 5
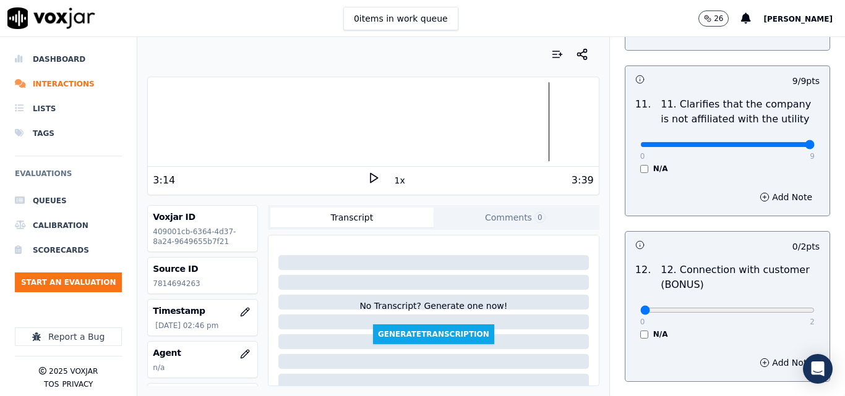
scroll to position [1856, 0]
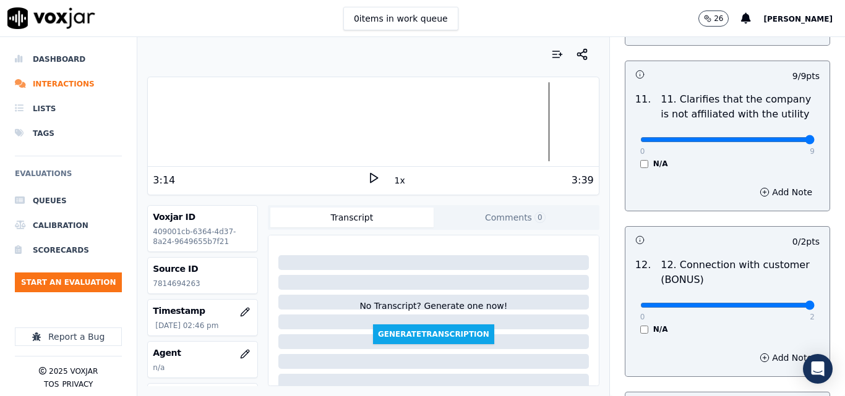
type input "2"
click at [782, 303] on input "range" at bounding box center [727, 305] width 174 height 5
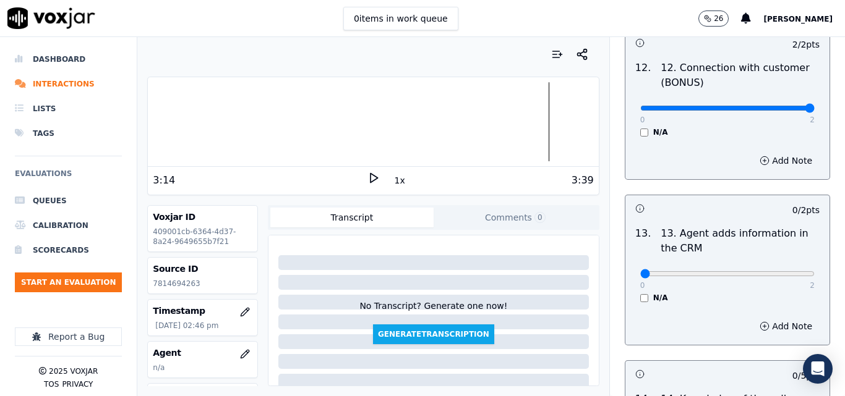
scroll to position [2103, 0]
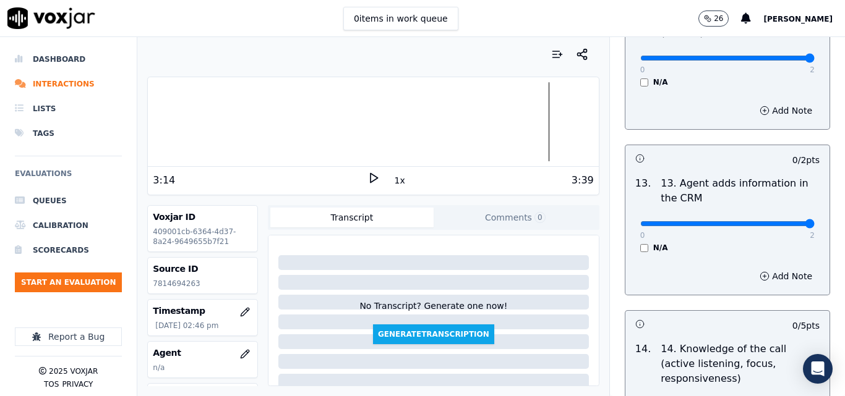
type input "2"
click at [781, 221] on input "range" at bounding box center [727, 223] width 174 height 5
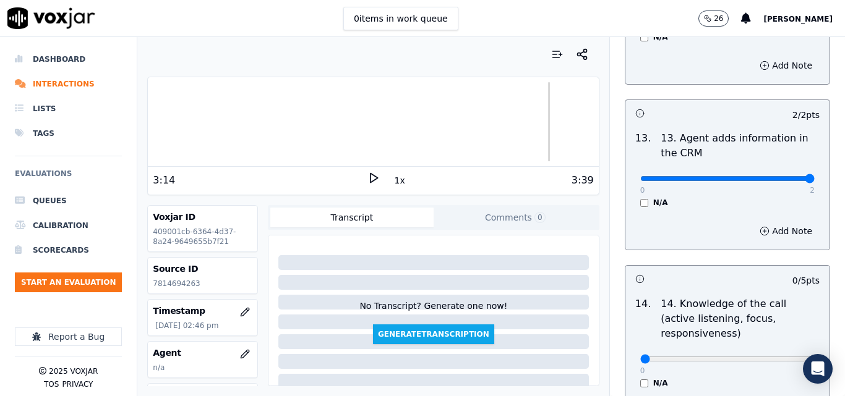
scroll to position [2227, 0]
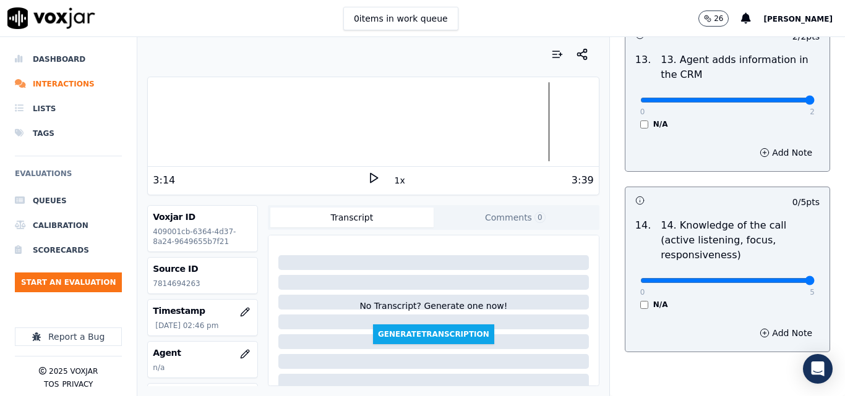
type input "5"
click at [776, 278] on input "range" at bounding box center [727, 280] width 174 height 5
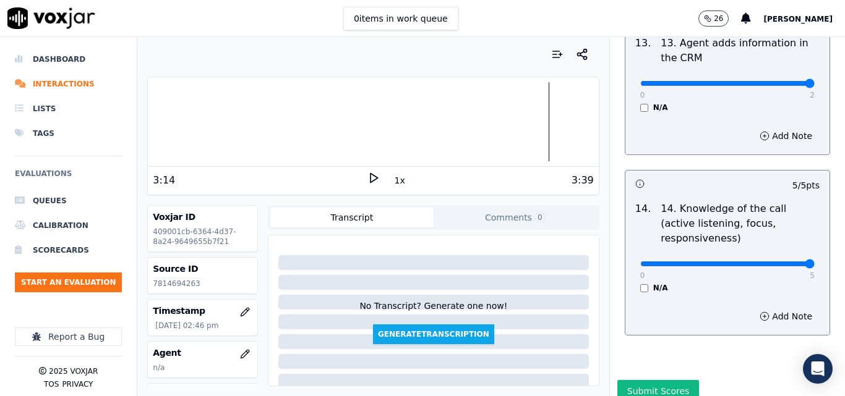
scroll to position [2259, 0]
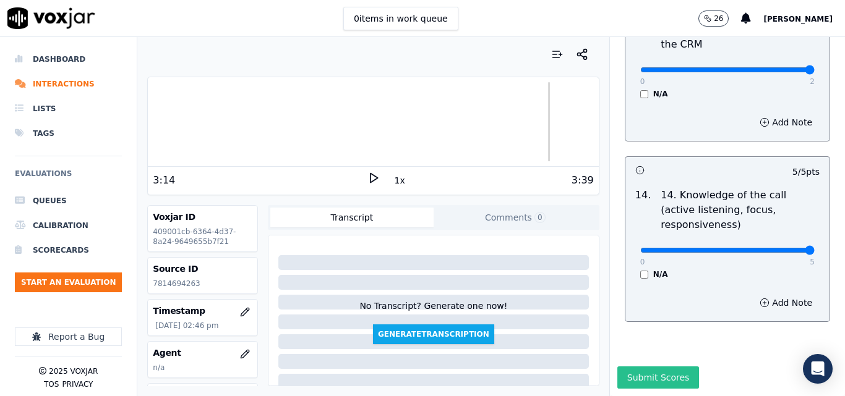
click at [653, 367] on button "Submit Scores" at bounding box center [658, 378] width 82 height 22
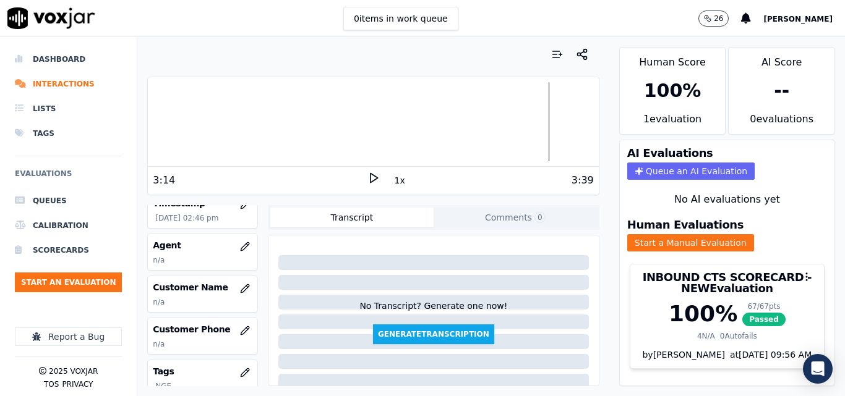
scroll to position [124, 0]
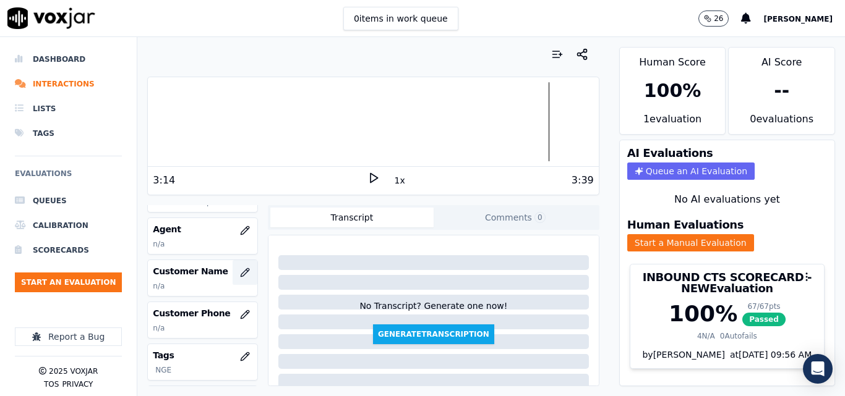
click at [241, 275] on icon "button" at bounding box center [245, 272] width 8 height 8
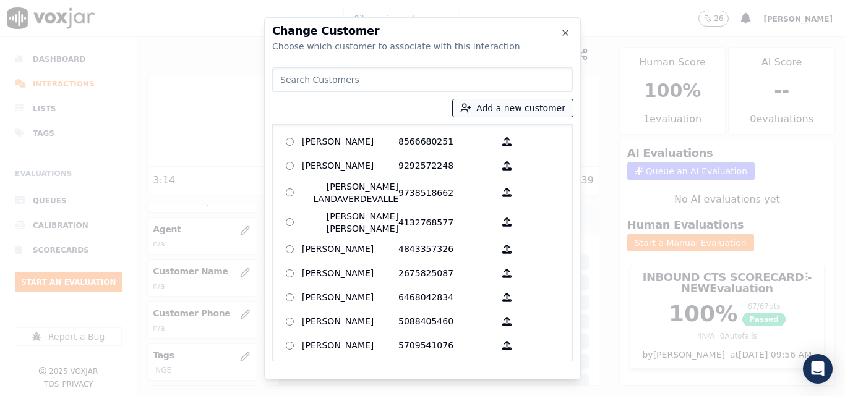
click at [471, 103] on icon "button" at bounding box center [465, 108] width 11 height 11
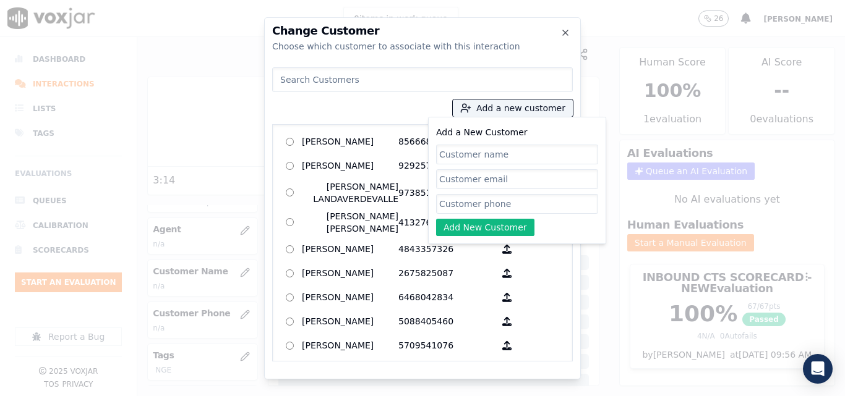
click at [476, 148] on input "Add a New Customer" at bounding box center [517, 155] width 162 height 20
type input "Griselda Aguilon"
click at [468, 206] on input "Add a New Customer" at bounding box center [517, 204] width 162 height 20
click at [488, 195] on input "Add a New Customer" at bounding box center [517, 204] width 162 height 20
paste input "7814694263"
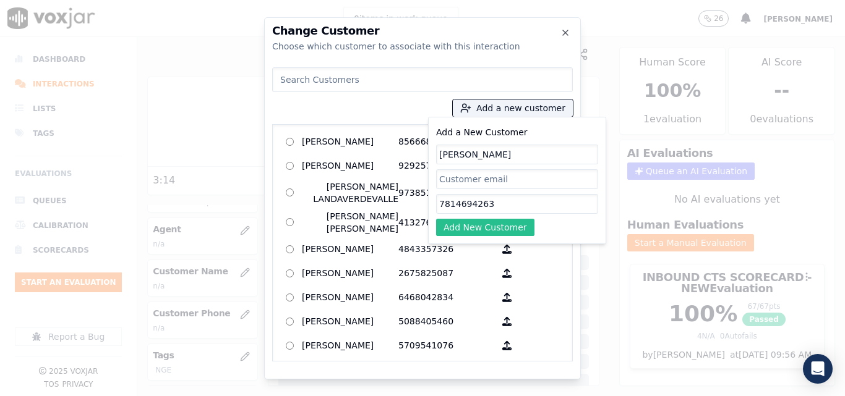
type input "7814694263"
click at [482, 229] on button "Add New Customer" at bounding box center [485, 227] width 98 height 17
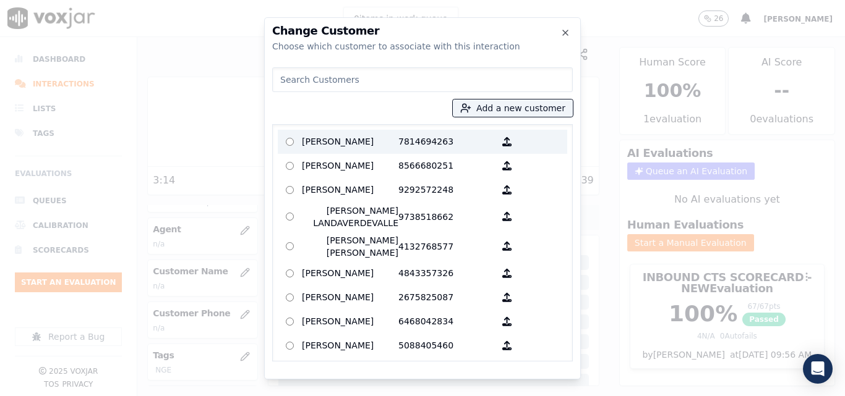
click at [392, 139] on p "Griselda Aguilon" at bounding box center [350, 141] width 96 height 19
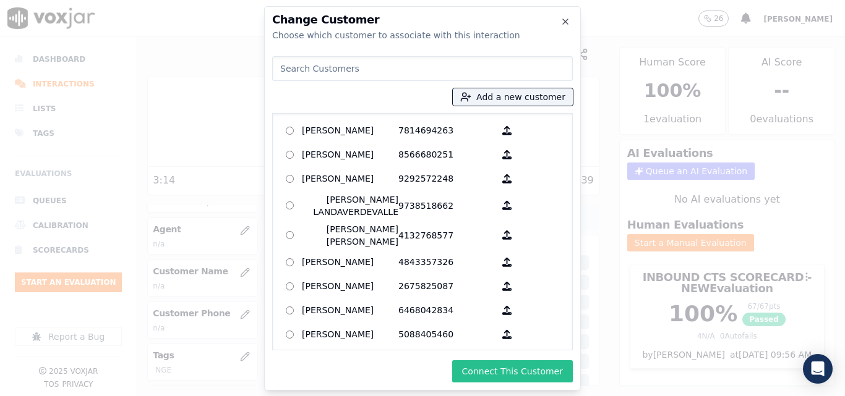
click at [476, 363] on button "Connect This Customer" at bounding box center [512, 372] width 121 height 22
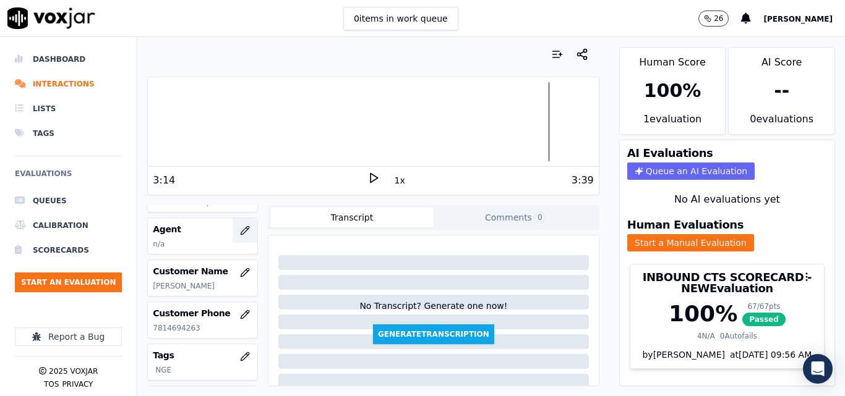
click at [240, 227] on icon "button" at bounding box center [245, 231] width 10 height 10
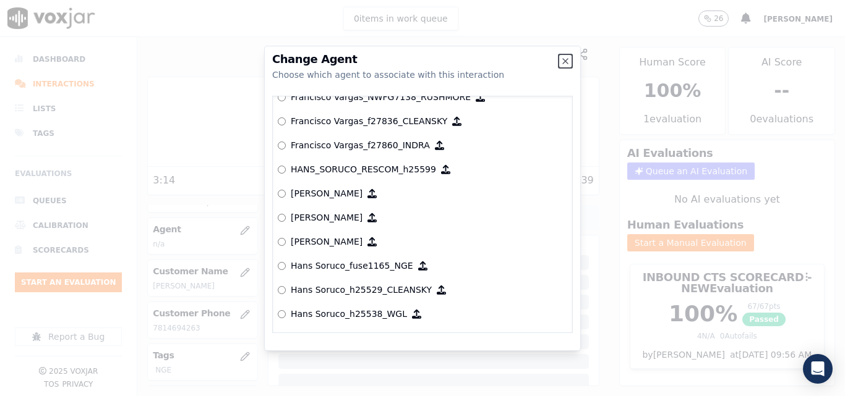
scroll to position [2472, 0]
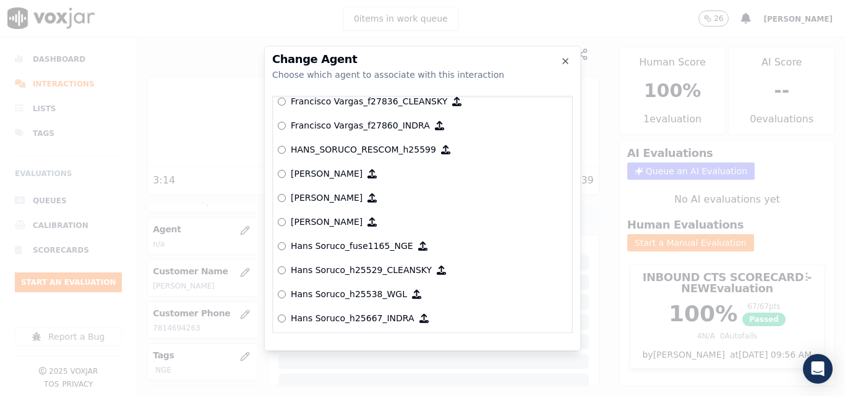
click at [288, 242] on label "Hans Soruco_fuse1165_NGE" at bounding box center [422, 246] width 289 height 24
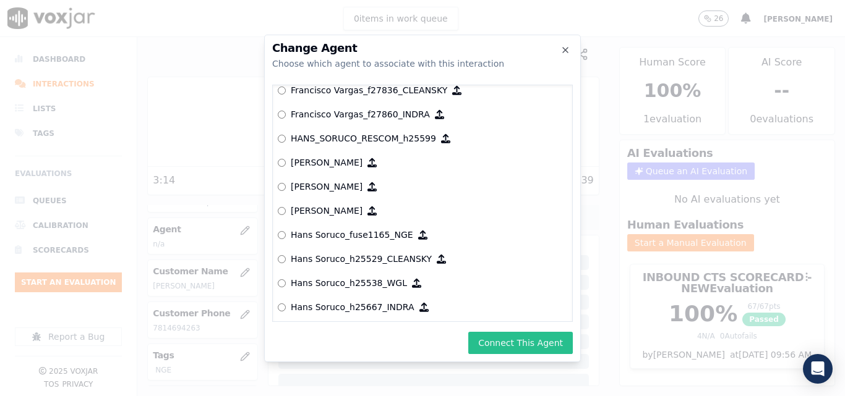
click at [499, 332] on button "Connect This Agent" at bounding box center [520, 343] width 105 height 22
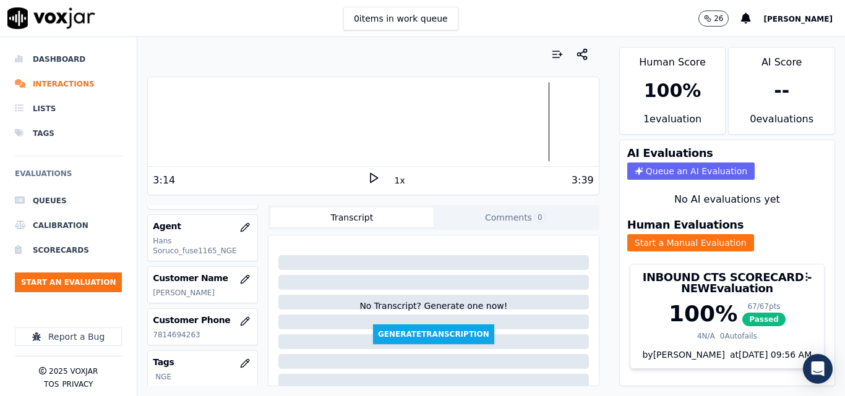
scroll to position [116, 0]
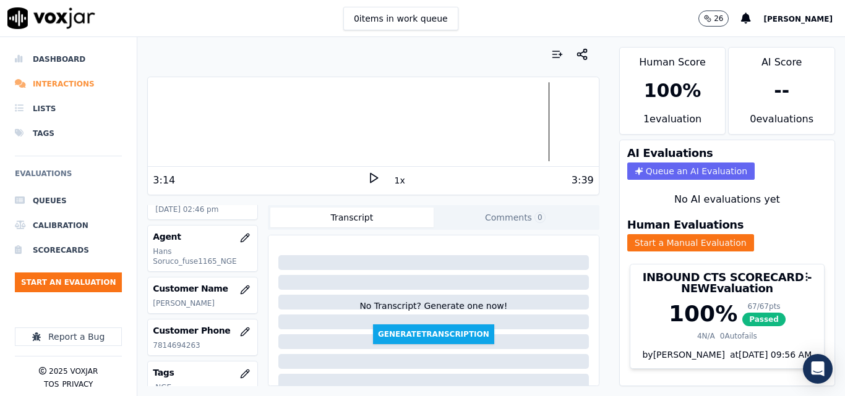
click at [42, 75] on li "Interactions" at bounding box center [68, 84] width 107 height 25
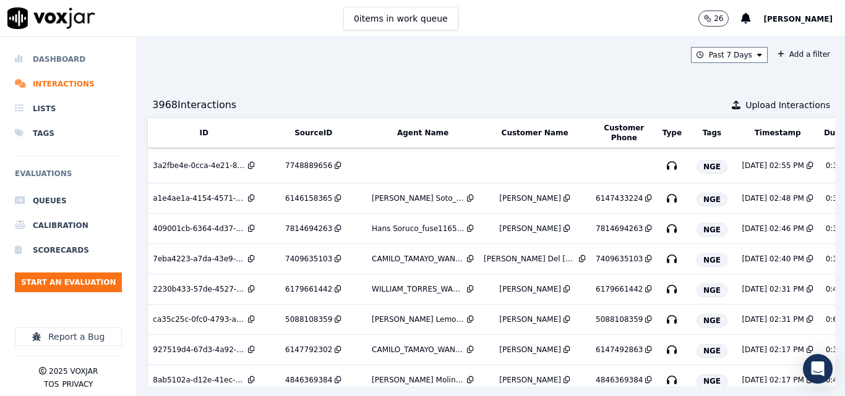
click at [59, 58] on li "Dashboard" at bounding box center [68, 59] width 107 height 25
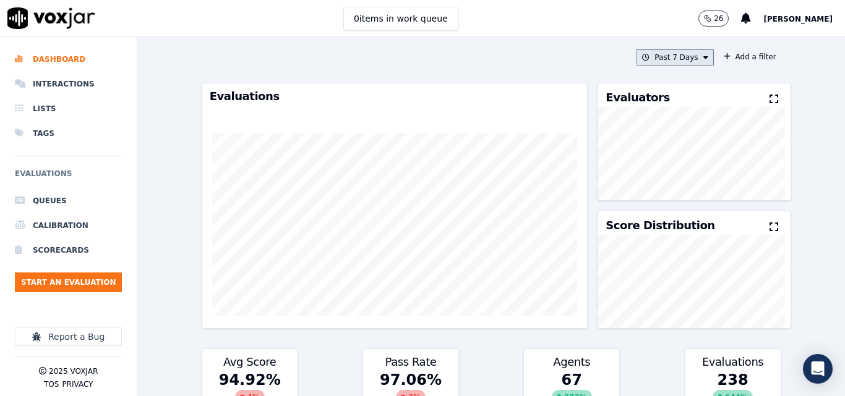
click at [678, 62] on button "Past 7 Days" at bounding box center [674, 57] width 77 height 16
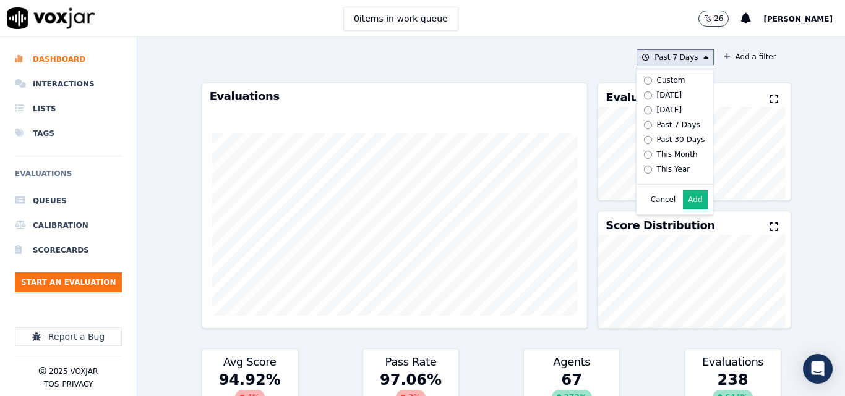
click at [665, 93] on label "Today" at bounding box center [672, 95] width 66 height 15
click at [688, 207] on button "Add" at bounding box center [695, 200] width 24 height 20
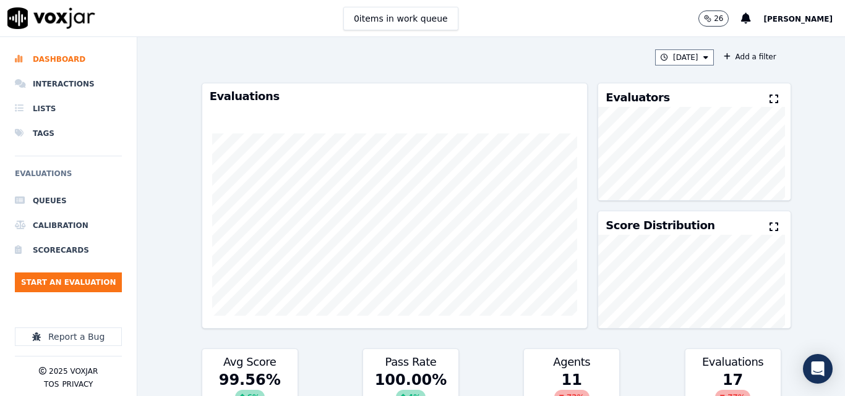
click at [769, 103] on icon at bounding box center [773, 99] width 9 height 10
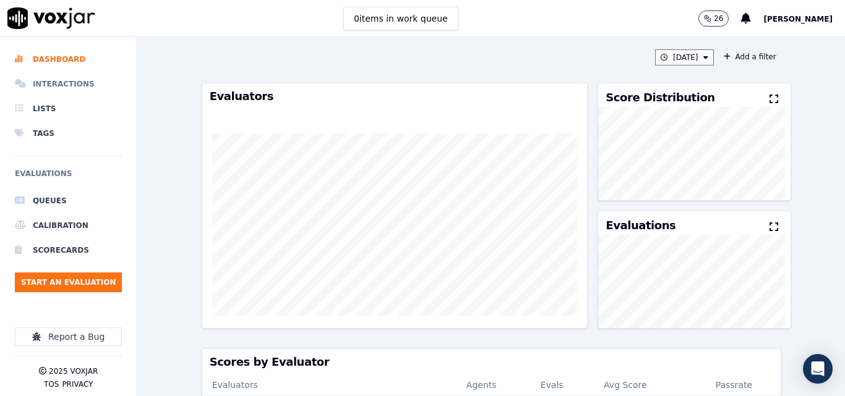
click at [68, 87] on li "Interactions" at bounding box center [68, 84] width 107 height 25
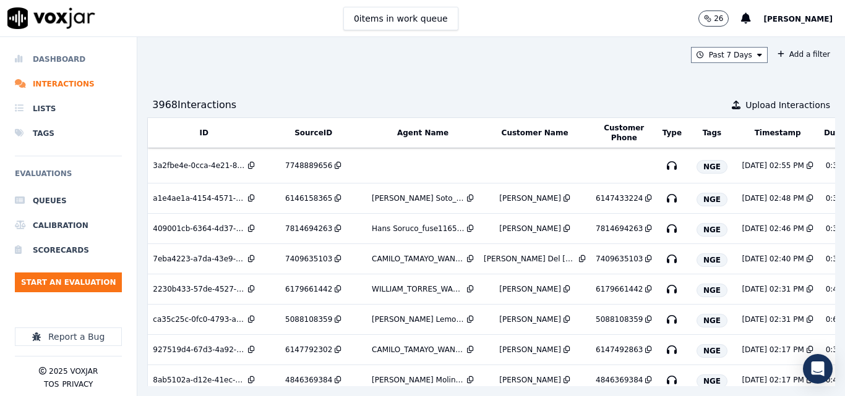
click at [69, 56] on li "Dashboard" at bounding box center [68, 59] width 107 height 25
click at [80, 49] on li "Dashboard" at bounding box center [68, 59] width 107 height 25
click at [72, 57] on li "Dashboard" at bounding box center [68, 59] width 107 height 25
click at [49, 57] on li "Dashboard" at bounding box center [68, 59] width 107 height 25
click at [75, 61] on li "Dashboard" at bounding box center [68, 59] width 107 height 25
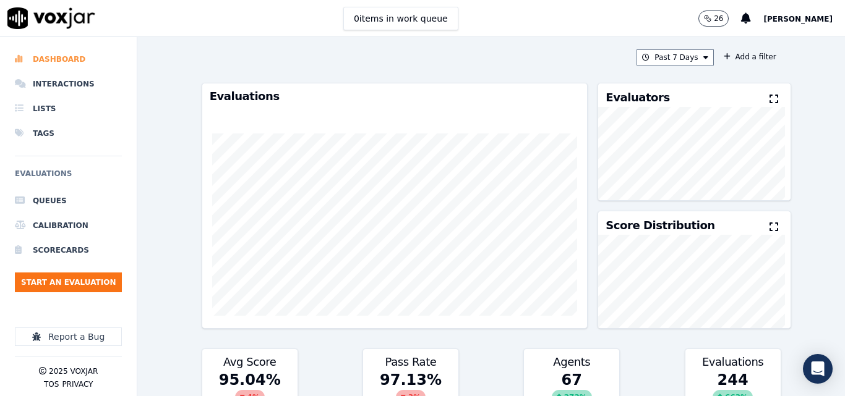
click at [74, 55] on li "Dashboard" at bounding box center [68, 59] width 107 height 25
click at [665, 62] on button "Past 7 Days" at bounding box center [674, 57] width 77 height 16
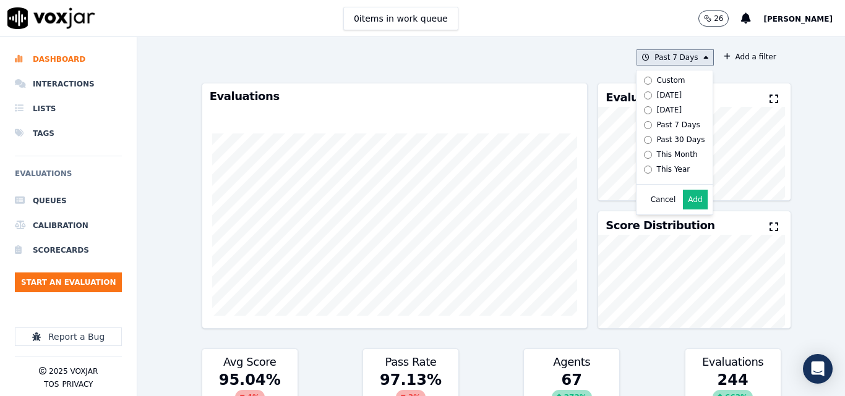
click at [662, 93] on div "Today" at bounding box center [669, 95] width 25 height 10
click at [683, 208] on button "Add" at bounding box center [695, 200] width 24 height 20
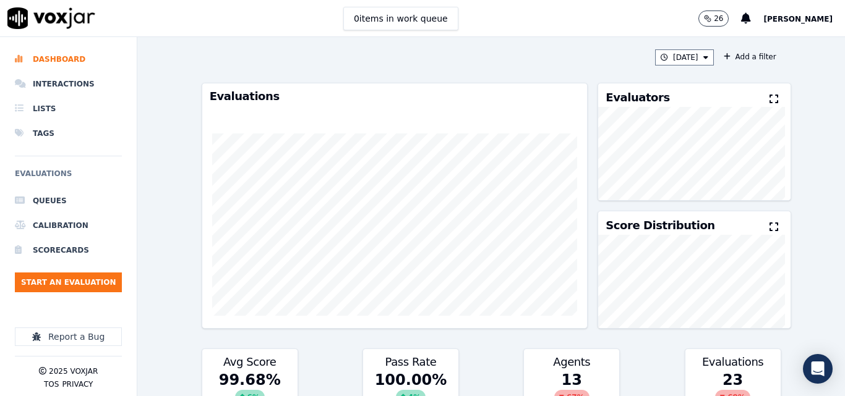
click at [769, 100] on icon at bounding box center [773, 99] width 9 height 10
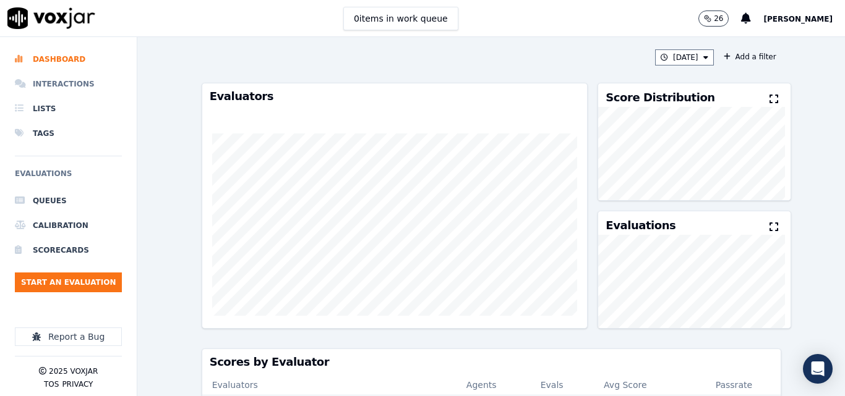
click at [59, 90] on li "Interactions" at bounding box center [68, 84] width 107 height 25
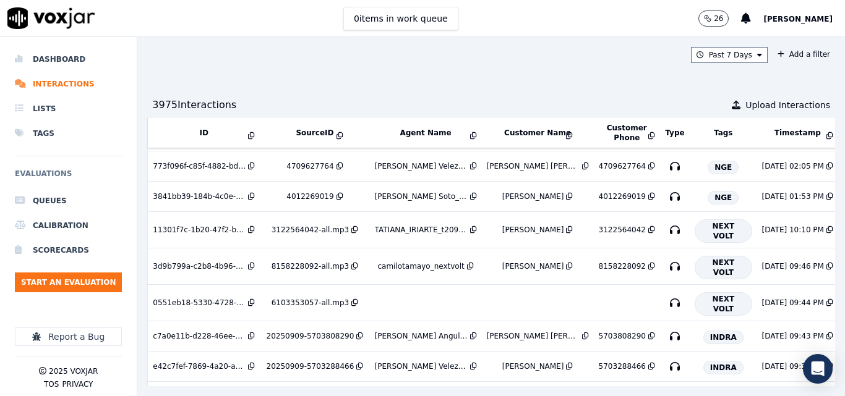
scroll to position [571, 0]
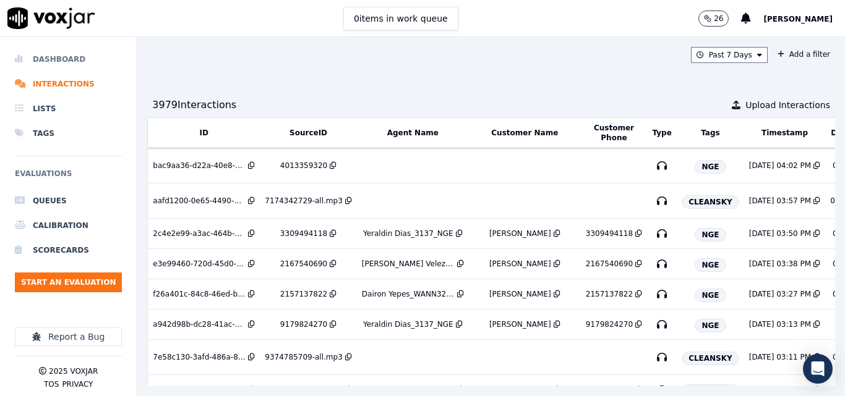
click at [45, 59] on li "Dashboard" at bounding box center [68, 59] width 107 height 25
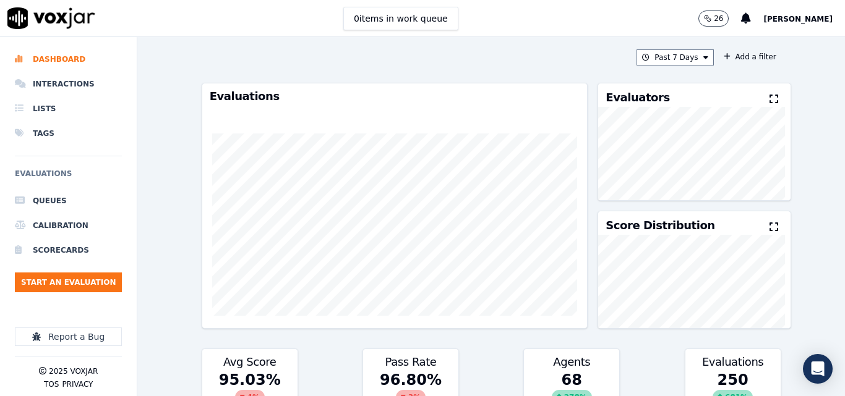
click at [665, 48] on div "Past 7 Days Add a filter Evaluations Evaluators Score Distribution Avg Score 95…" at bounding box center [491, 216] width 589 height 359
click at [666, 49] on button "Past 7 Days" at bounding box center [674, 57] width 77 height 16
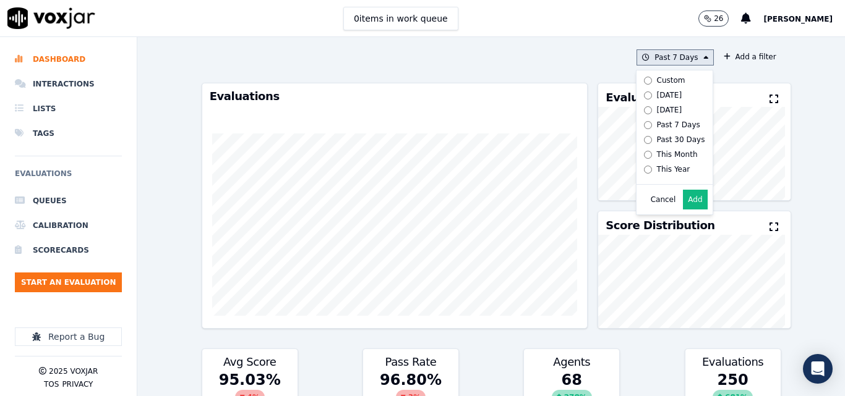
click at [657, 92] on div "[DATE]" at bounding box center [669, 95] width 25 height 10
click at [687, 204] on button "Add" at bounding box center [695, 200] width 24 height 20
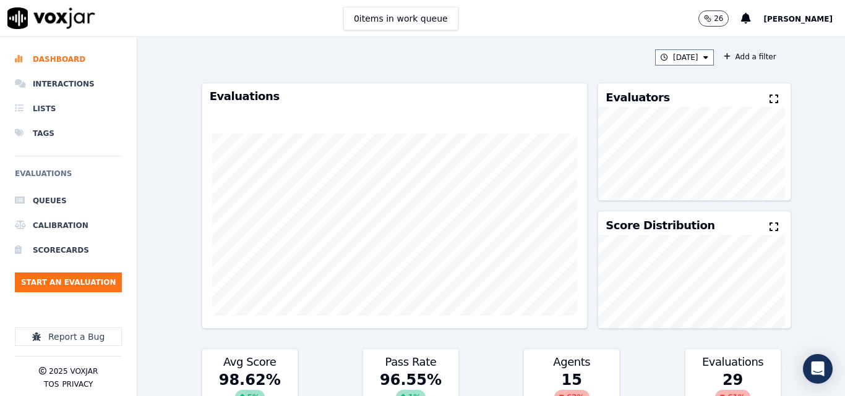
click at [769, 101] on icon at bounding box center [773, 99] width 9 height 10
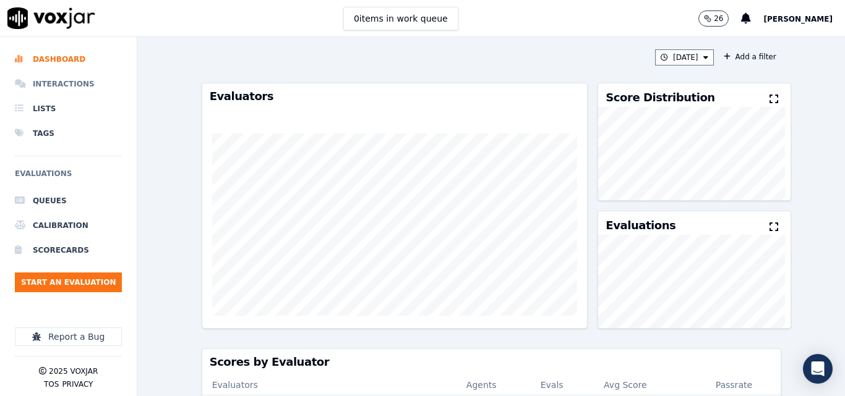
click at [79, 74] on li "Interactions" at bounding box center [68, 84] width 107 height 25
